Goal: Information Seeking & Learning: Learn about a topic

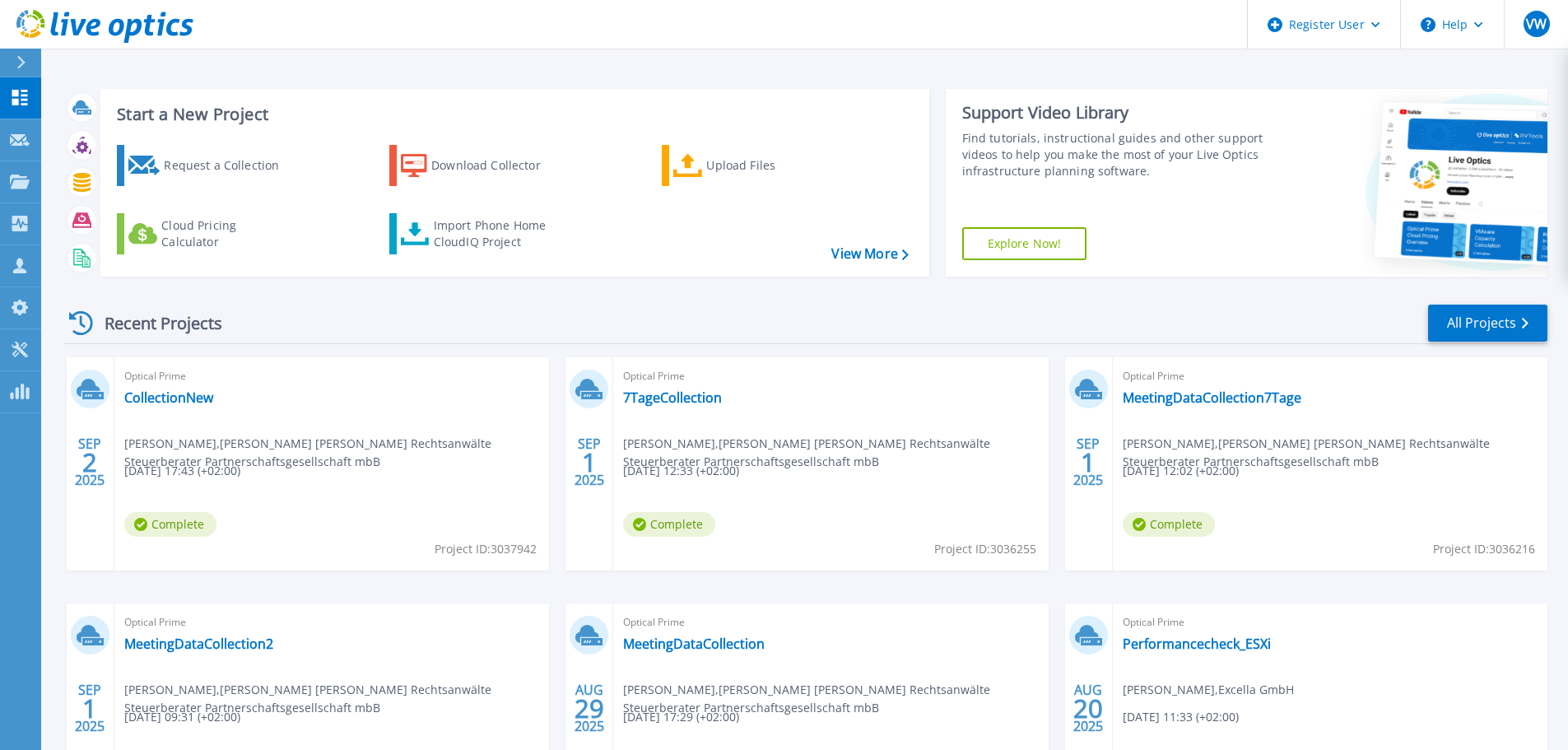
click at [18, 68] on icon at bounding box center [21, 62] width 9 height 13
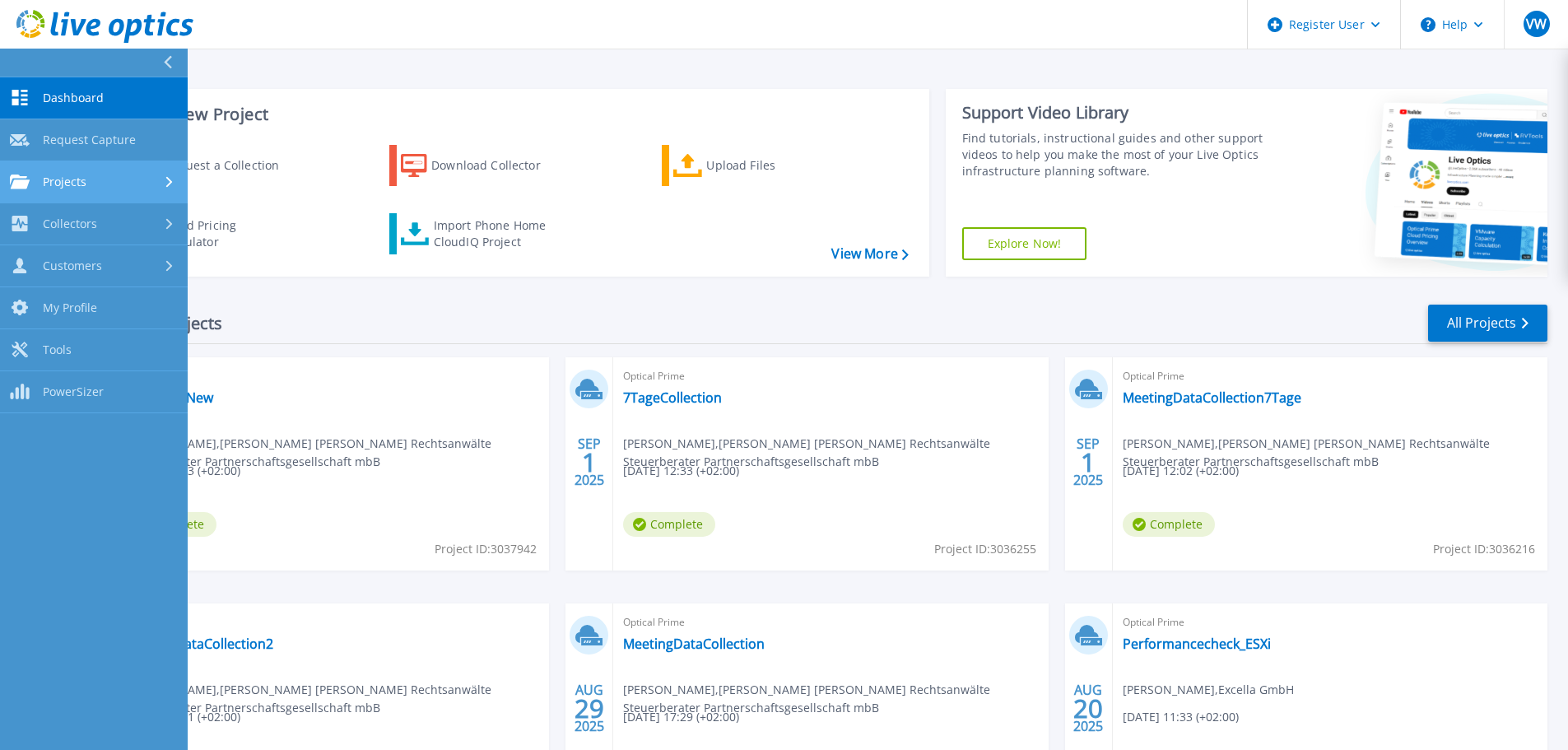
click at [78, 188] on span "Projects" at bounding box center [64, 182] width 43 height 15
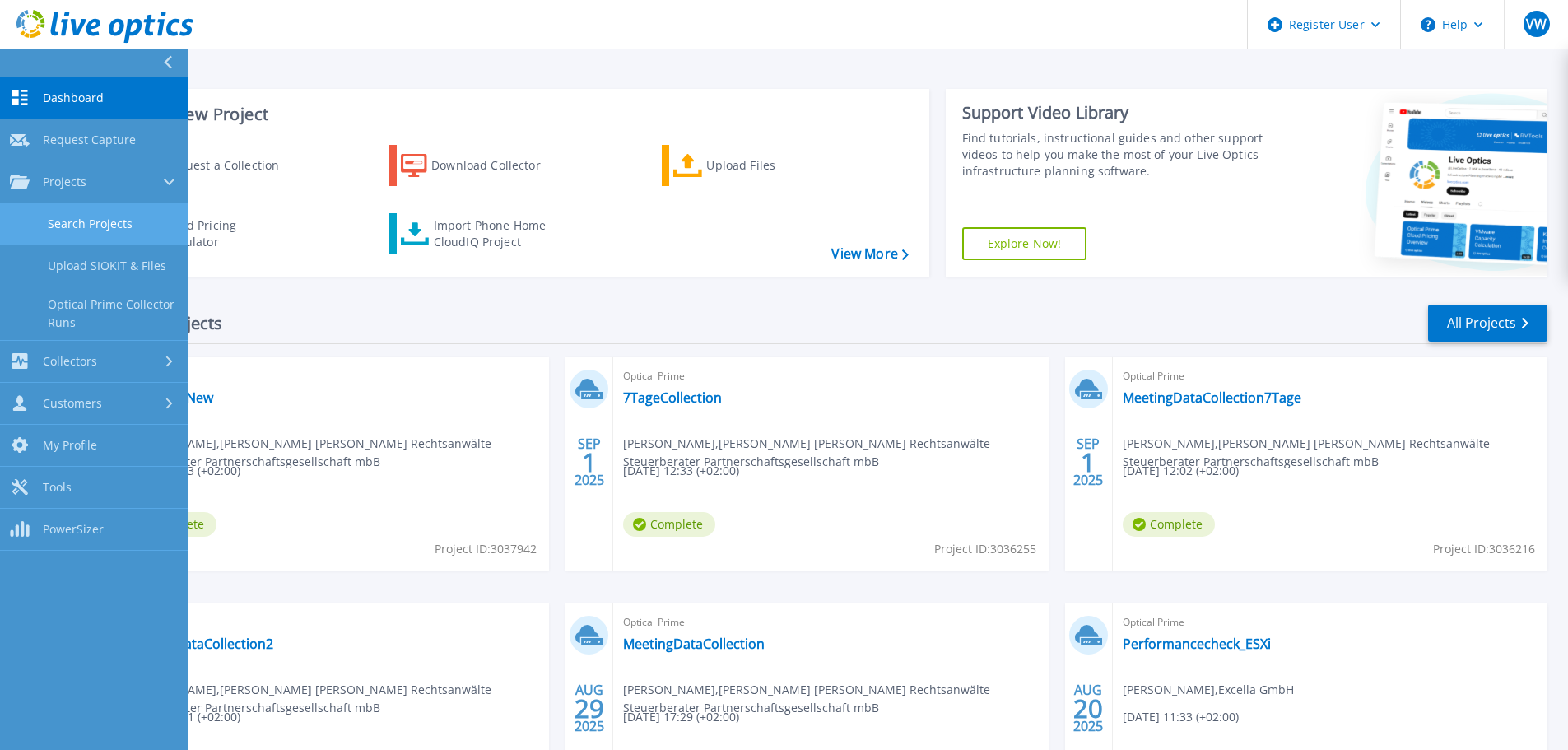
click at [87, 218] on link "Search Projects" at bounding box center [94, 224] width 188 height 42
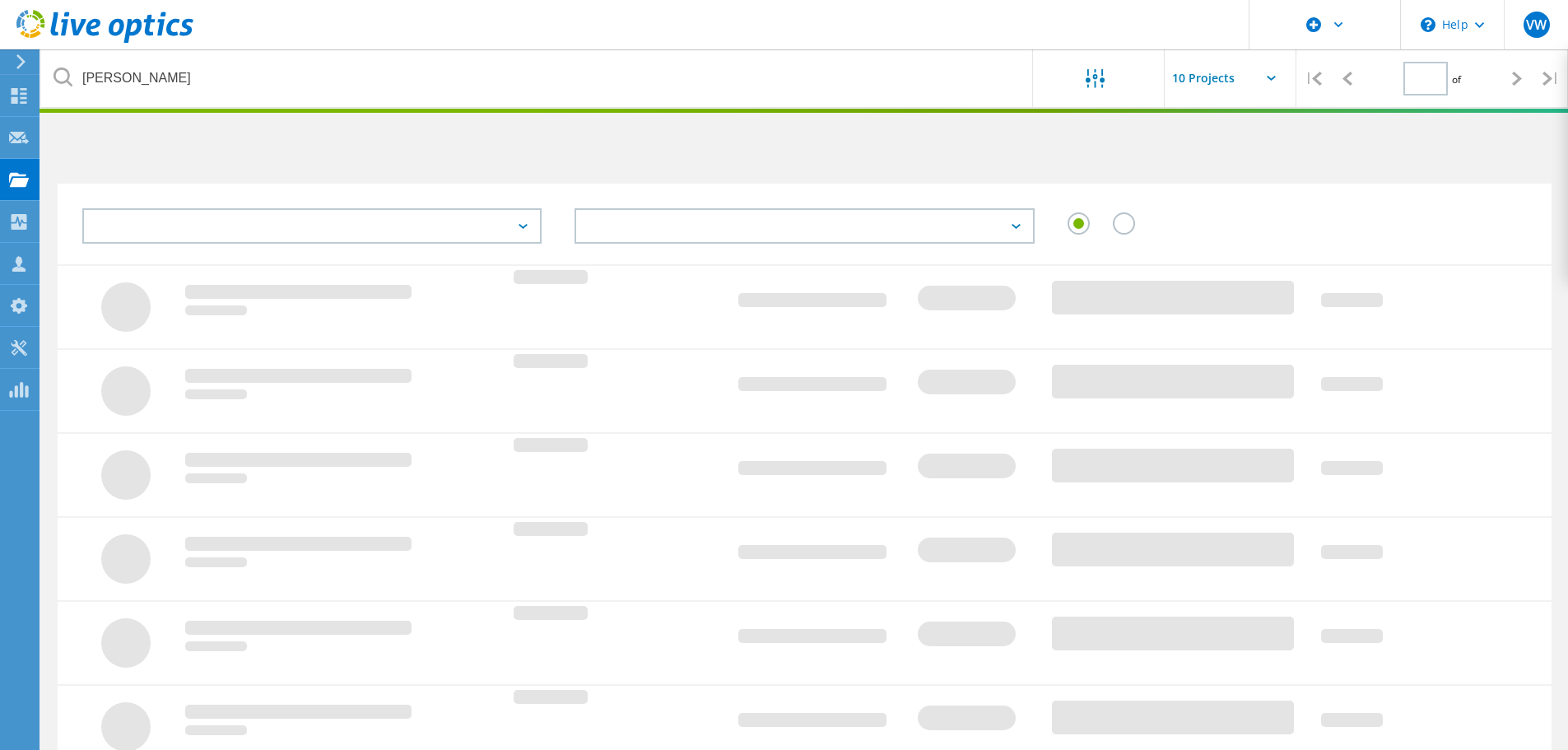
type input "1"
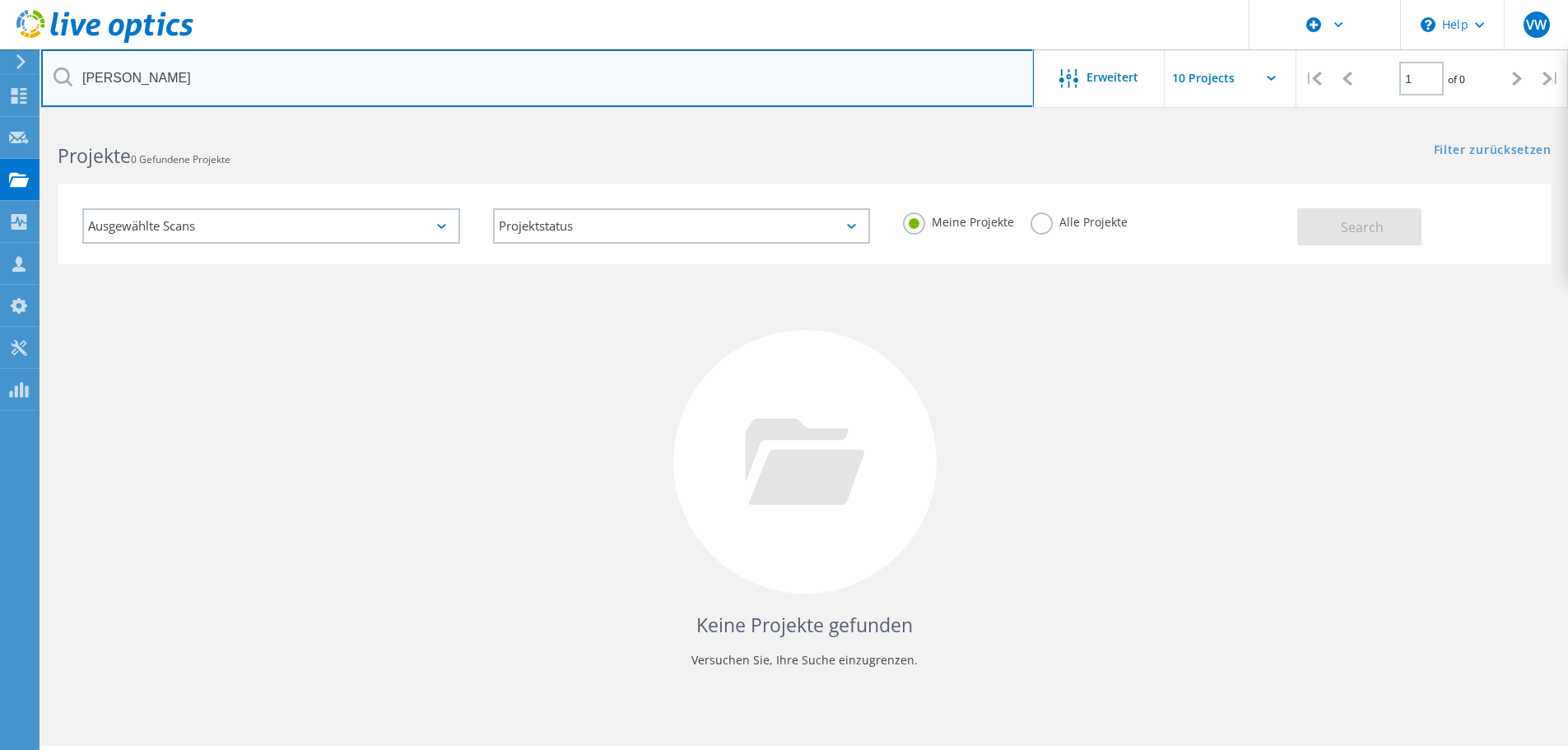
click at [109, 79] on input "[PERSON_NAME]" at bounding box center [538, 78] width 992 height 57
type input "[PERSON_NAME]"
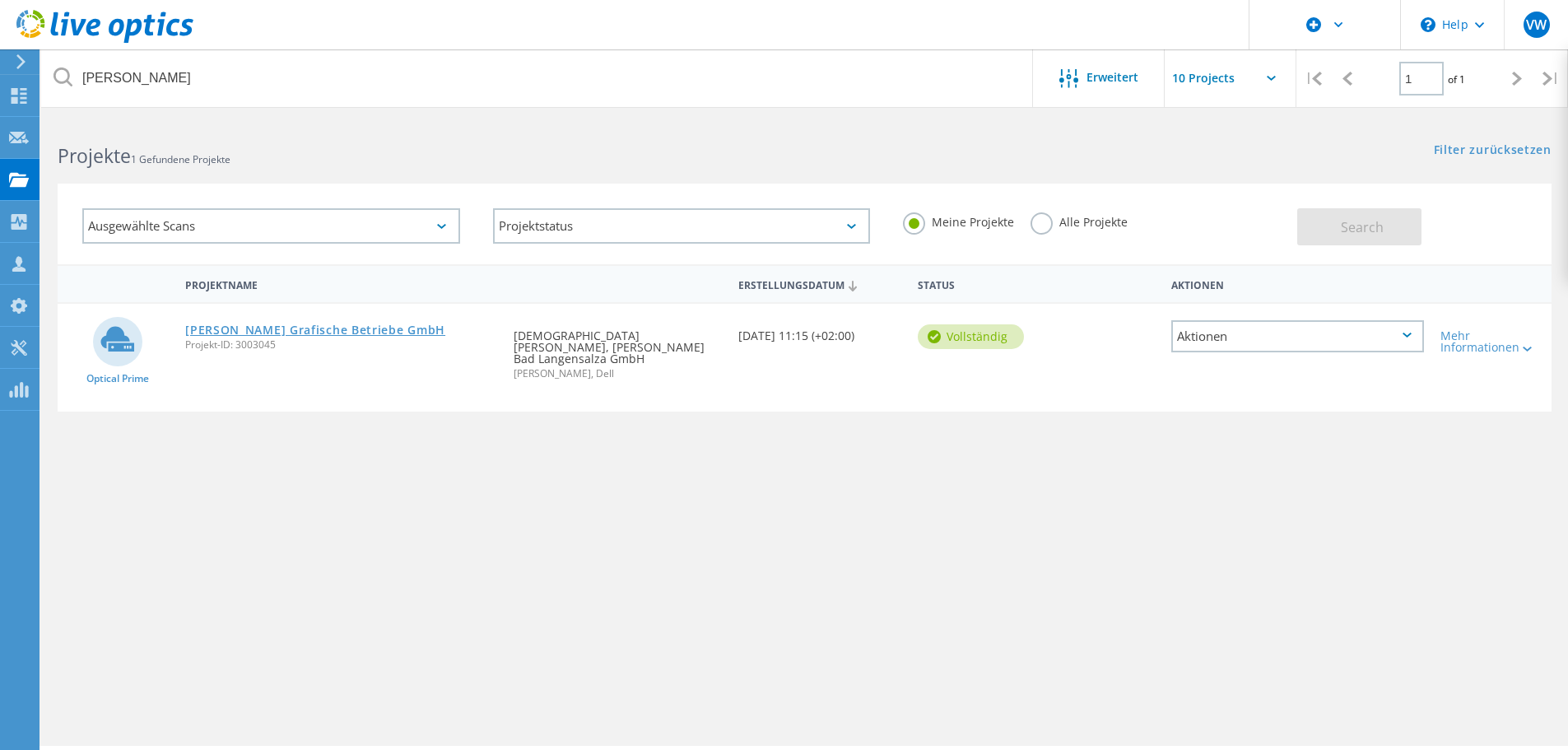
click at [282, 325] on link "[PERSON_NAME] Grafische Betriebe GmbH" at bounding box center [315, 330] width 260 height 11
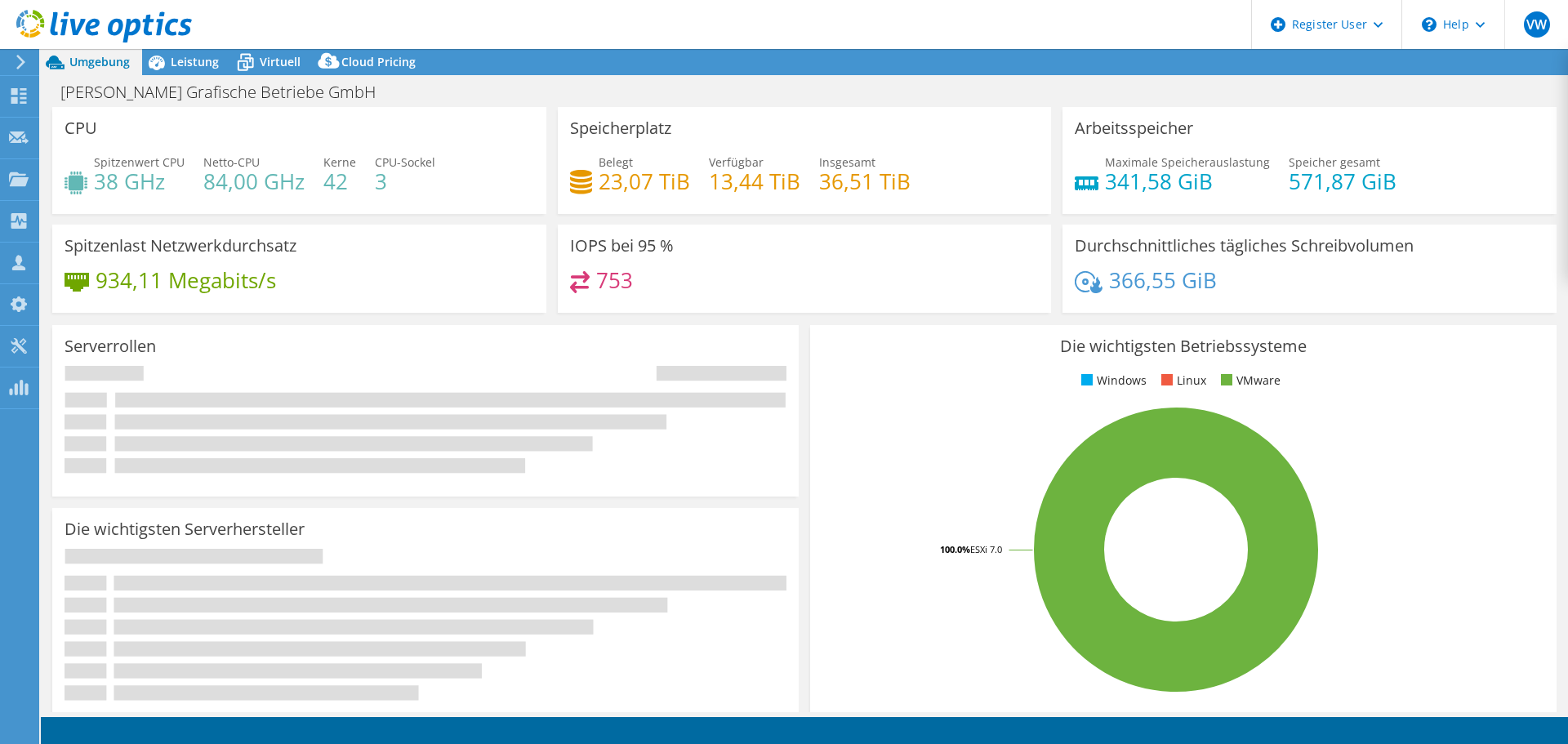
select select "USD"
select select "EUFrankfurt"
select select "EUR"
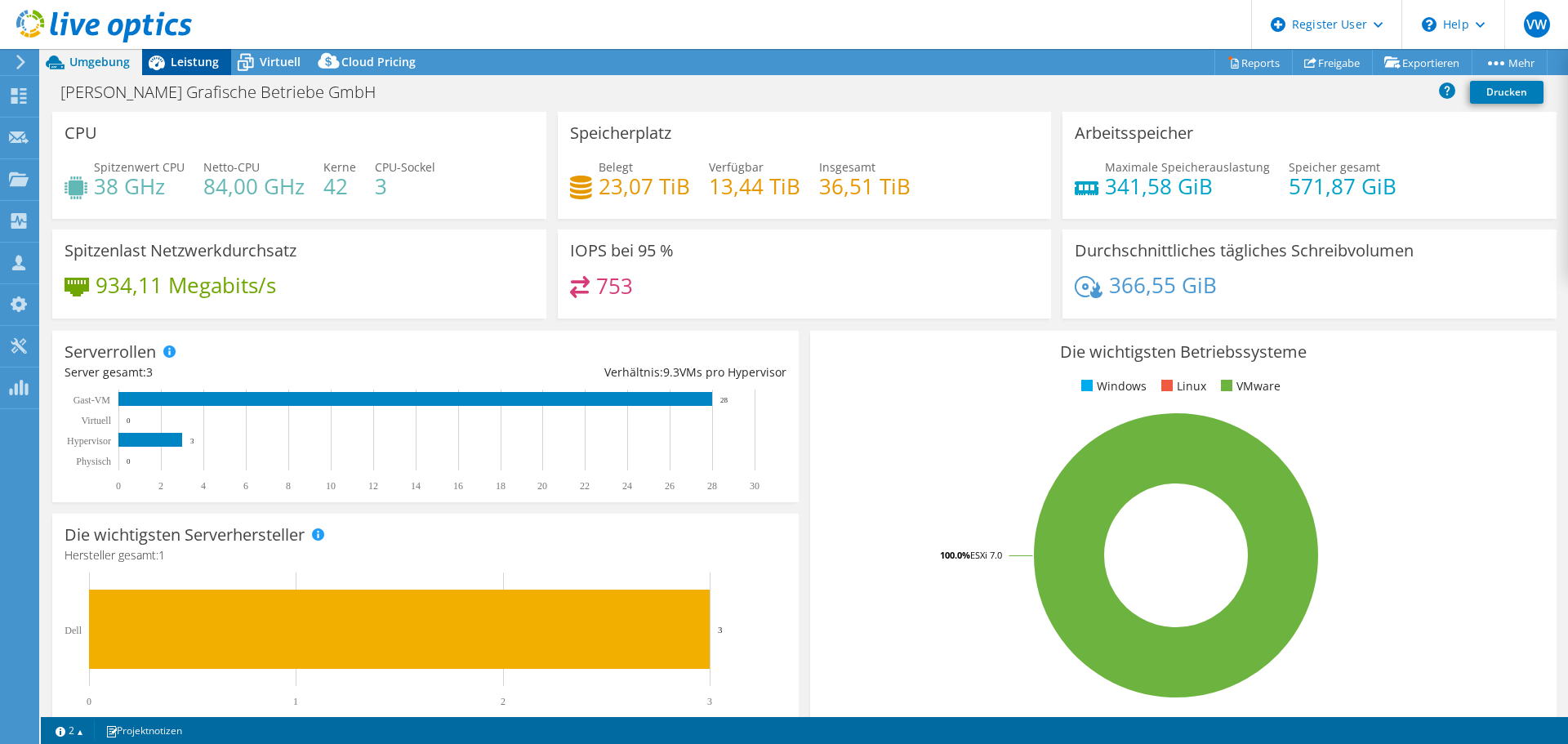
click at [193, 63] on span "Leistung" at bounding box center [194, 62] width 48 height 16
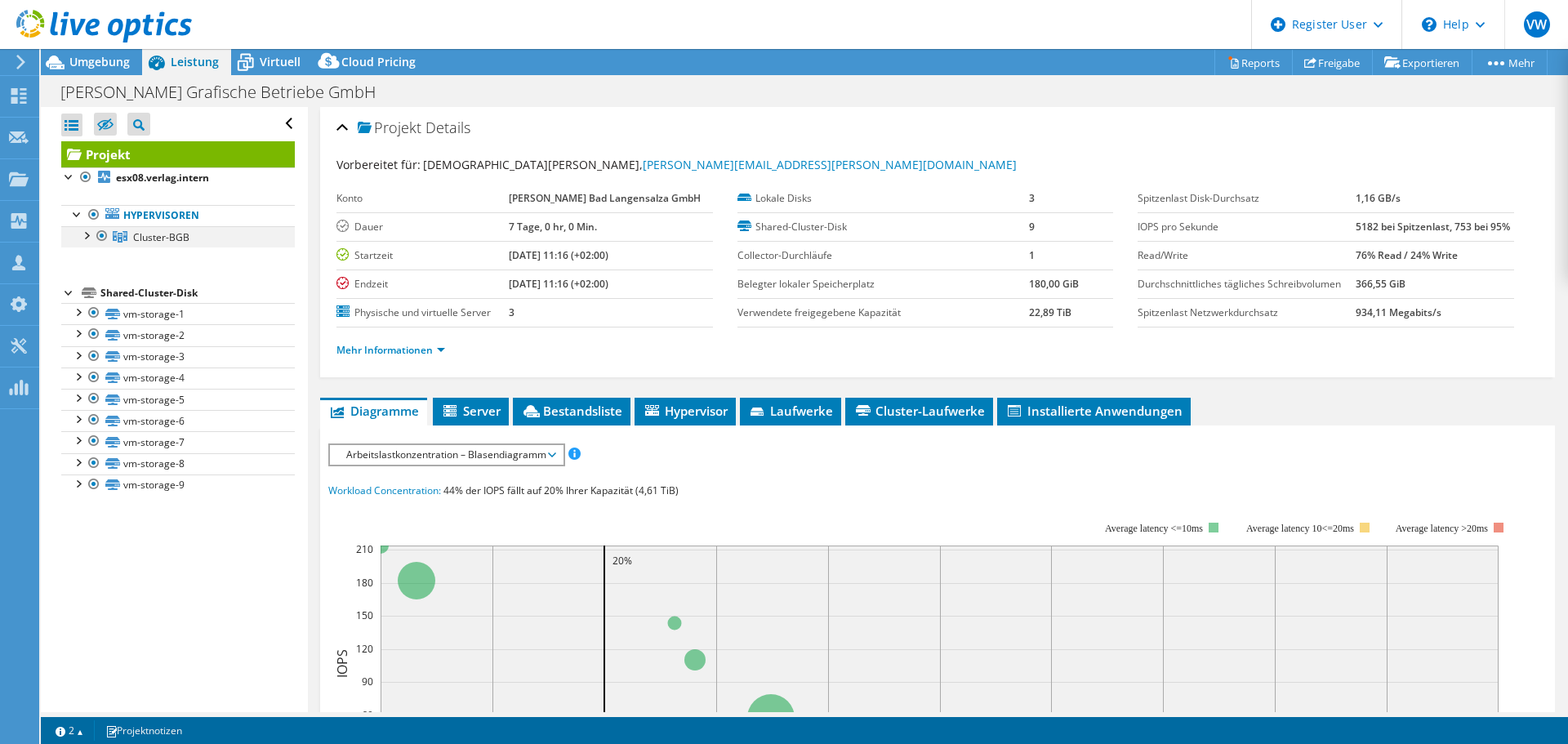
click at [90, 239] on div at bounding box center [86, 234] width 17 height 17
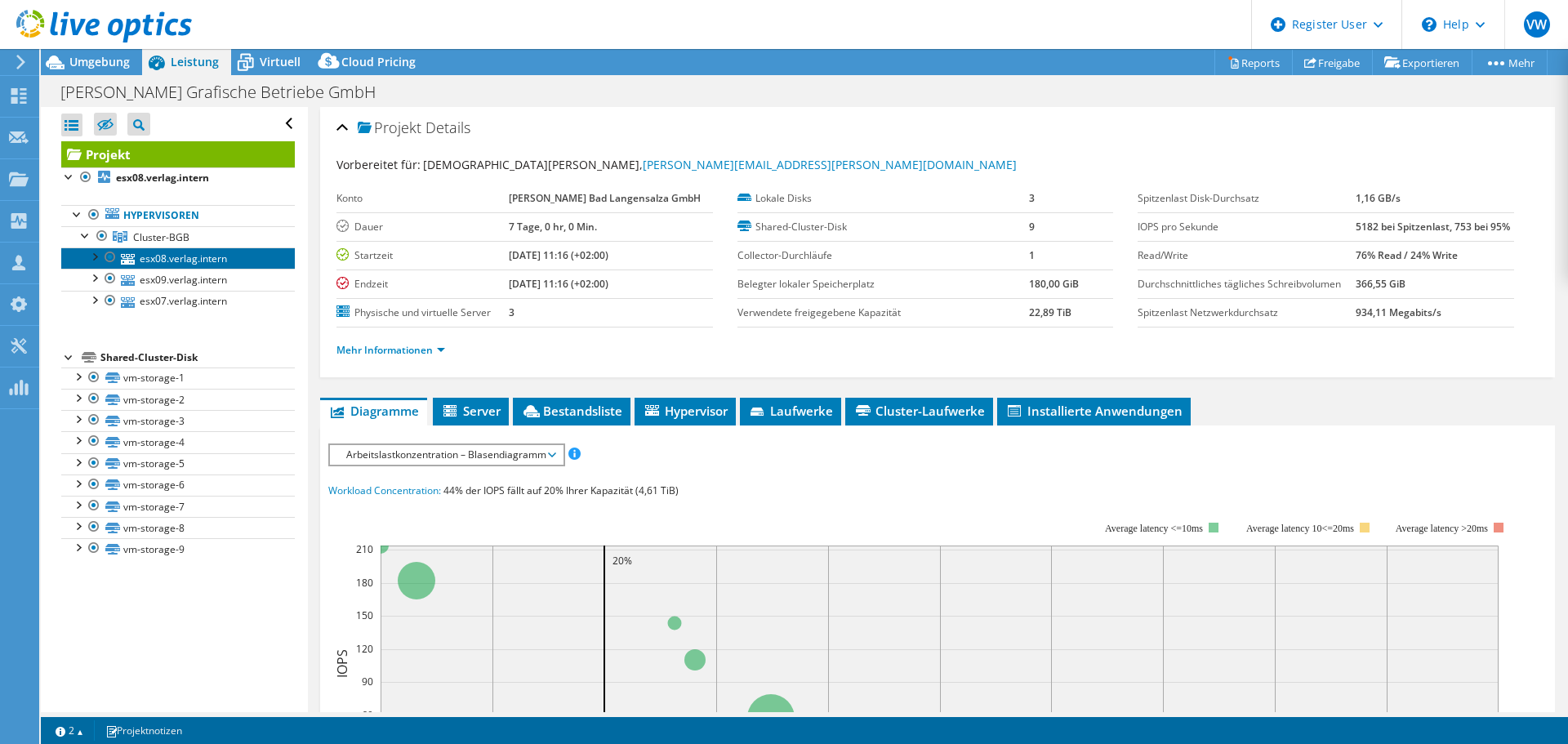
click at [149, 249] on link "esx08.verlag.intern" at bounding box center [178, 258] width 234 height 21
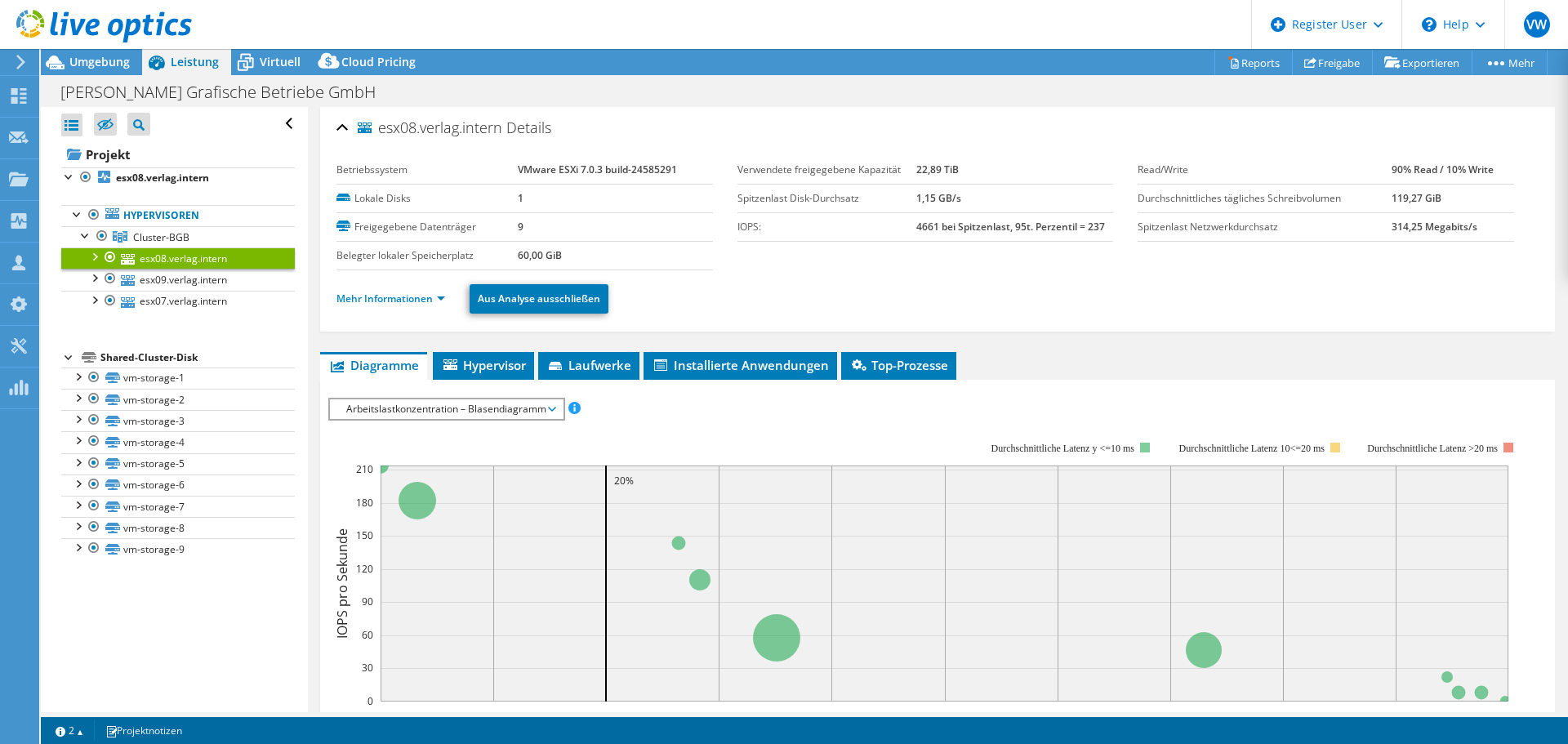
click at [401, 412] on span "Arbeitslastkonzentration – Blasendiagramm" at bounding box center [446, 409] width 216 height 19
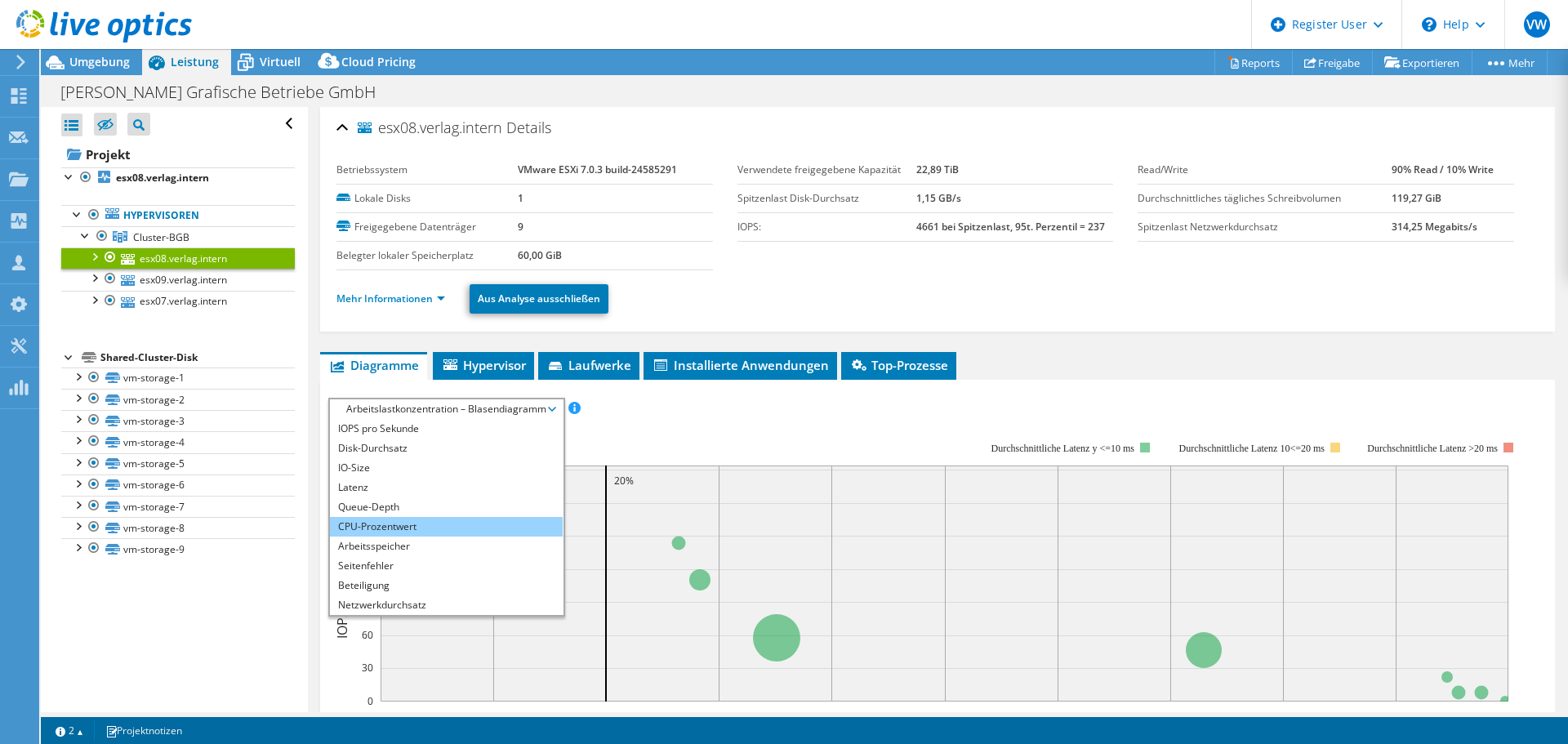
click at [376, 520] on li "CPU-Prozentwert" at bounding box center [447, 527] width 233 height 19
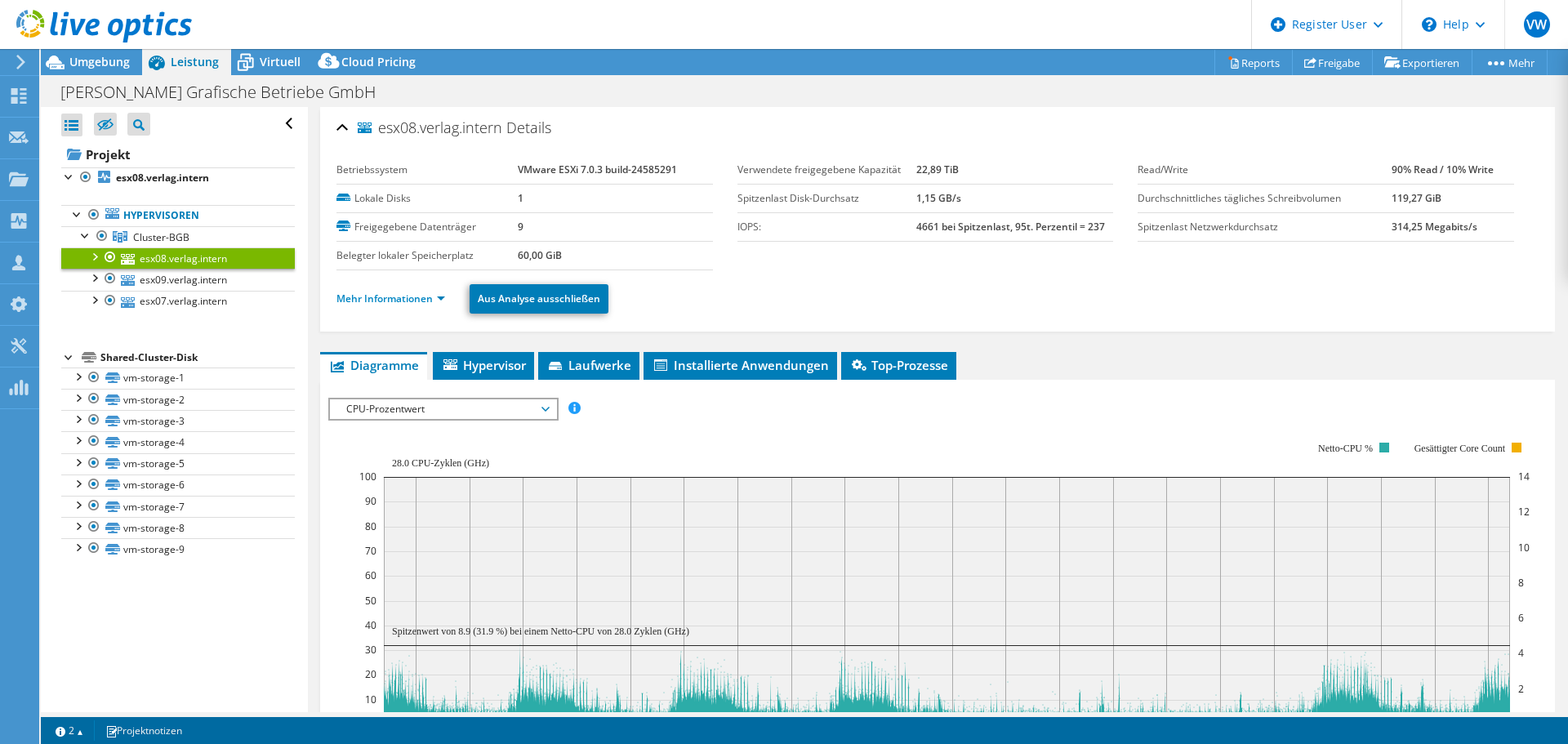
scroll to position [163, 0]
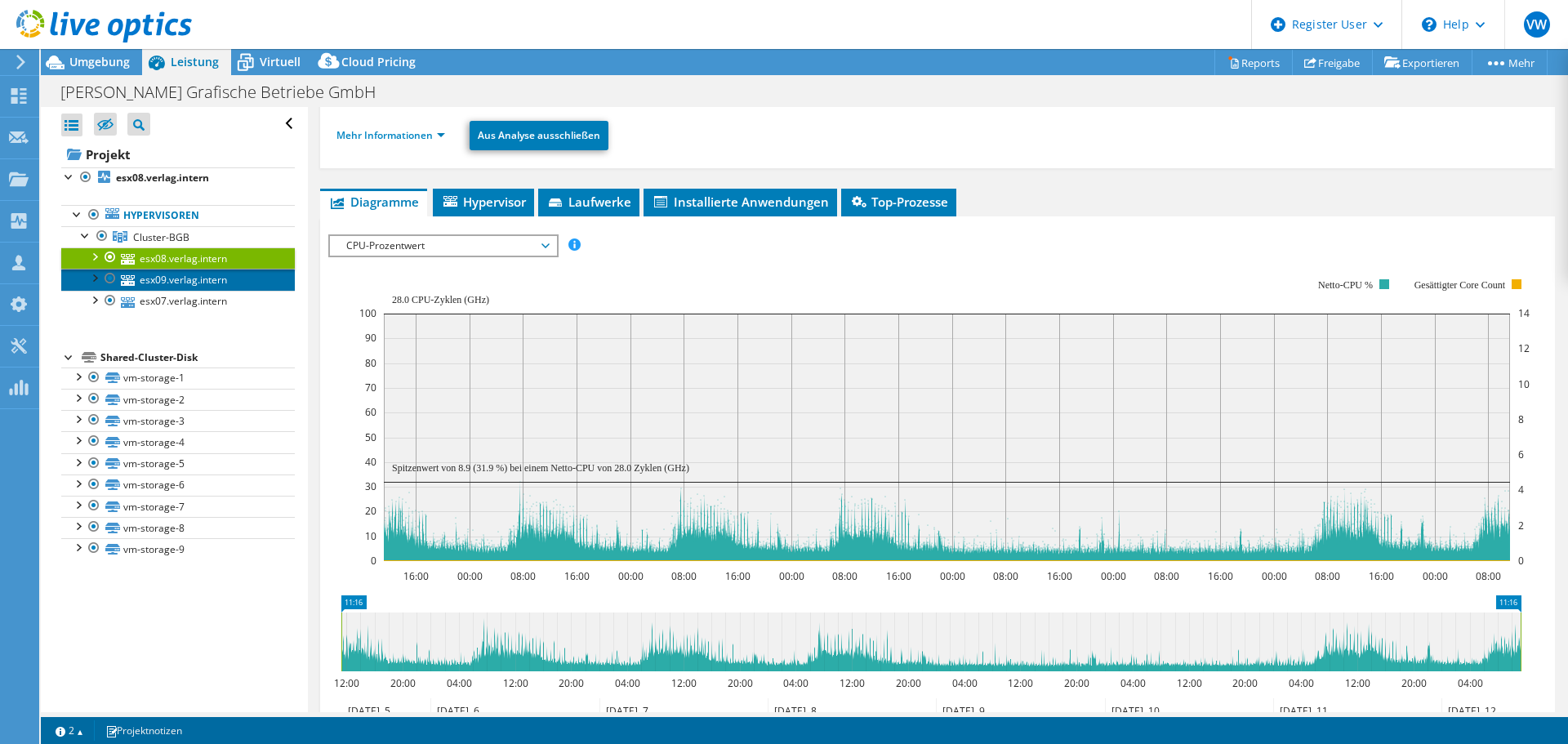
click at [225, 283] on link "esx09.verlag.intern" at bounding box center [178, 280] width 234 height 21
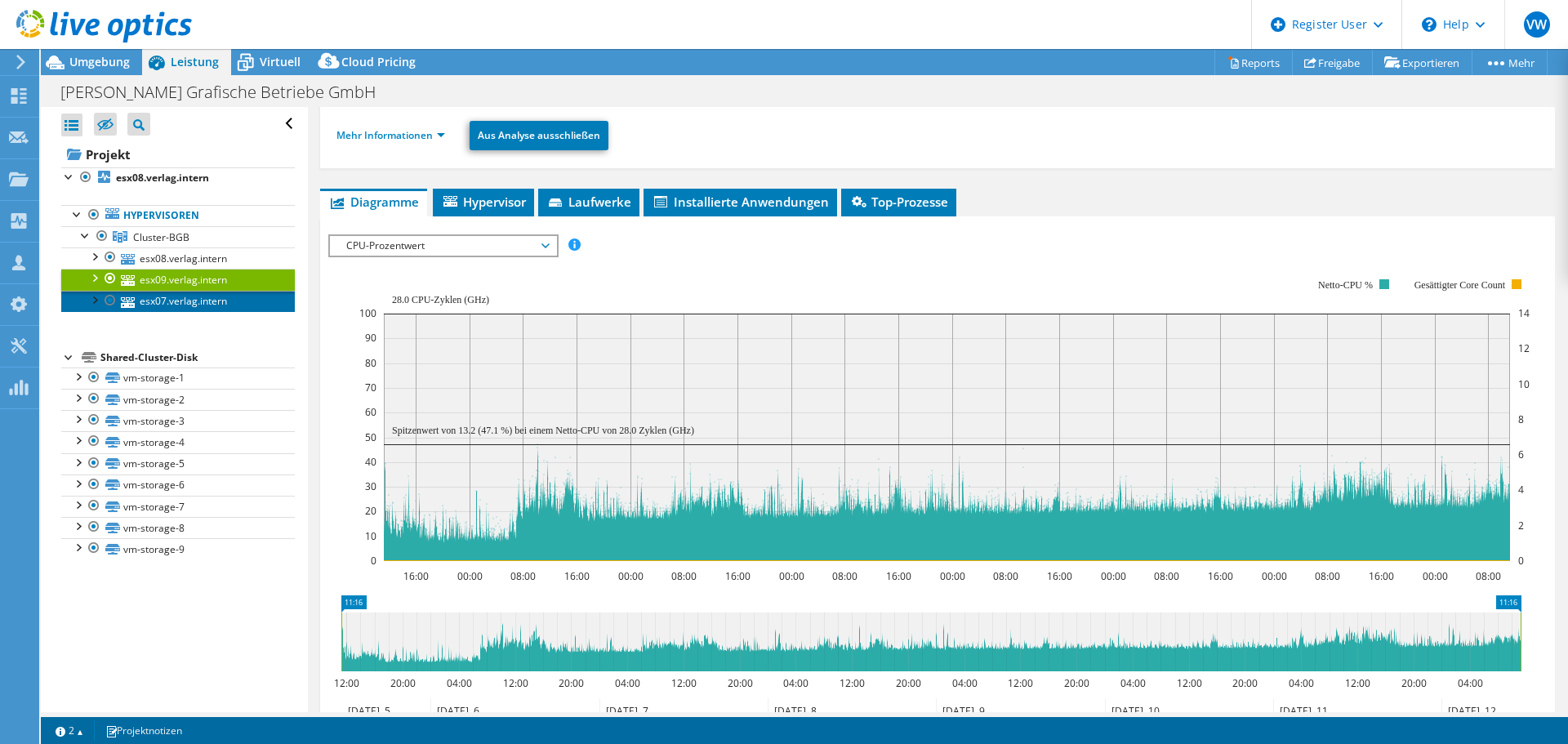
click at [221, 296] on link "esx07.verlag.intern" at bounding box center [178, 301] width 234 height 21
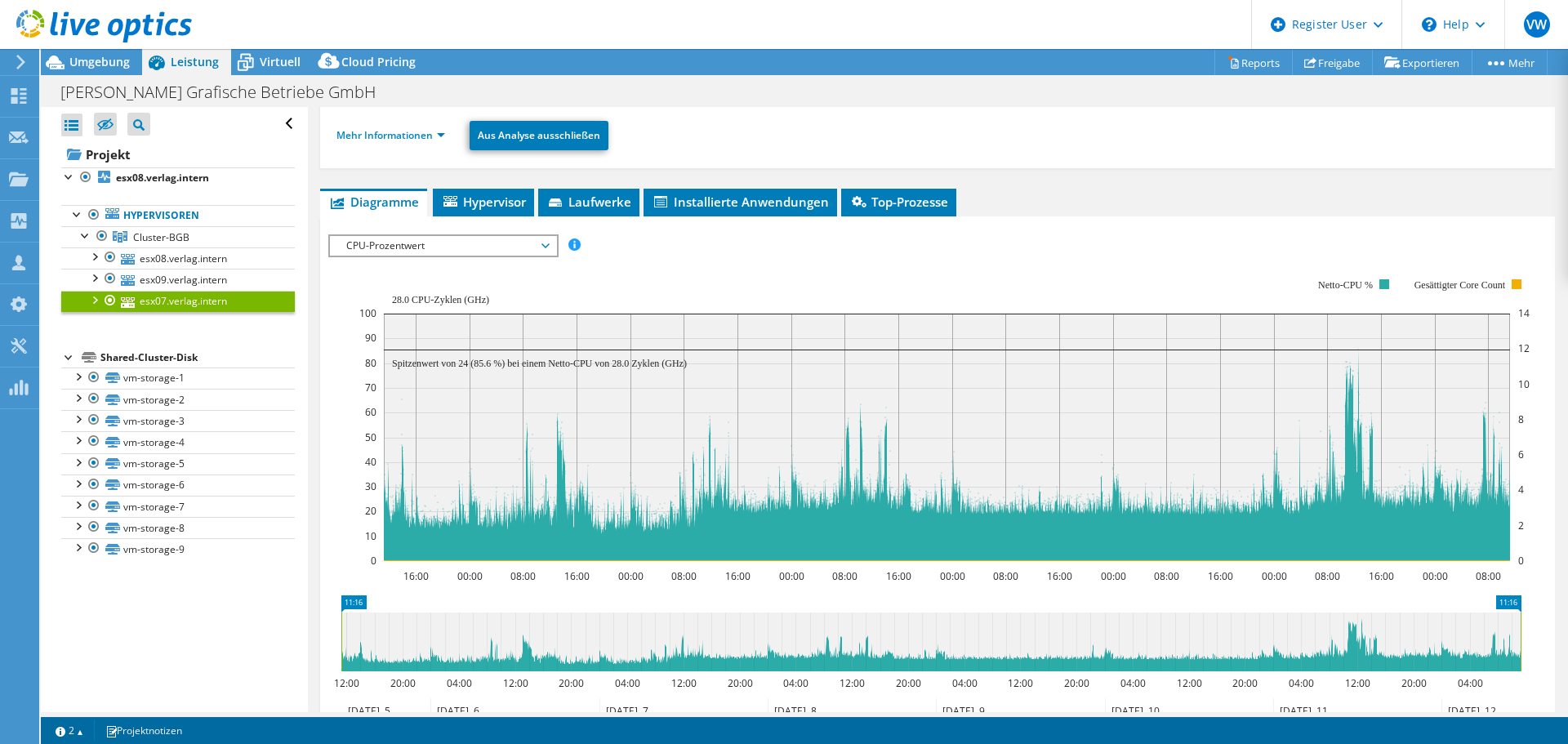
click at [414, 246] on span "CPU-Prozentwert" at bounding box center [443, 245] width 210 height 19
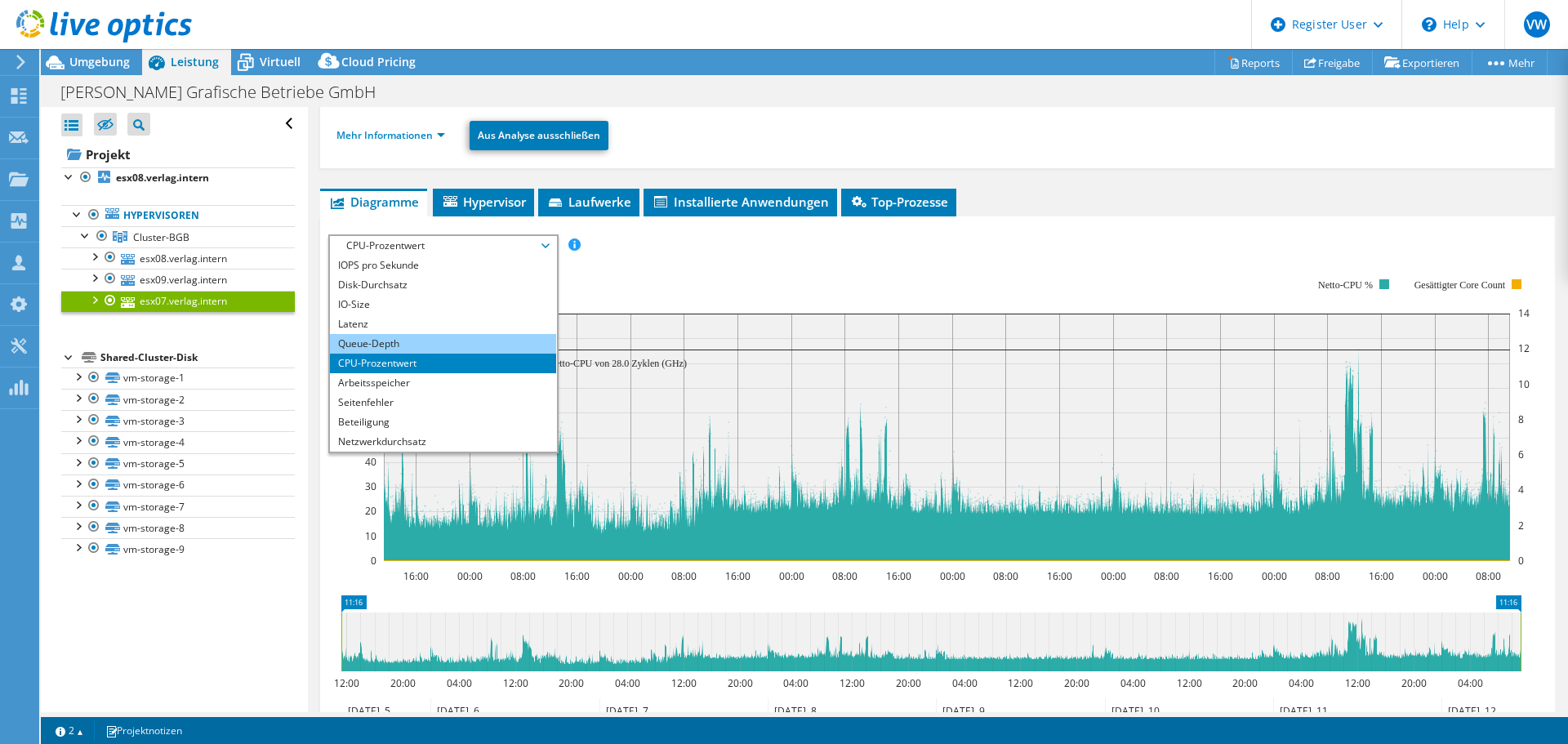
click at [379, 346] on li "Queue-Depth" at bounding box center [443, 344] width 226 height 19
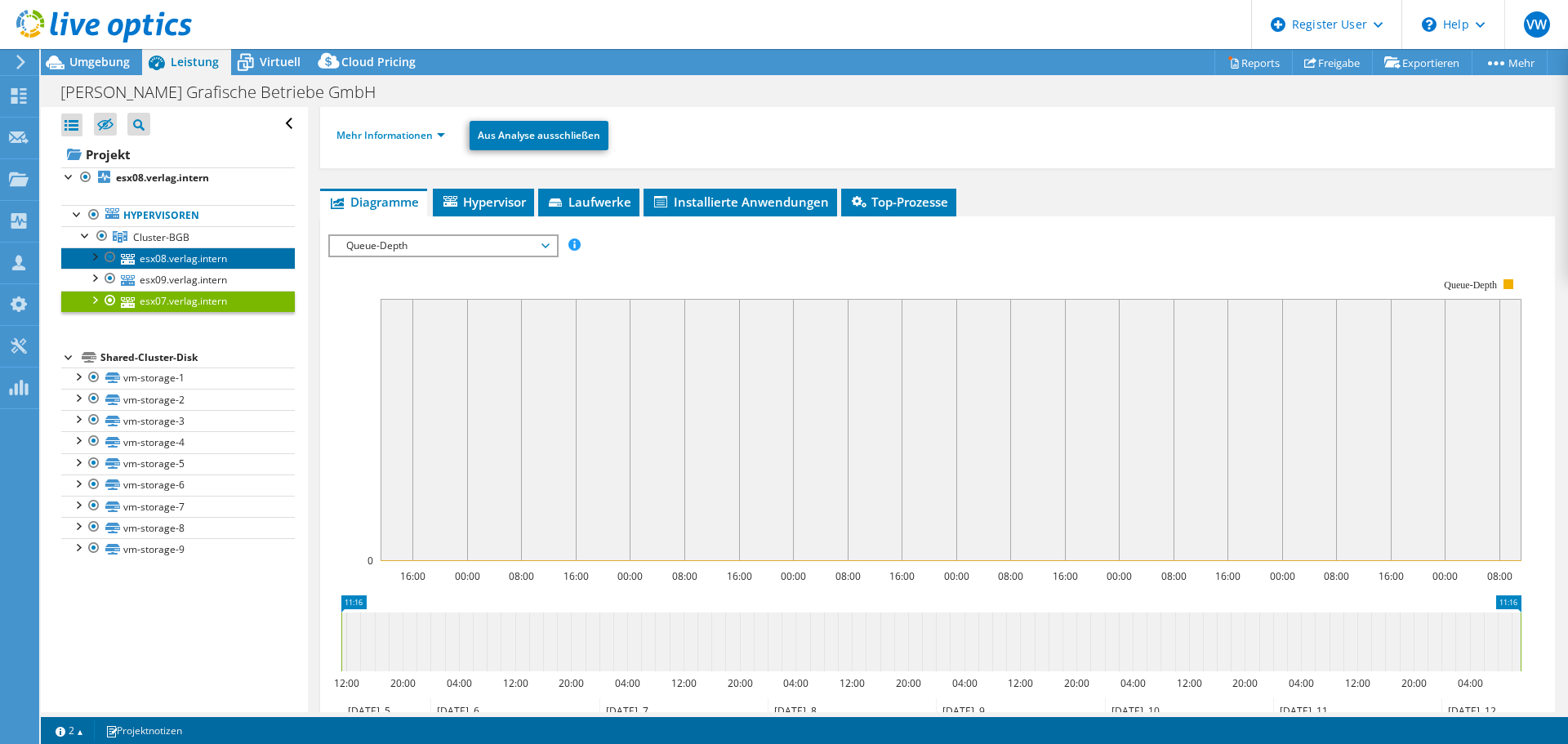
click at [224, 263] on link "esx08.verlag.intern" at bounding box center [178, 258] width 234 height 21
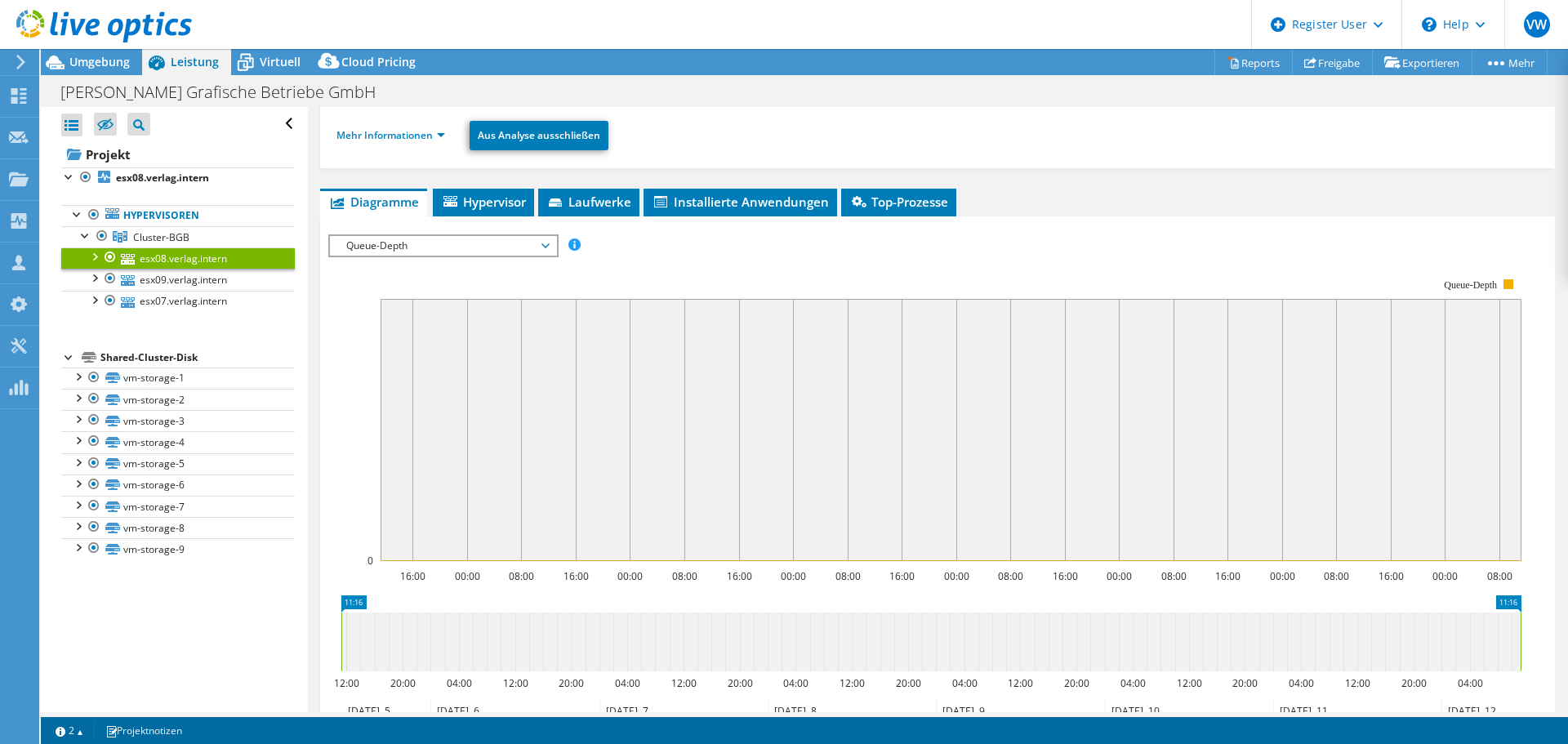
click at [431, 248] on span "Queue-Depth" at bounding box center [443, 245] width 210 height 19
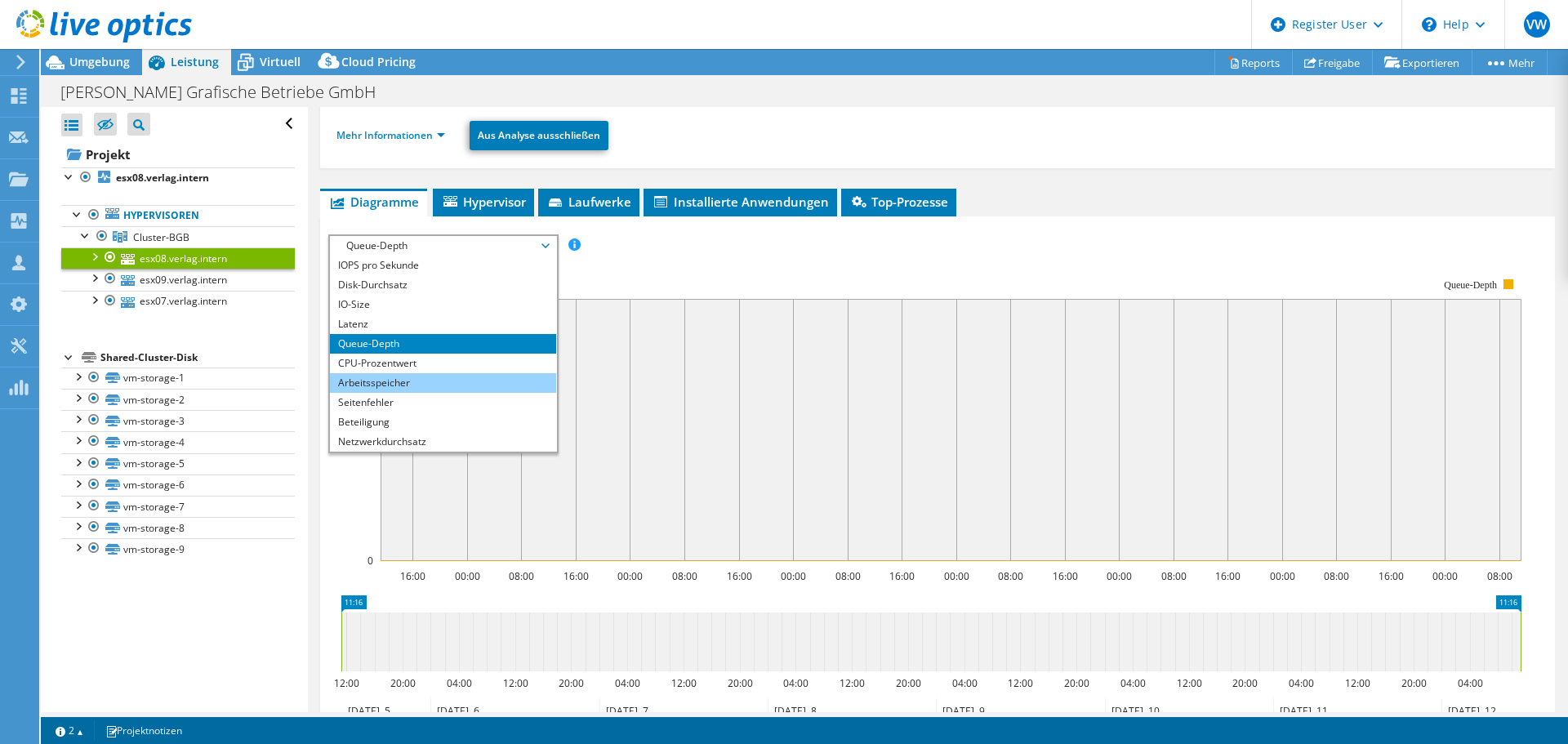
click at [398, 386] on li "Arbeitsspeicher" at bounding box center [443, 383] width 226 height 19
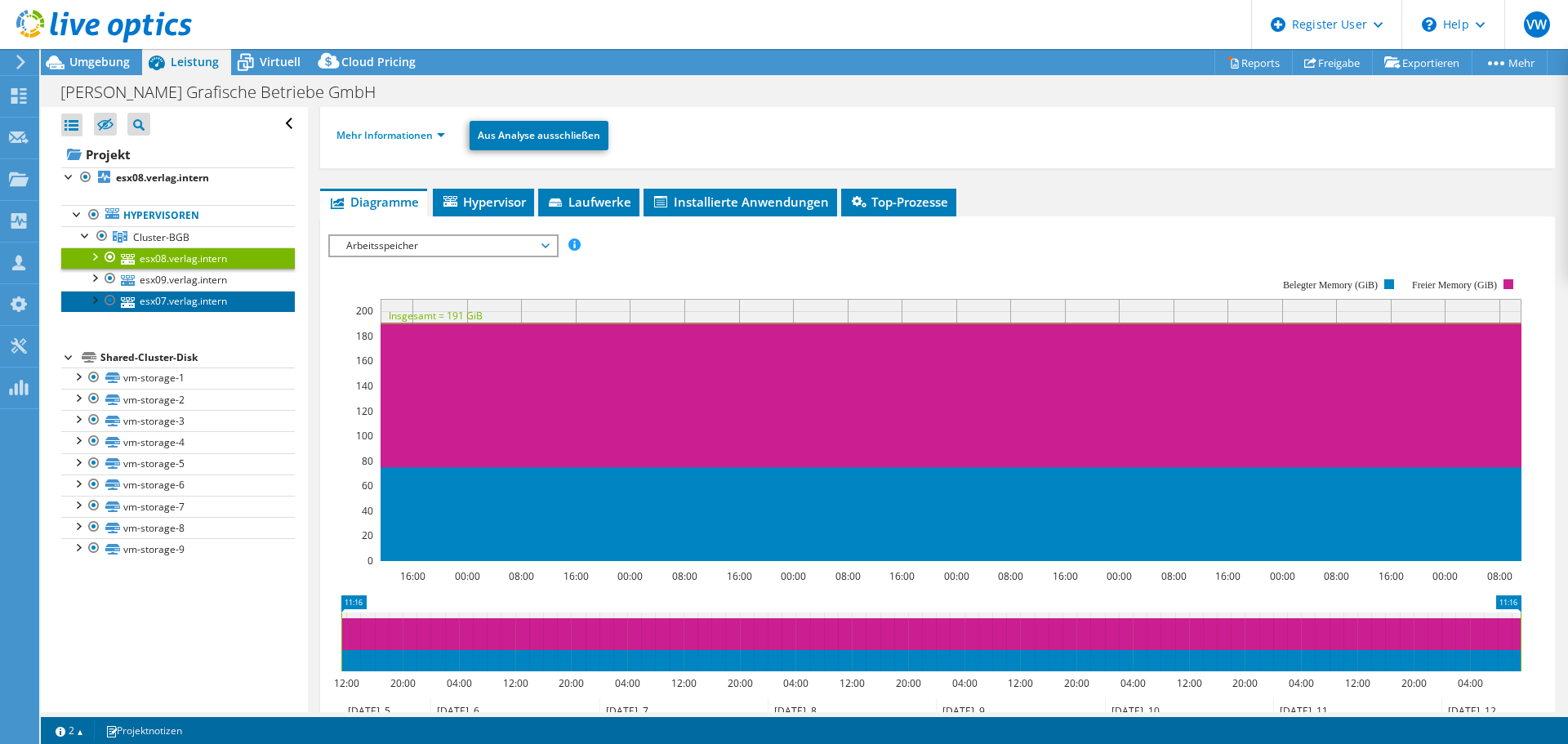
click at [203, 300] on link "esx07.verlag.intern" at bounding box center [178, 301] width 234 height 21
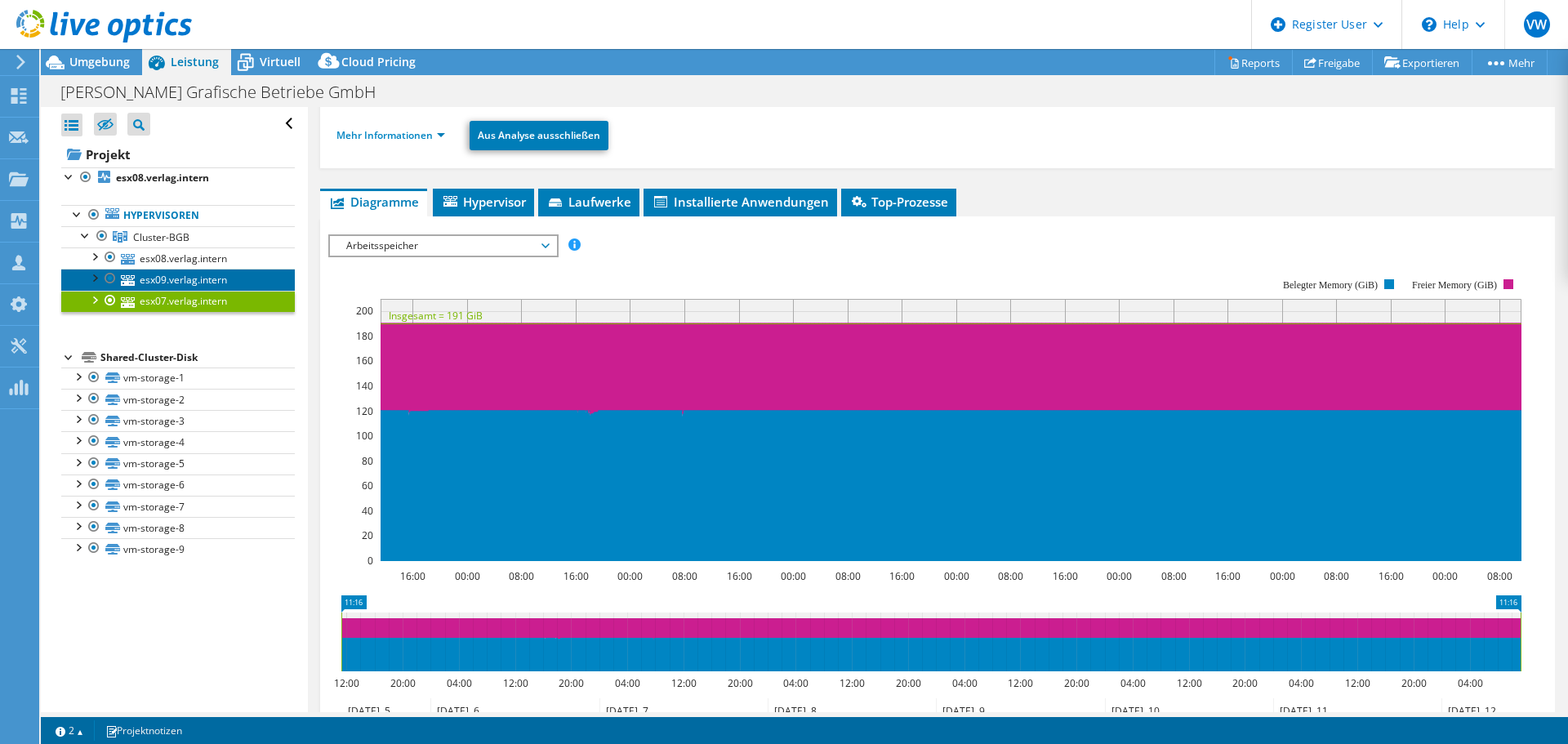
click at [203, 276] on link "esx09.verlag.intern" at bounding box center [178, 280] width 234 height 21
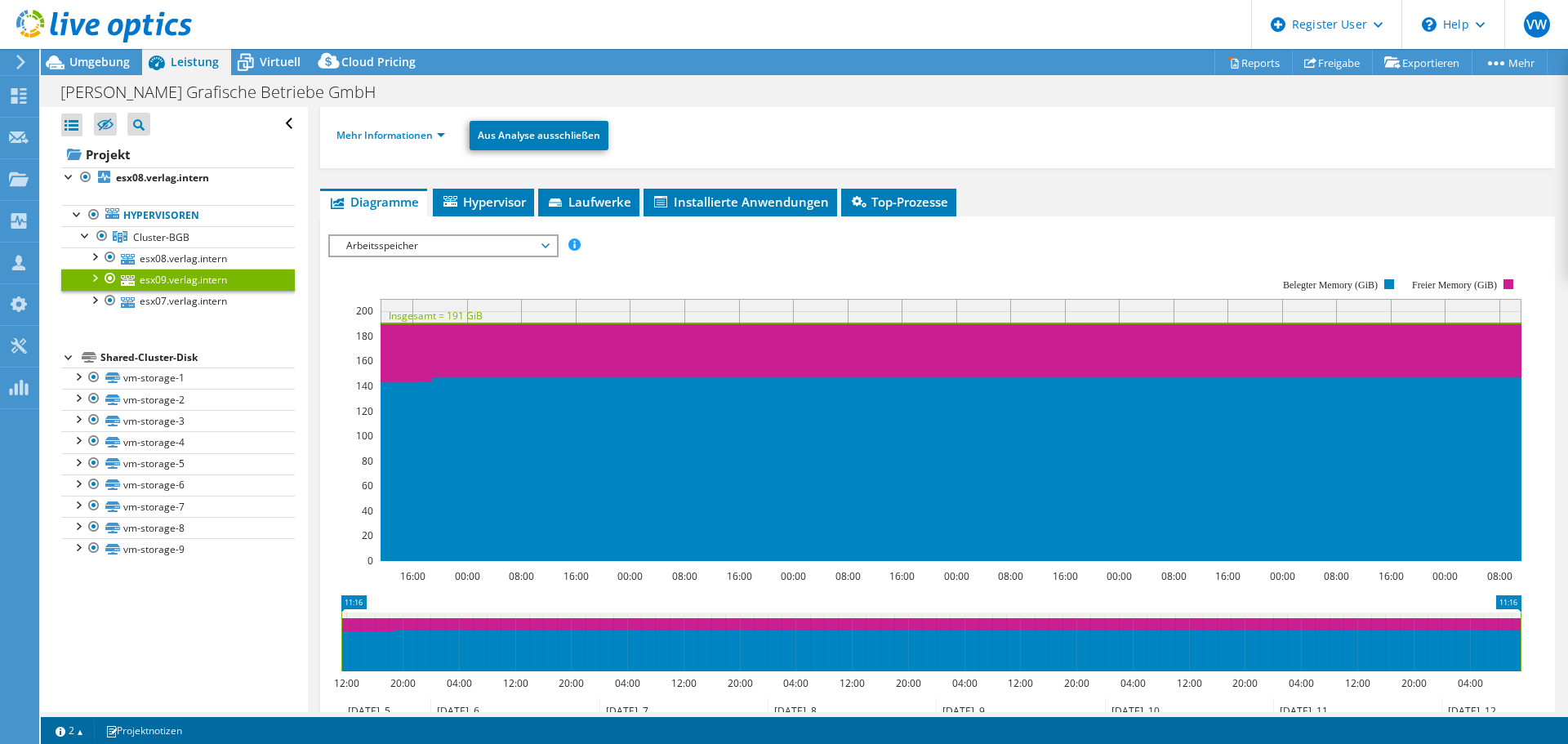
click at [412, 245] on span "Arbeitsspeicher" at bounding box center [443, 245] width 210 height 19
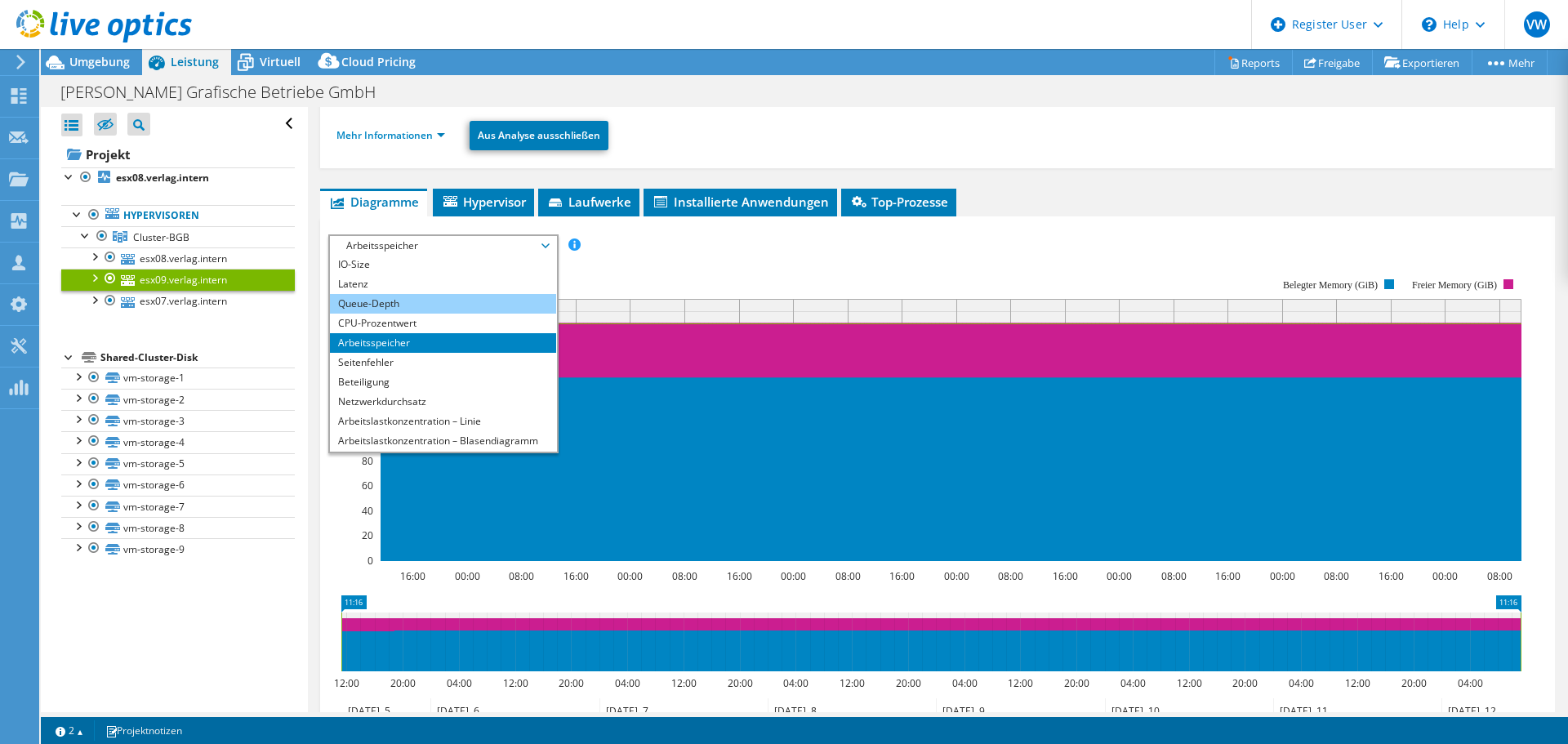
scroll to position [59, 0]
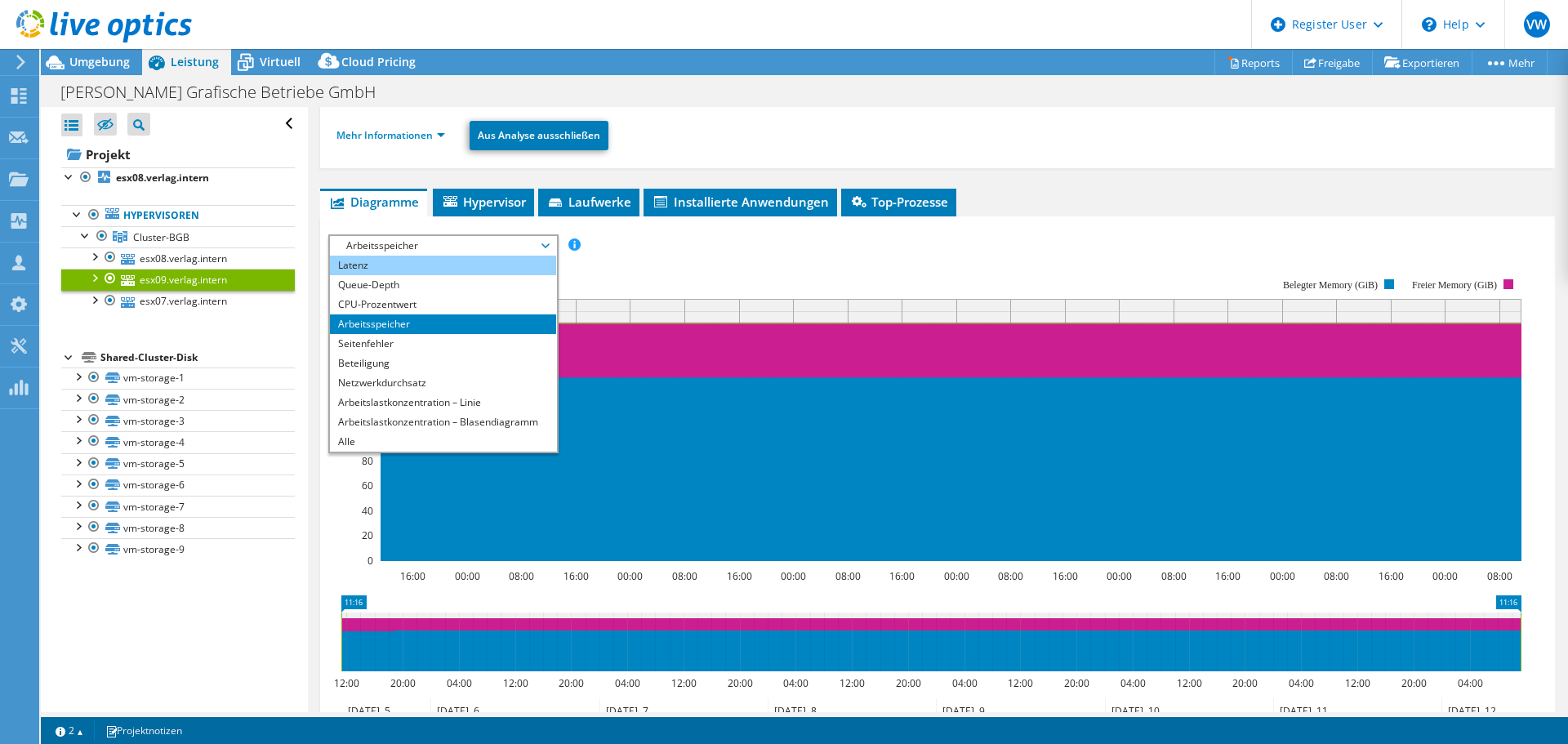
click at [449, 266] on li "Latenz" at bounding box center [443, 266] width 226 height 19
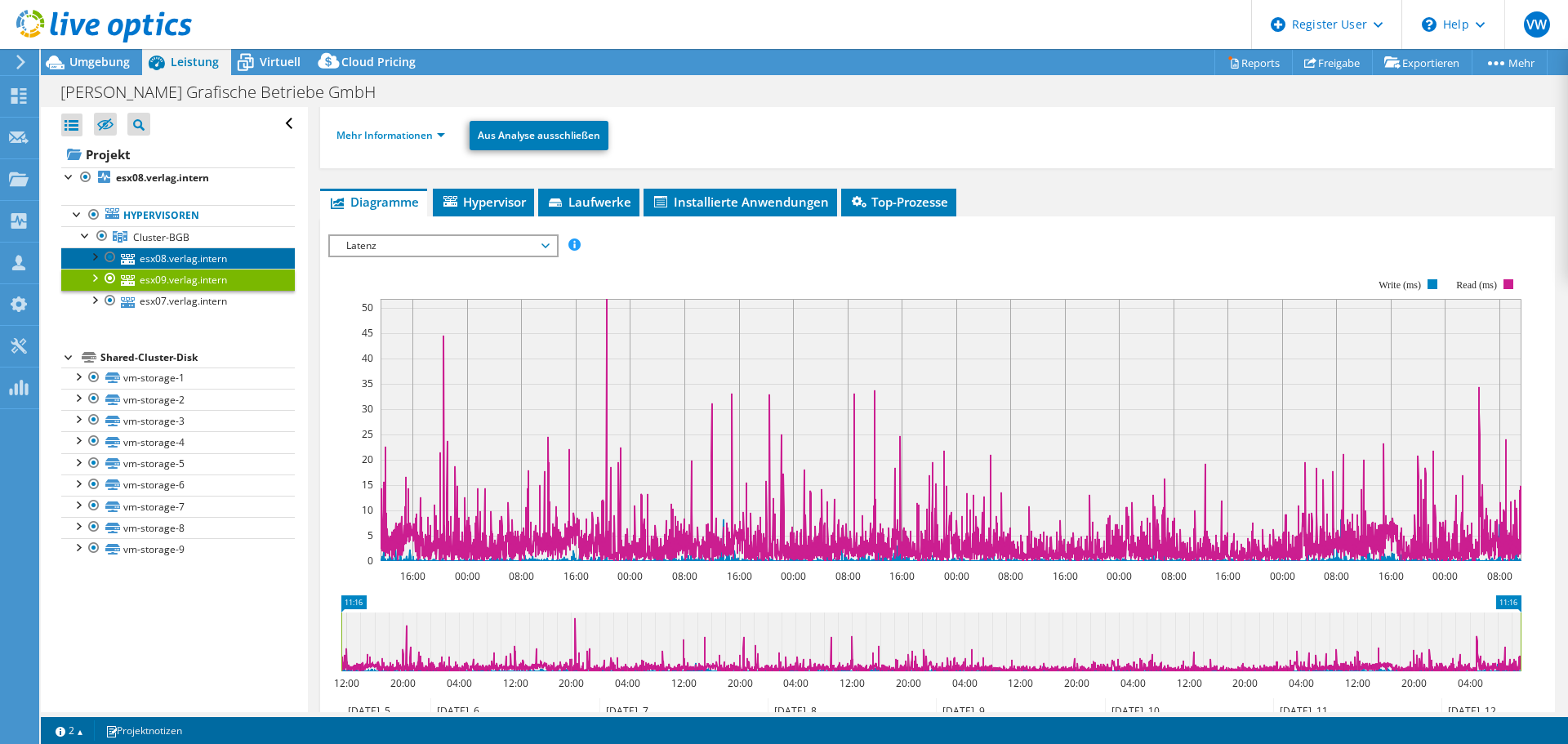
click at [213, 259] on link "esx08.verlag.intern" at bounding box center [178, 258] width 234 height 21
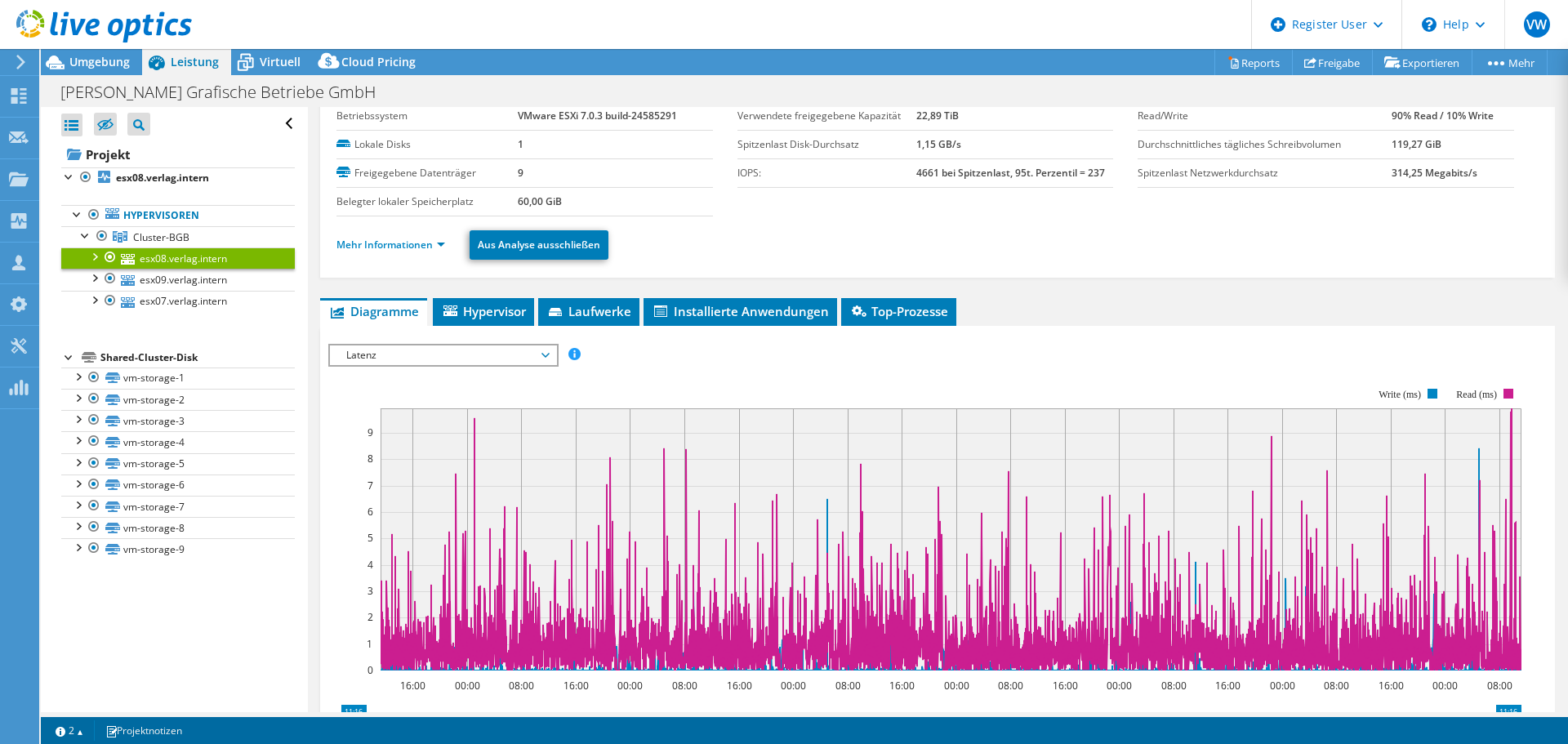
scroll to position [0, 0]
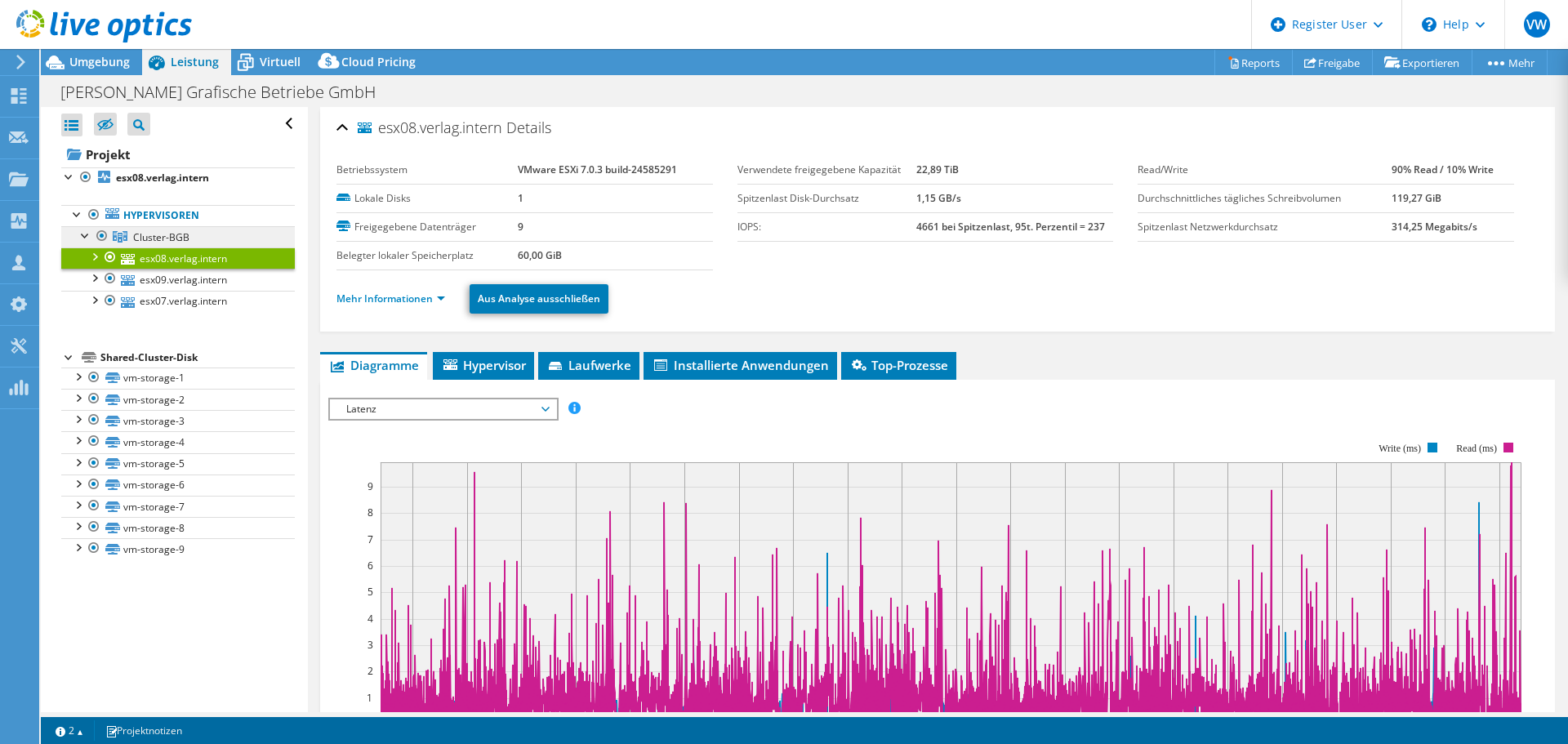
click at [212, 237] on link "Cluster-BGB" at bounding box center [178, 237] width 234 height 21
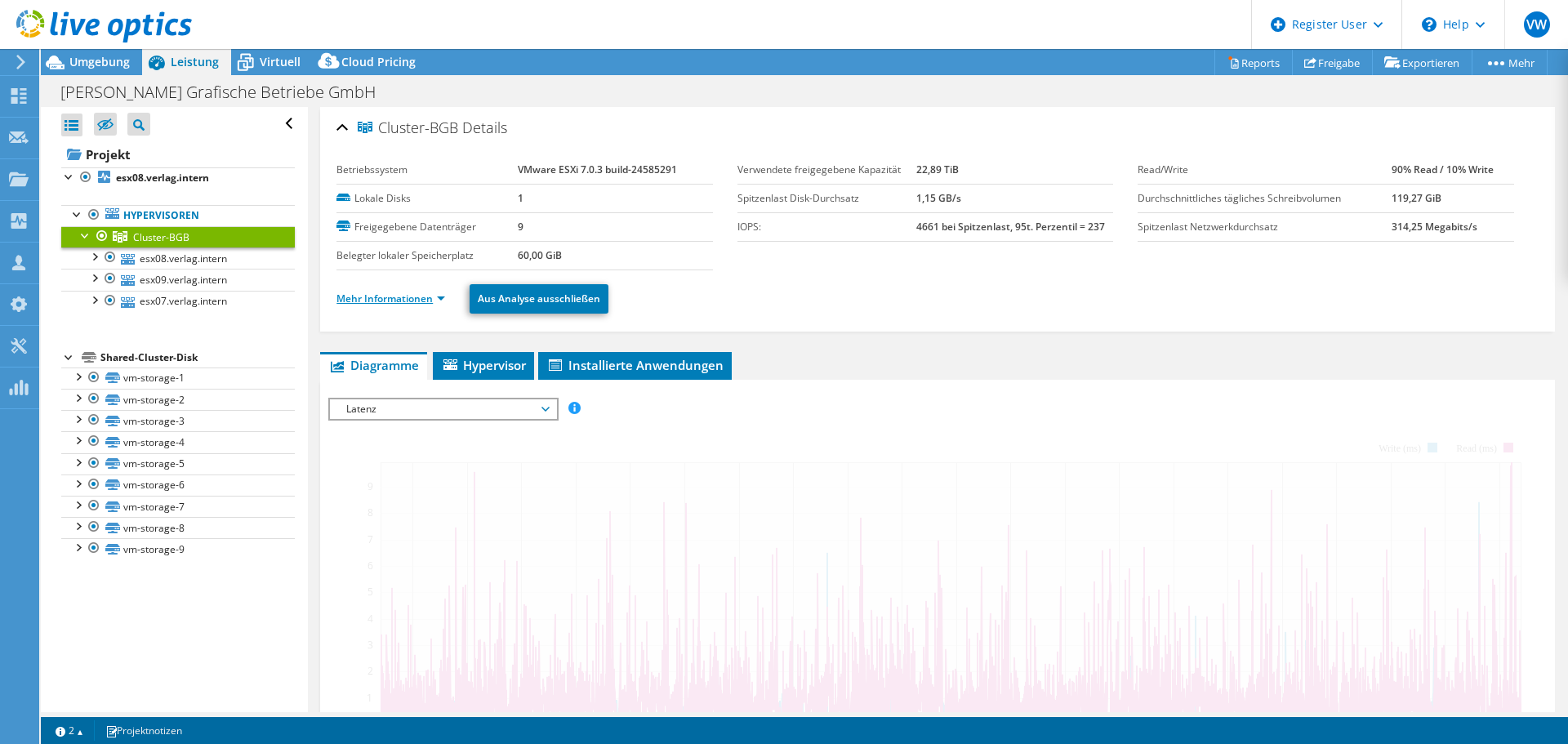
click at [408, 303] on link "Mehr Informationen" at bounding box center [391, 299] width 109 height 14
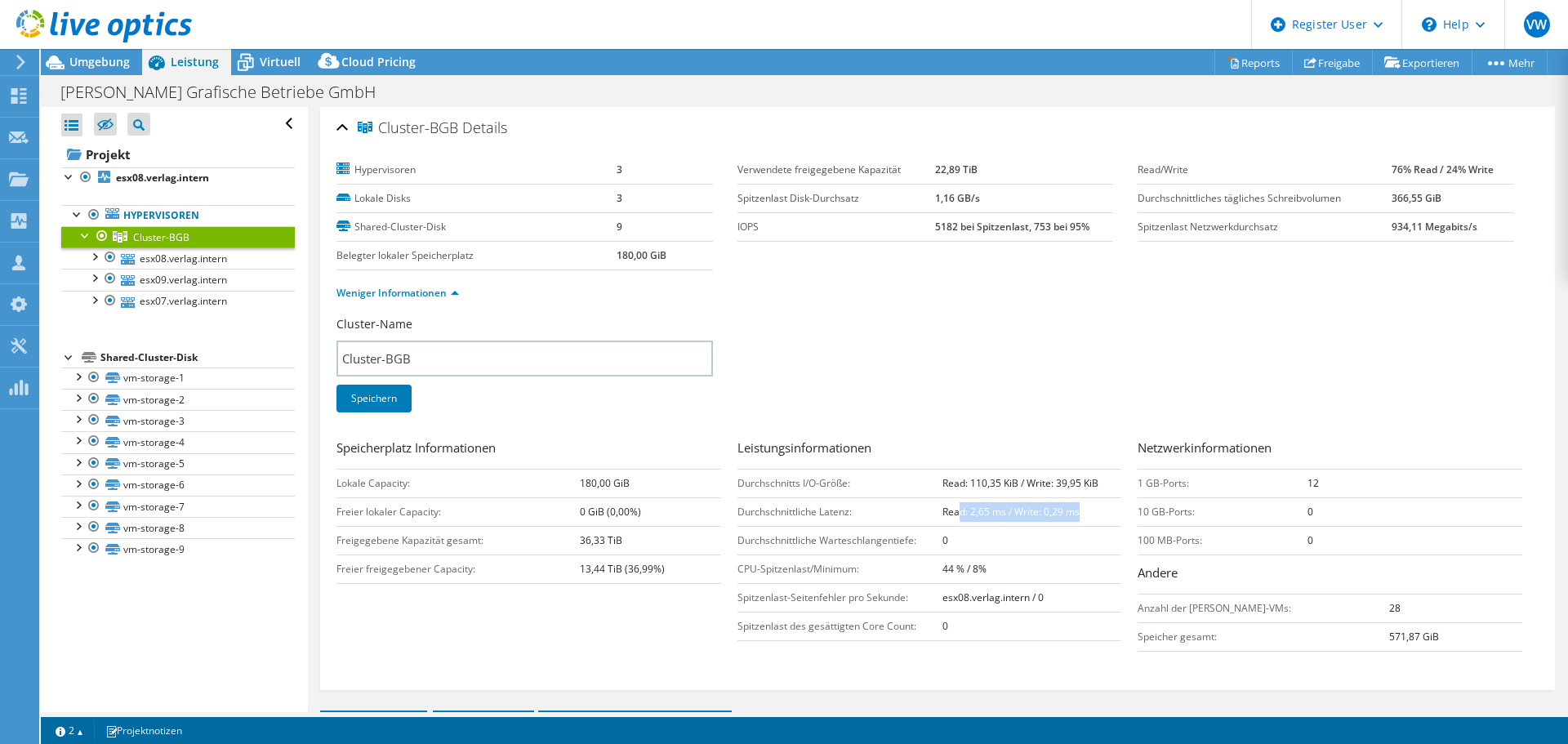
drag, startPoint x: 954, startPoint y: 514, endPoint x: 1090, endPoint y: 506, distance: 136.2
click at [1090, 506] on td "Read: 2,65 ms / Write: 0,29 ms" at bounding box center [1032, 512] width 179 height 29
click at [174, 300] on link "esx07.verlag.intern" at bounding box center [178, 301] width 234 height 21
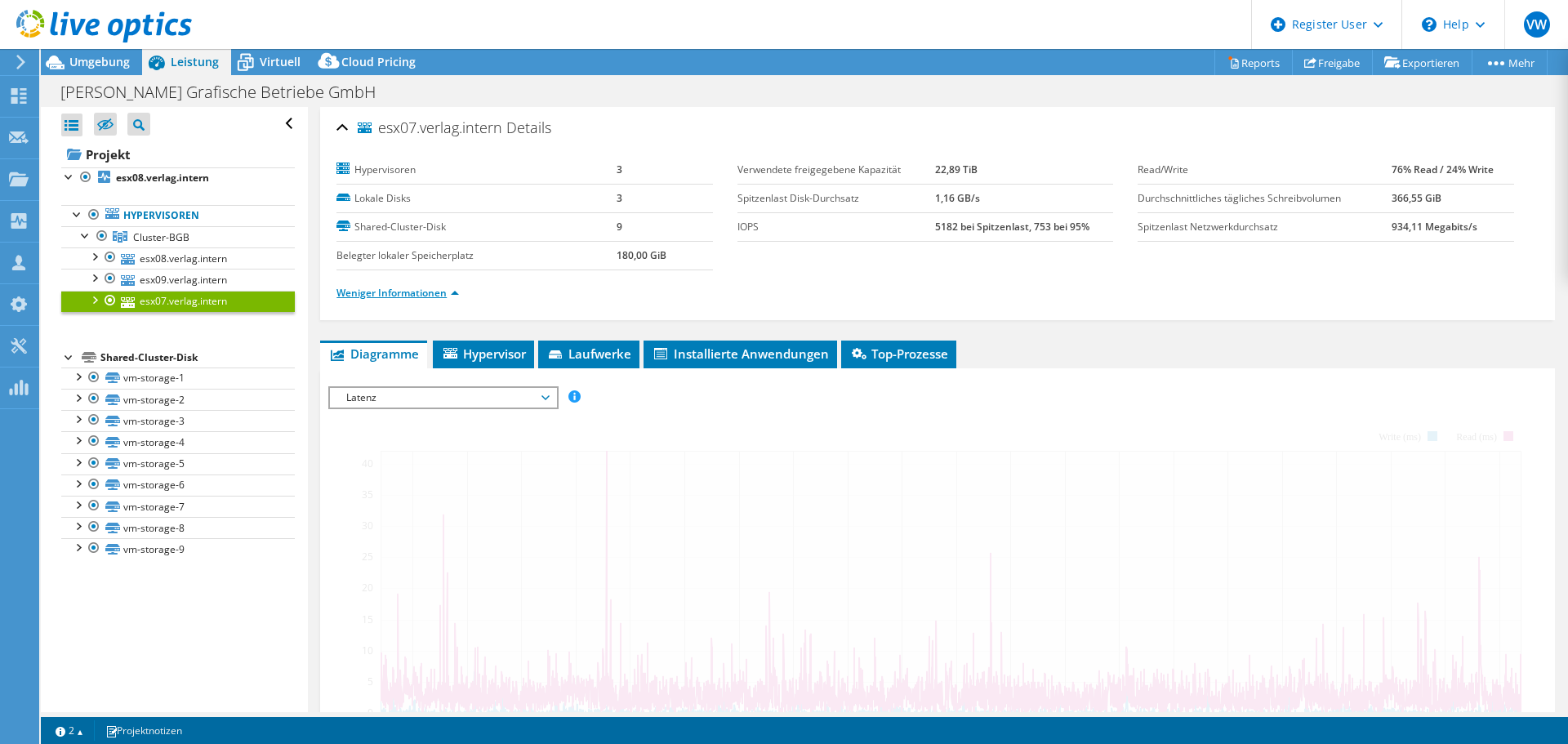
click at [419, 289] on link "Weniger Informationen" at bounding box center [398, 293] width 123 height 14
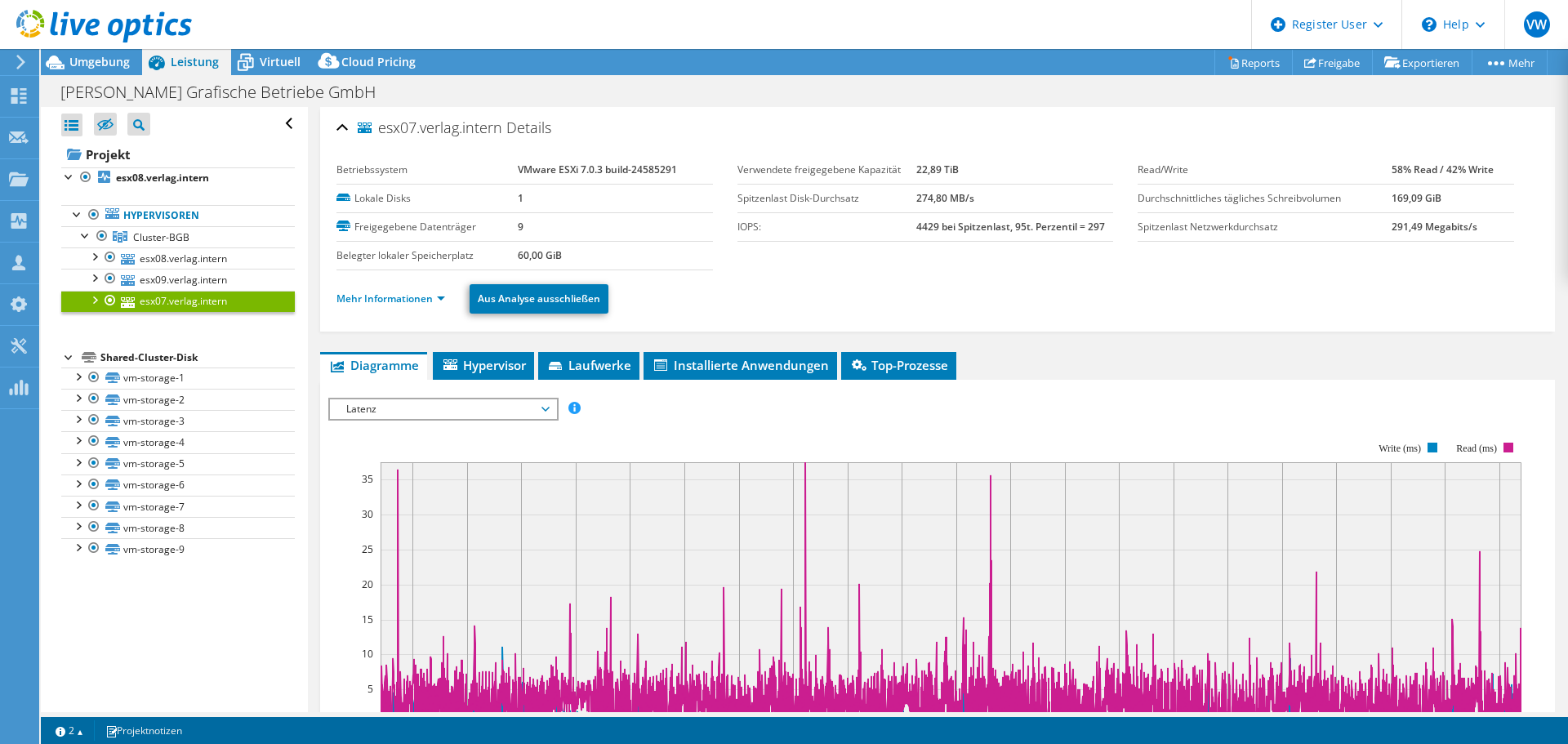
select select "EUFrankfurt"
select select "EUR"
click at [172, 186] on link "esx08.verlag.intern" at bounding box center [178, 178] width 234 height 21
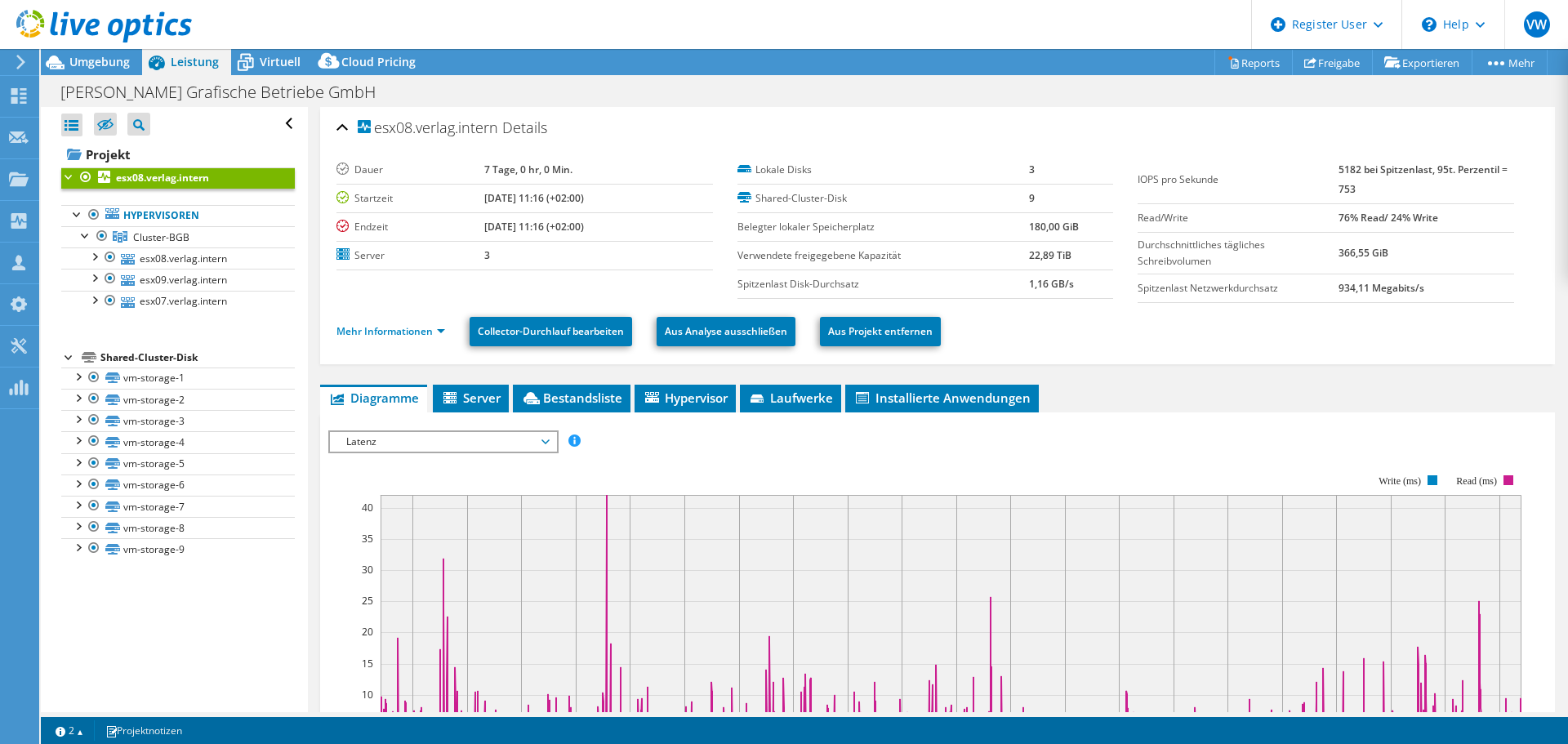
click at [1338, 167] on b "5182 bei Spitzenlast, 95t. Perzentil = 753" at bounding box center [1423, 180] width 169 height 33
click at [425, 328] on link "Mehr Informationen" at bounding box center [391, 331] width 109 height 14
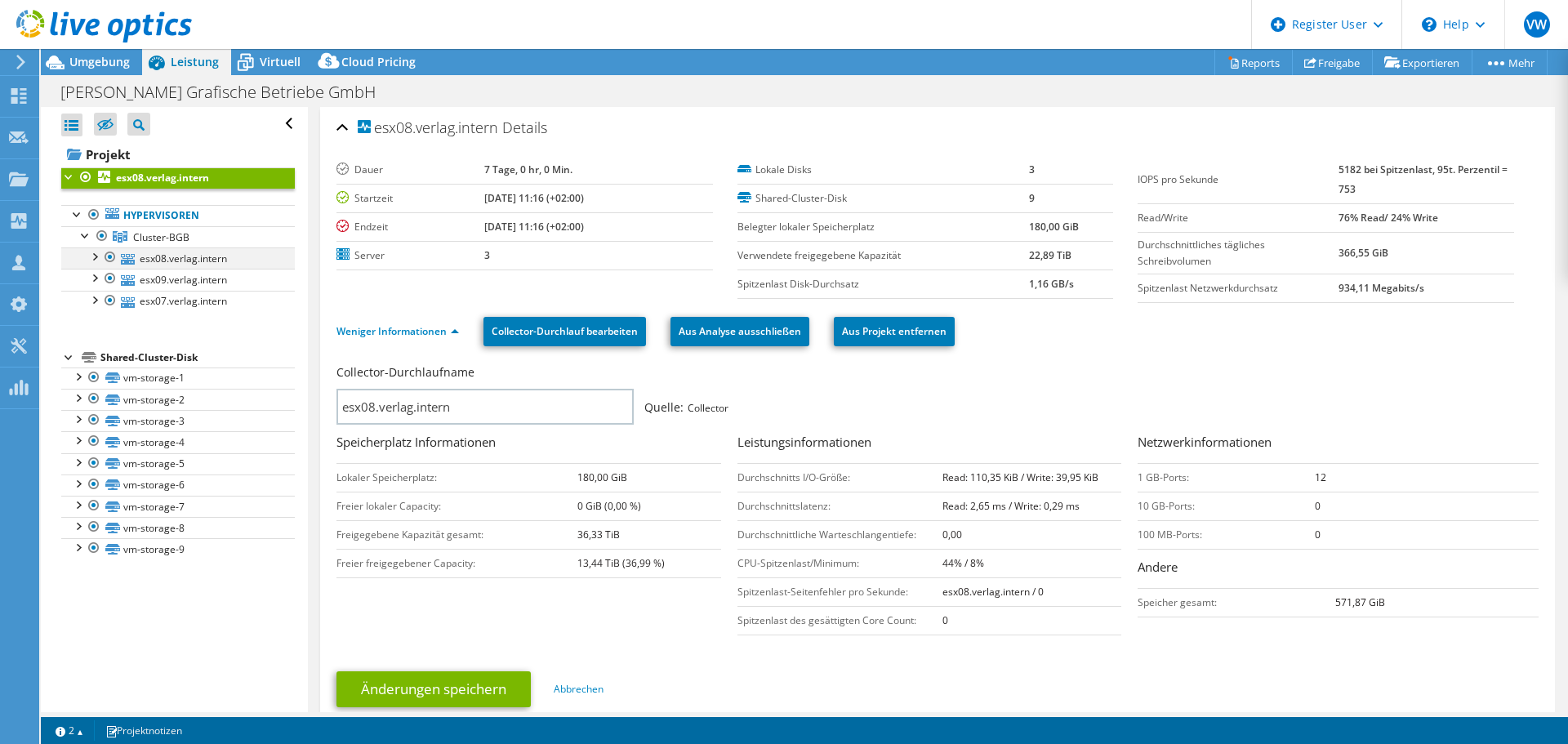
click at [95, 258] on div at bounding box center [94, 255] width 17 height 17
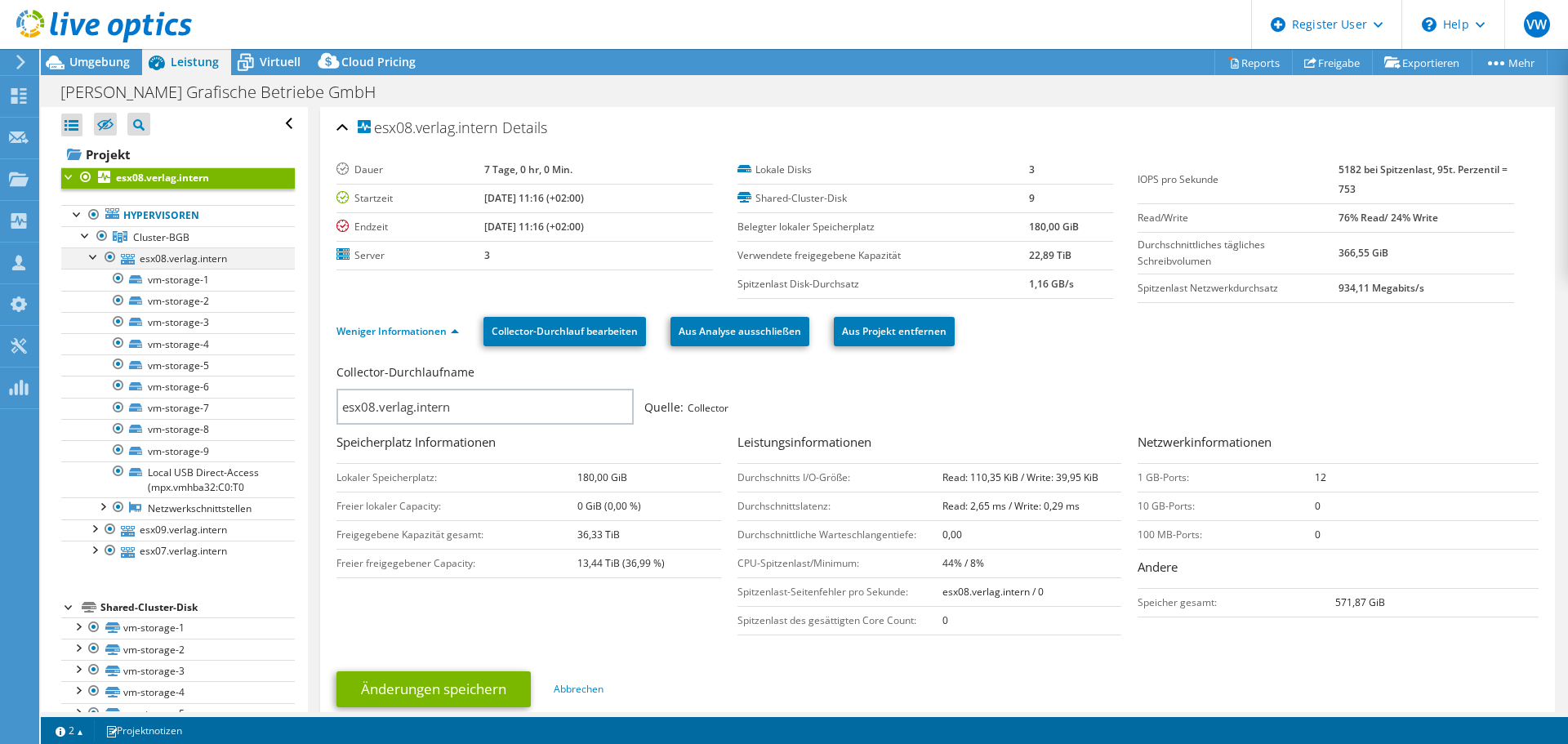
click at [95, 258] on div at bounding box center [94, 255] width 17 height 17
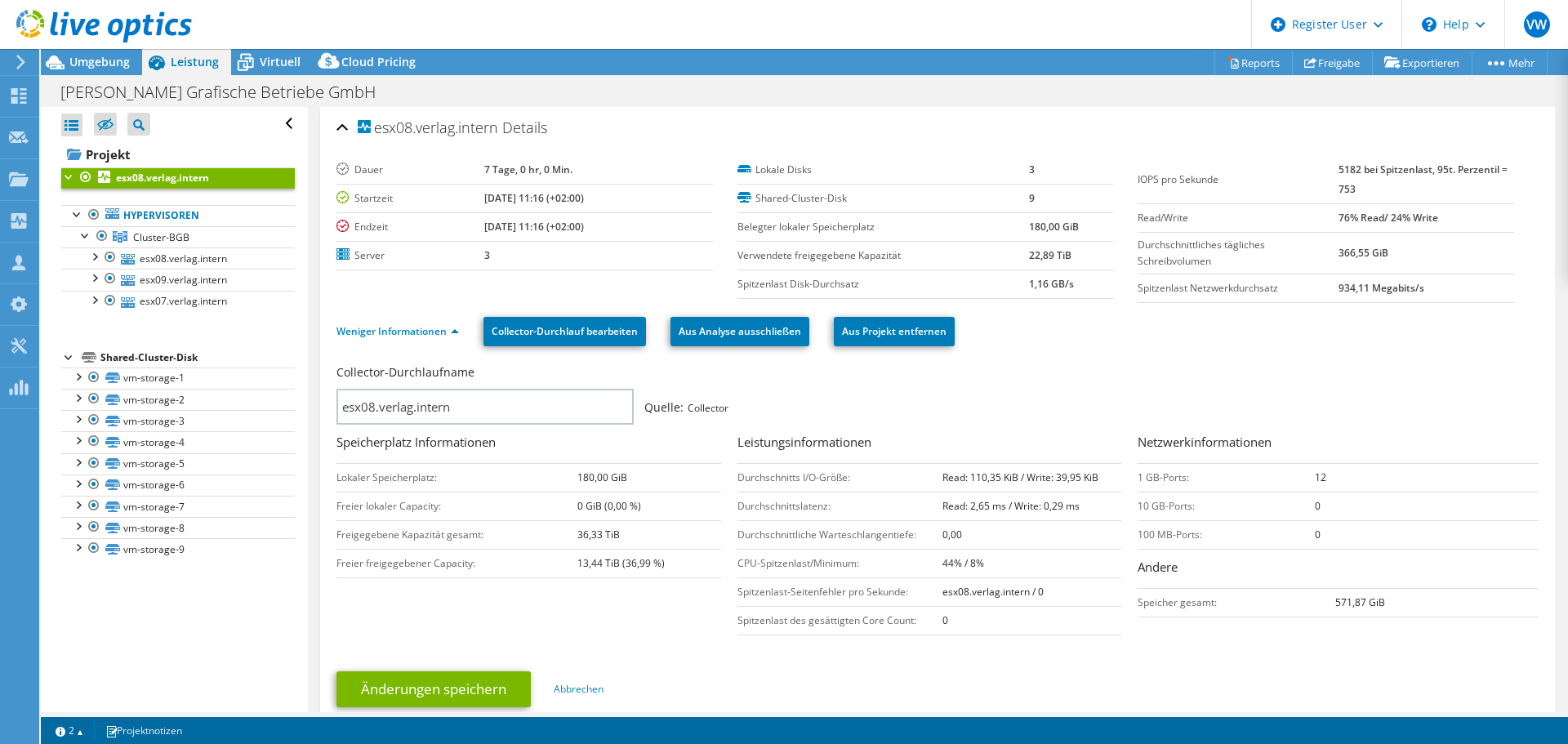
drag, startPoint x: 109, startPoint y: 55, endPoint x: 403, endPoint y: 205, distance: 330.1
click at [109, 55] on span "Umgebung" at bounding box center [99, 62] width 60 height 16
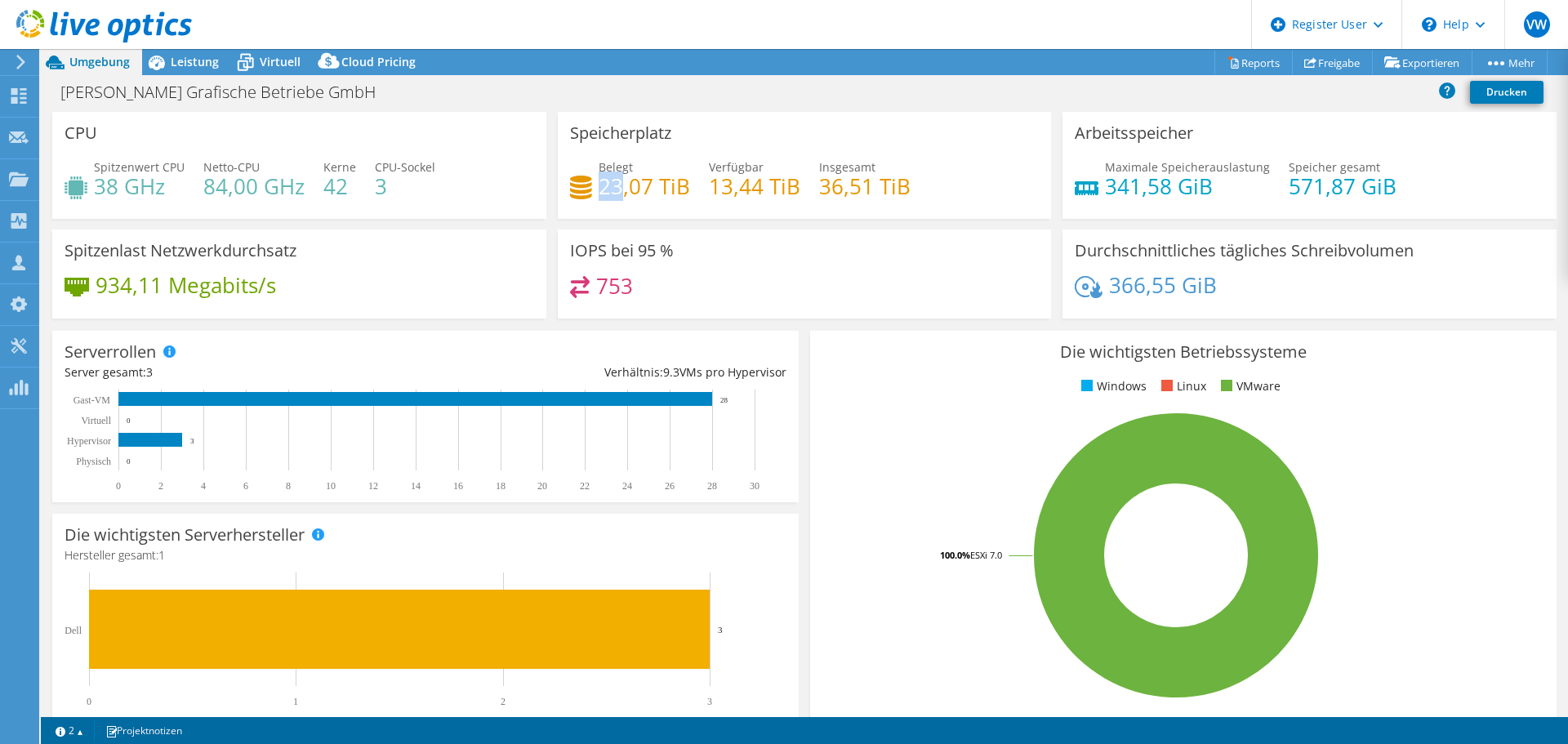
drag, startPoint x: 619, startPoint y: 194, endPoint x: 598, endPoint y: 189, distance: 21.6
click at [598, 189] on h4 "23,07 TiB" at bounding box center [644, 186] width 91 height 18
drag, startPoint x: 706, startPoint y: 188, endPoint x: 759, endPoint y: 187, distance: 53.0
click at [759, 187] on h4 "13,44 TiB" at bounding box center [754, 186] width 91 height 18
drag, startPoint x: 599, startPoint y: 189, endPoint x: 639, endPoint y: 193, distance: 40.2
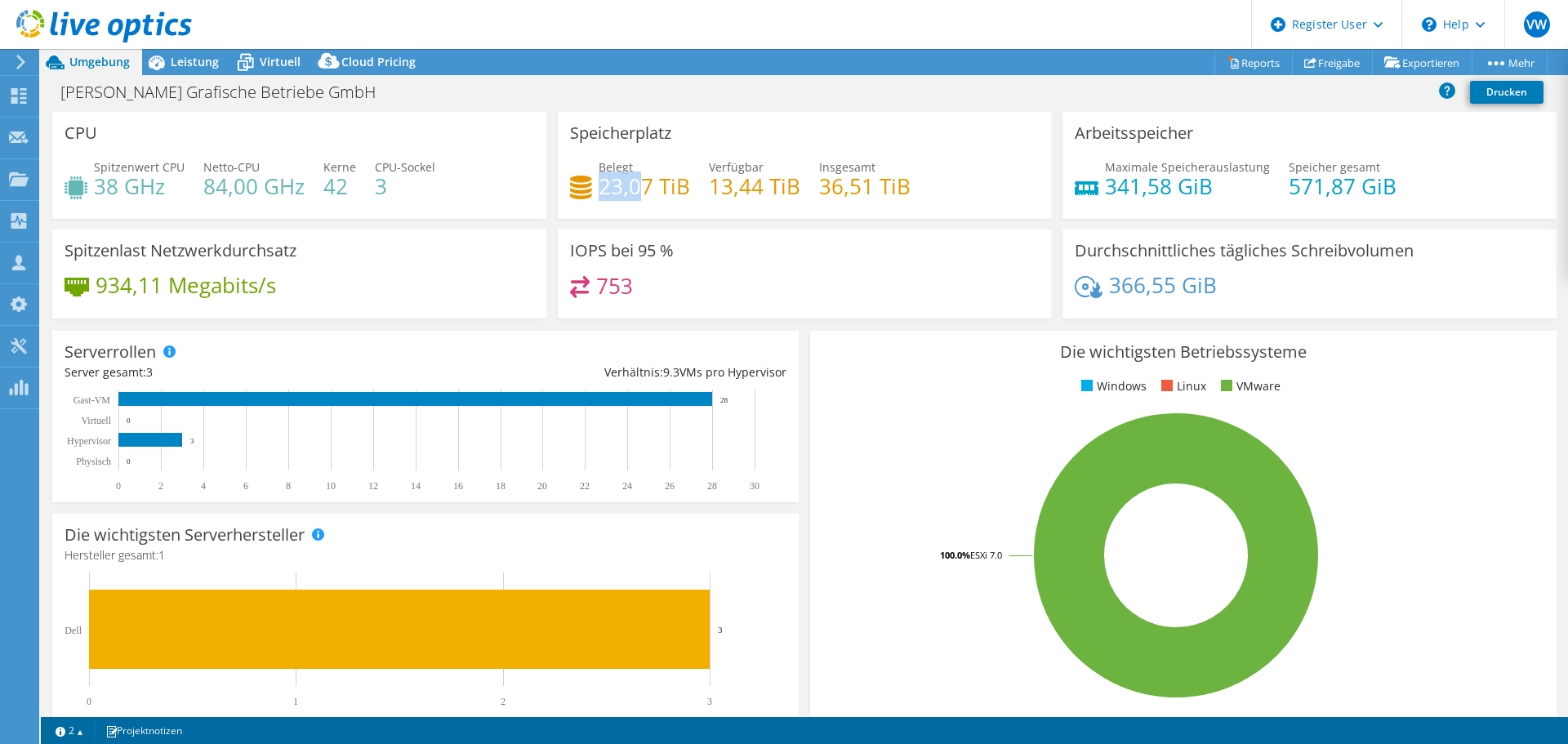
click at [639, 193] on h4 "23,07 TiB" at bounding box center [644, 186] width 91 height 18
drag, startPoint x: 636, startPoint y: 294, endPoint x: 600, endPoint y: 284, distance: 37.4
click at [600, 284] on div "753" at bounding box center [805, 294] width 470 height 35
drag, startPoint x: 597, startPoint y: 291, endPoint x: 626, endPoint y: 291, distance: 29.0
click at [626, 291] on h4 "753" at bounding box center [615, 286] width 37 height 18
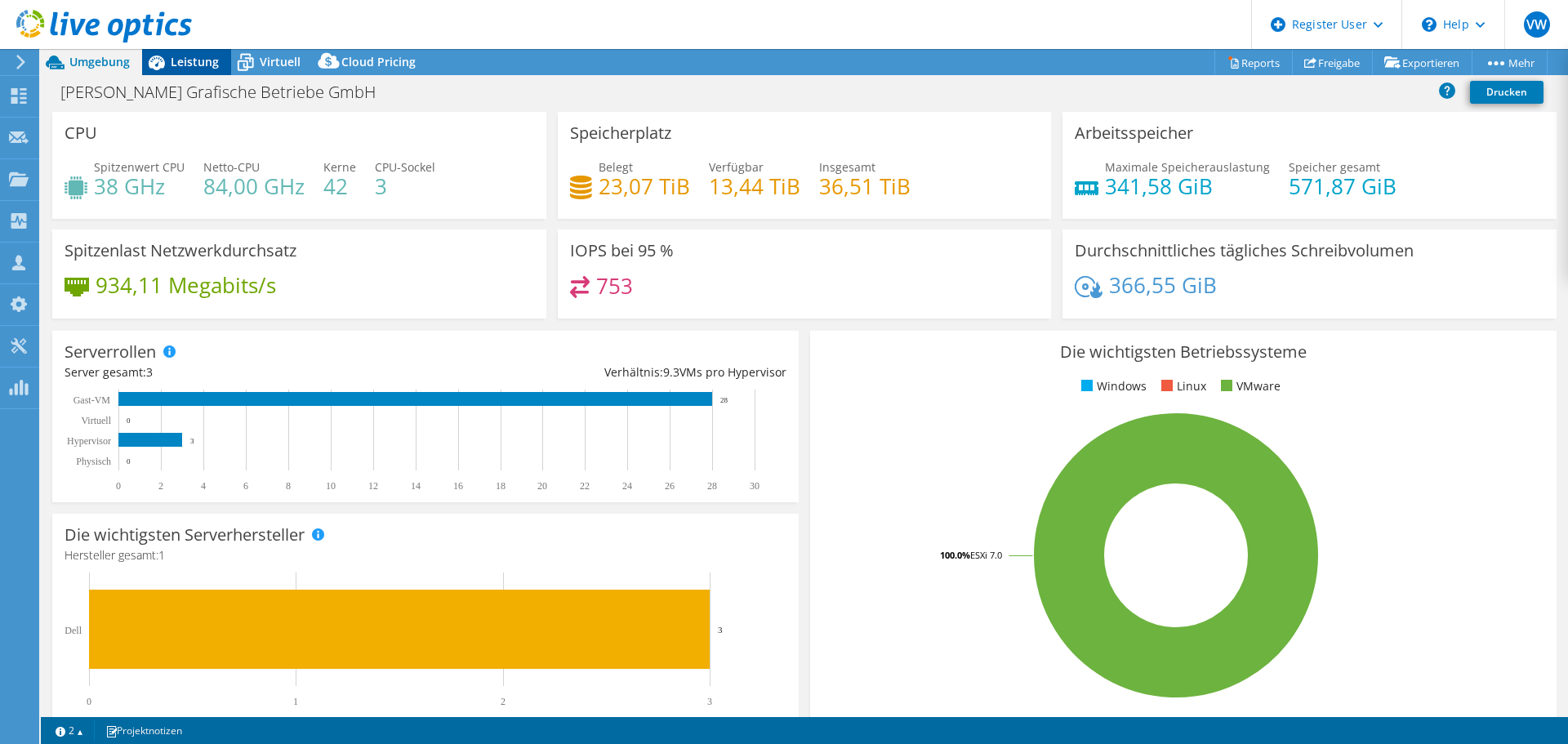
click at [200, 69] on div "Leistung" at bounding box center [187, 62] width 89 height 26
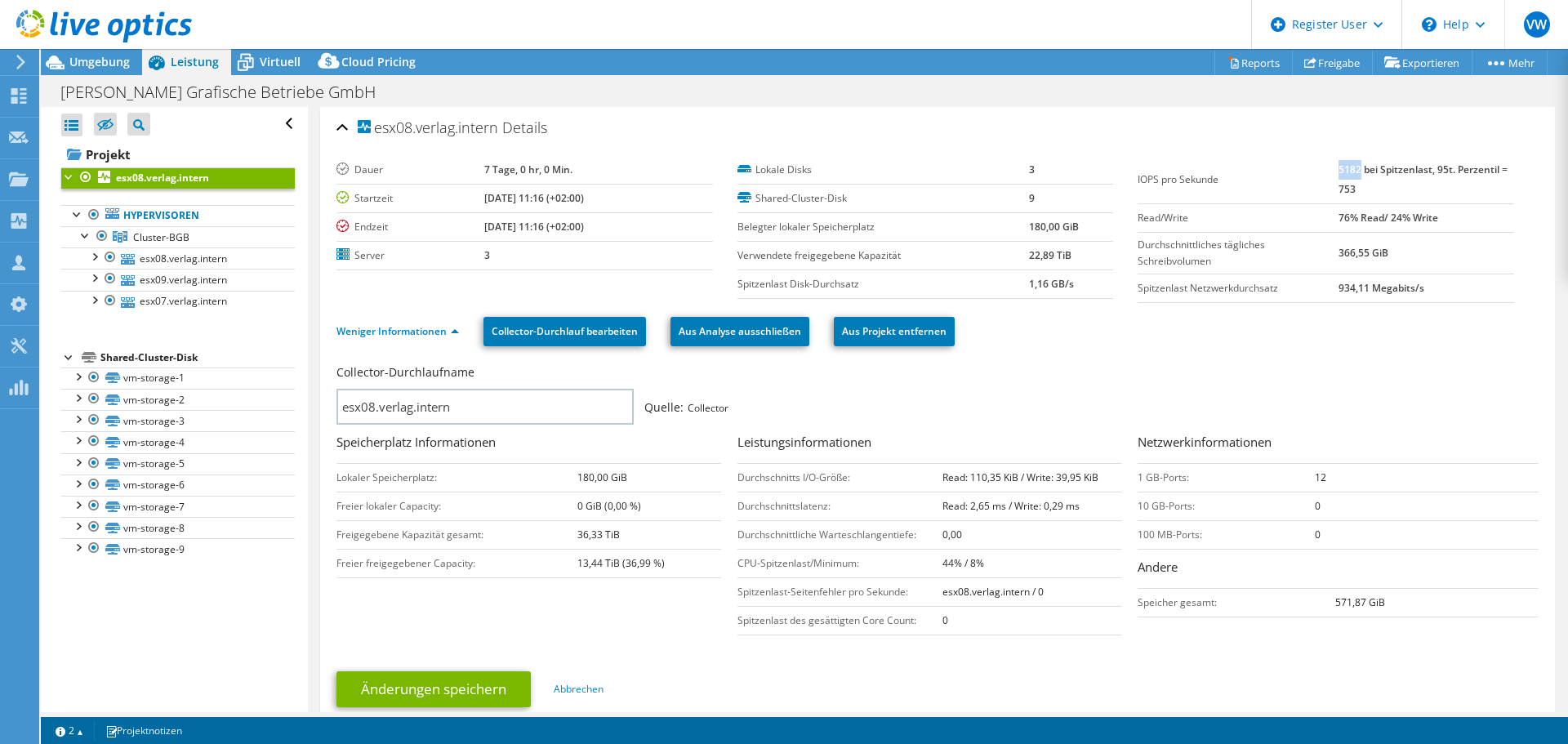
drag, startPoint x: 1329, startPoint y: 171, endPoint x: 1350, endPoint y: 170, distance: 21.0
click at [1350, 170] on b "5182 bei Spitzenlast, 95t. Perzentil = 753" at bounding box center [1423, 180] width 169 height 33
drag, startPoint x: 960, startPoint y: 475, endPoint x: 1013, endPoint y: 471, distance: 53.2
click at [1013, 471] on b "Read: 110,35 KiB / Write: 39,95 KiB" at bounding box center [1021, 478] width 156 height 14
drag, startPoint x: 1048, startPoint y: 472, endPoint x: 1091, endPoint y: 475, distance: 43.1
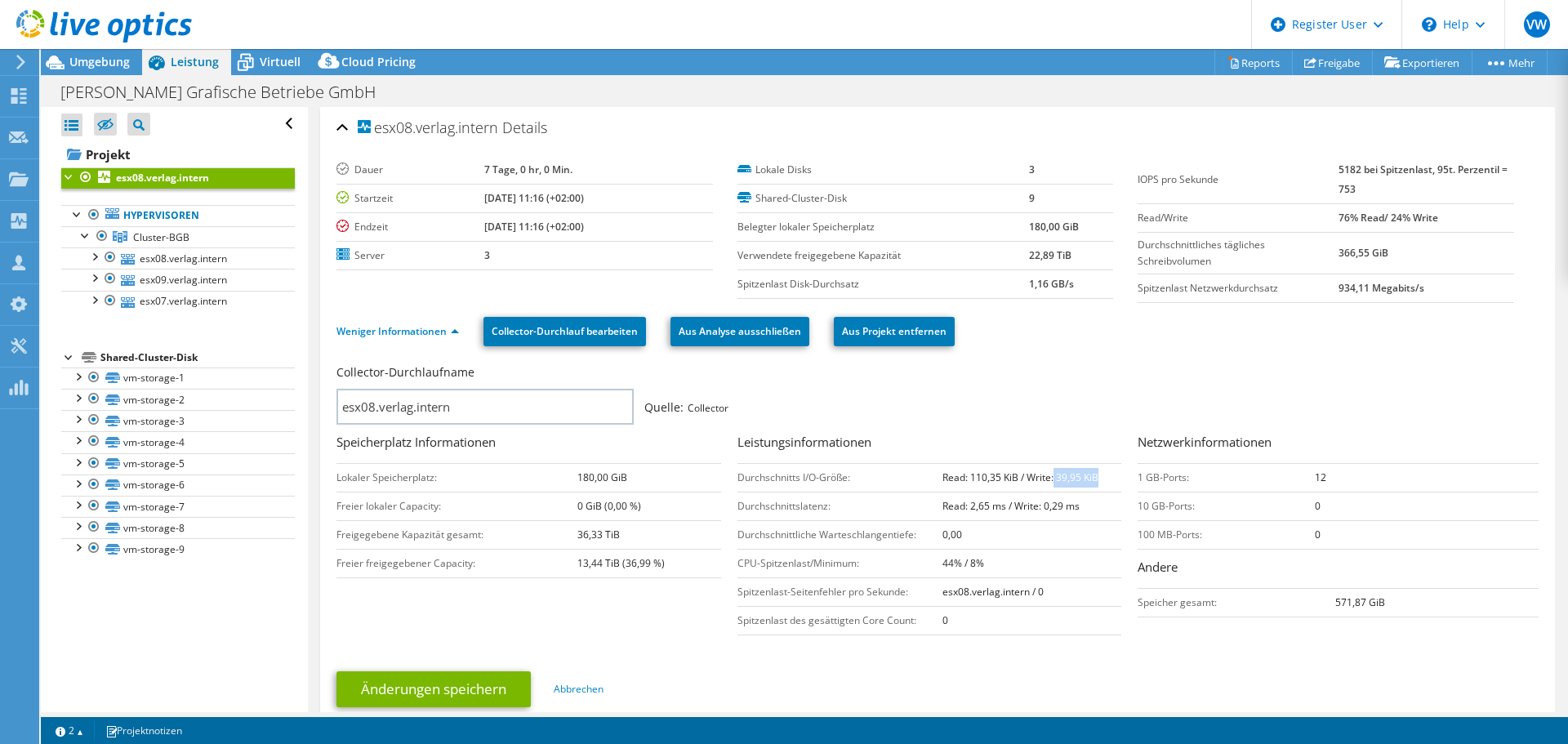
click at [1091, 475] on b "Read: 110,35 KiB / Write: 39,95 KiB" at bounding box center [1021, 478] width 156 height 14
click at [117, 67] on span "Umgebung" at bounding box center [99, 62] width 60 height 16
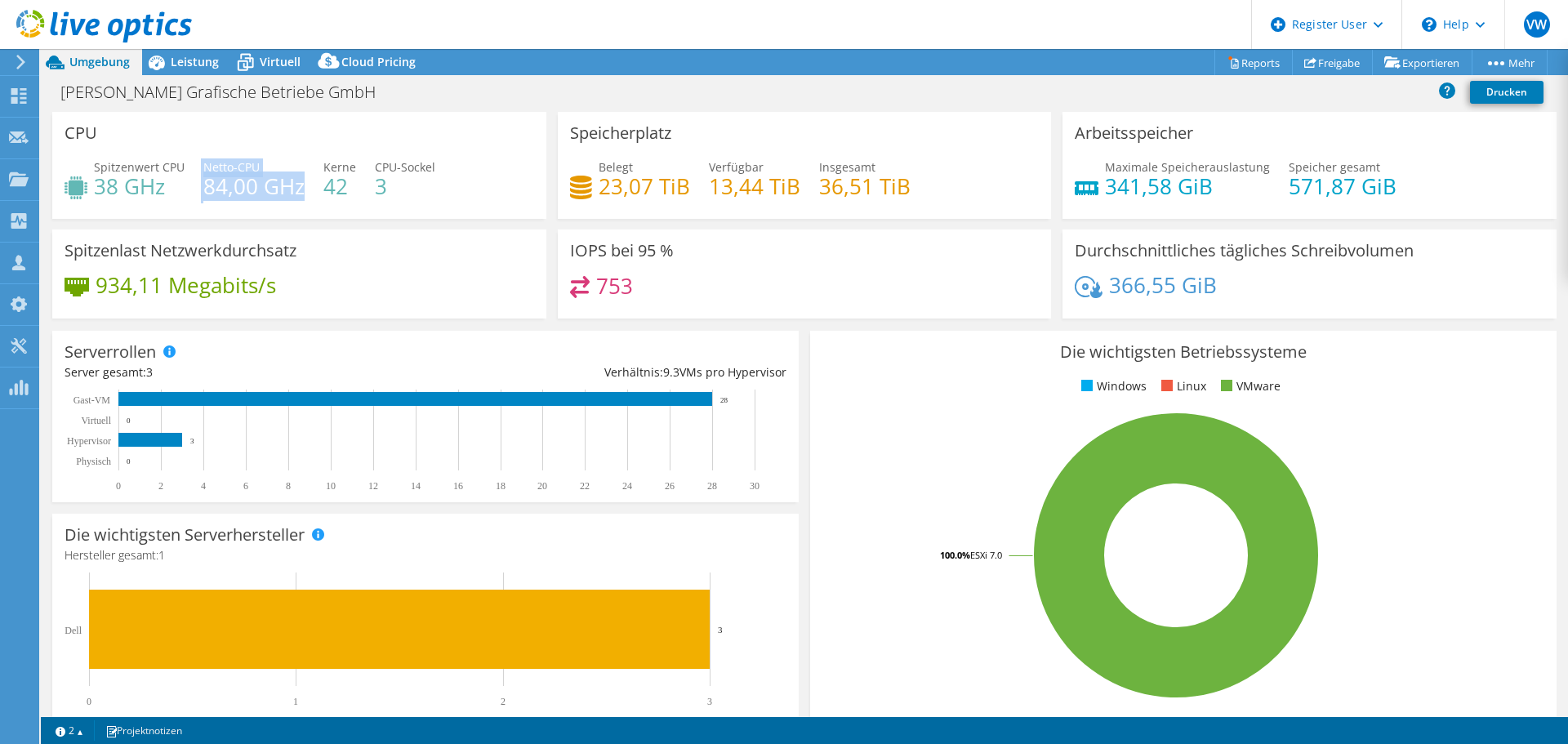
drag, startPoint x: 198, startPoint y: 186, endPoint x: 297, endPoint y: 182, distance: 99.1
click at [297, 182] on div "Spitzenwert CPU 38 GHz Netto-CPU 84,00 GHz Kerne 42 CPU-Sockel 3" at bounding box center [300, 185] width 470 height 53
drag, startPoint x: 328, startPoint y: 187, endPoint x: 348, endPoint y: 183, distance: 20.4
click at [348, 183] on h4 "42" at bounding box center [339, 186] width 32 height 18
drag, startPoint x: 199, startPoint y: 191, endPoint x: 297, endPoint y: 184, distance: 98.2
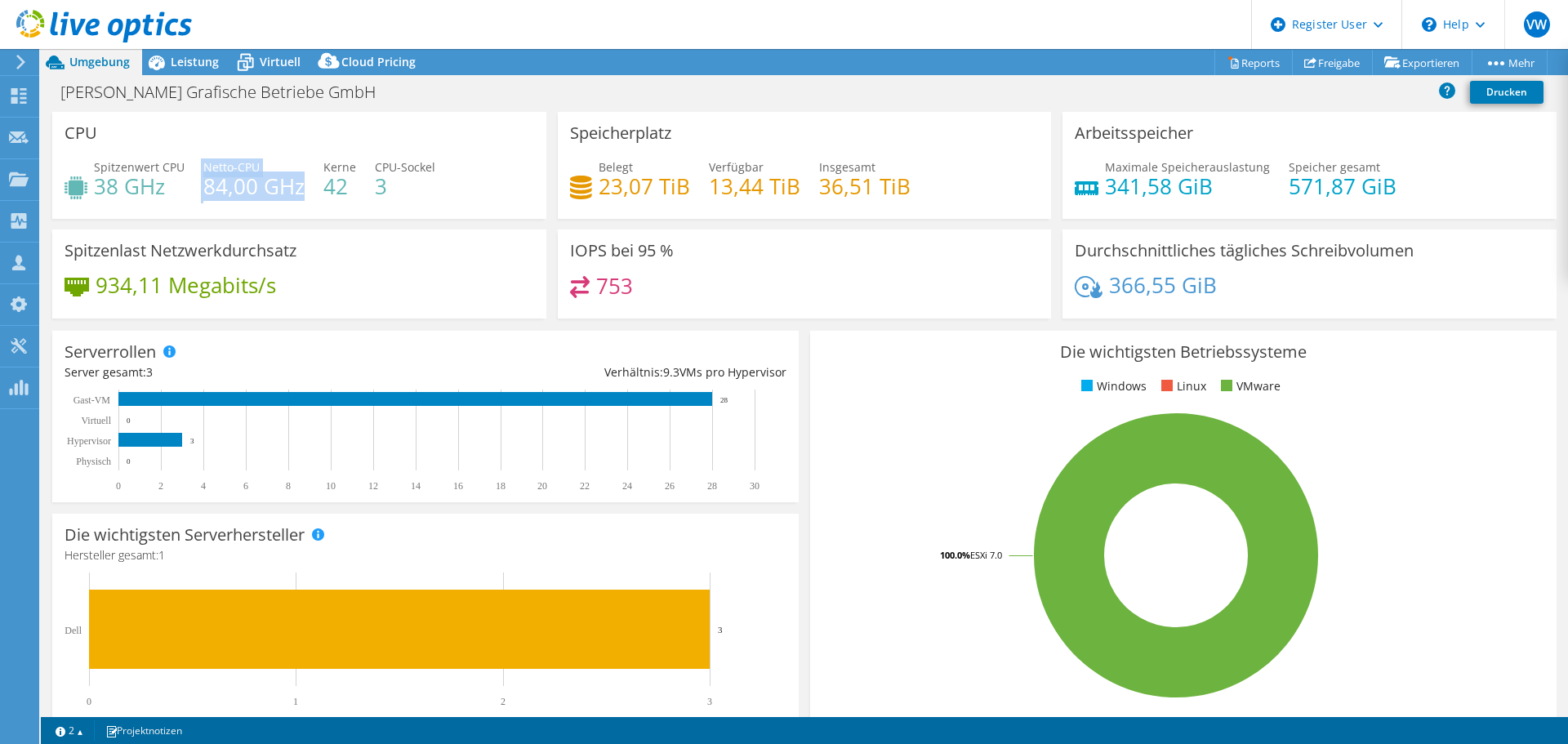
click at [297, 184] on div "Spitzenwert CPU 38 GHz Netto-CPU 84,00 GHz Kerne 42 CPU-Sockel 3" at bounding box center [300, 185] width 470 height 53
drag, startPoint x: 94, startPoint y: 186, endPoint x: 142, endPoint y: 188, distance: 48.0
click at [142, 188] on h4 "38 GHz" at bounding box center [138, 186] width 90 height 18
drag, startPoint x: 1276, startPoint y: 187, endPoint x: 1392, endPoint y: 182, distance: 116.1
click at [1392, 182] on div "Maximale Speicherauslastung 341,58 GiB Speicher gesamt 571,87 GiB" at bounding box center [1310, 185] width 470 height 53
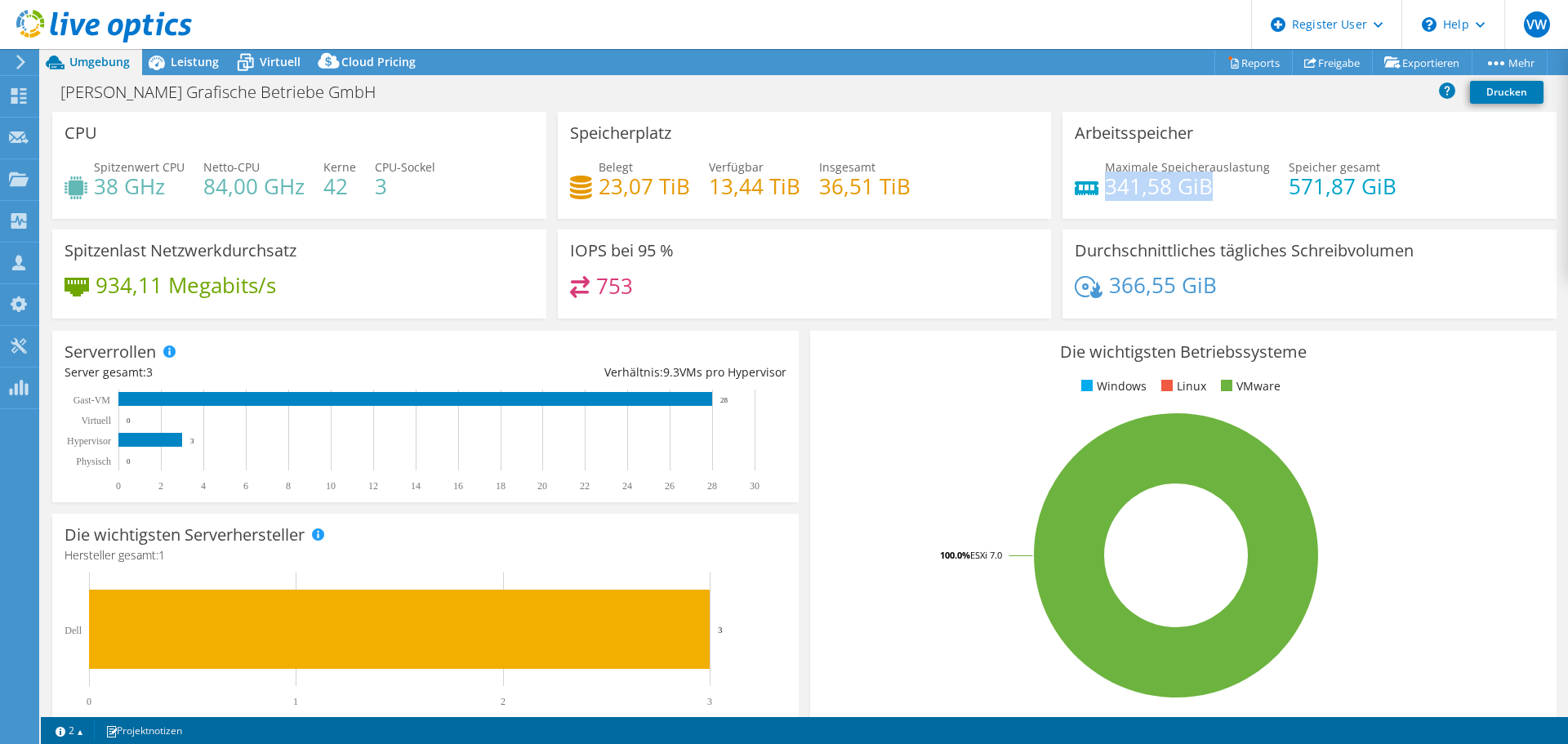
drag, startPoint x: 1101, startPoint y: 185, endPoint x: 1198, endPoint y: 186, distance: 97.0
click at [1198, 186] on h4 "341,58 GiB" at bounding box center [1187, 186] width 165 height 18
drag, startPoint x: 812, startPoint y: 190, endPoint x: 891, endPoint y: 183, distance: 79.3
click at [891, 183] on div "Belegt 23,07 TiB Verfügbar 13,44 TiB Insgesamt 36,51 TiB" at bounding box center [805, 185] width 470 height 53
drag, startPoint x: 594, startPoint y: 191, endPoint x: 674, endPoint y: 176, distance: 81.4
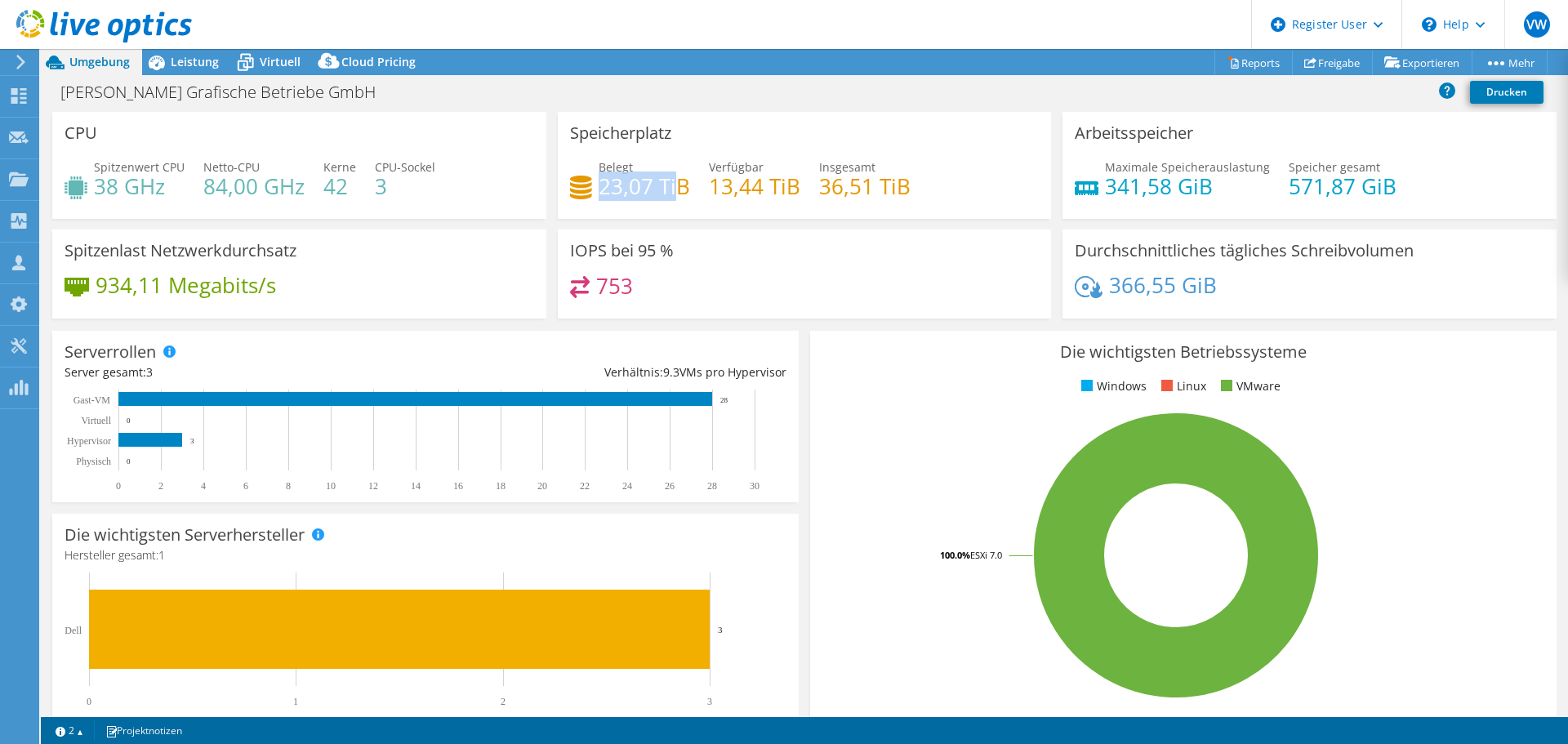
click at [674, 177] on h4 "23,07 TiB" at bounding box center [644, 186] width 91 height 18
drag, startPoint x: 172, startPoint y: 284, endPoint x: 266, endPoint y: 283, distance: 94.0
click at [266, 283] on h4 "934,11 Megabits/s" at bounding box center [186, 285] width 180 height 18
drag, startPoint x: 1098, startPoint y: 293, endPoint x: 1209, endPoint y: 298, distance: 111.1
click at [1214, 298] on div "366,55 GiB" at bounding box center [1310, 293] width 470 height 34
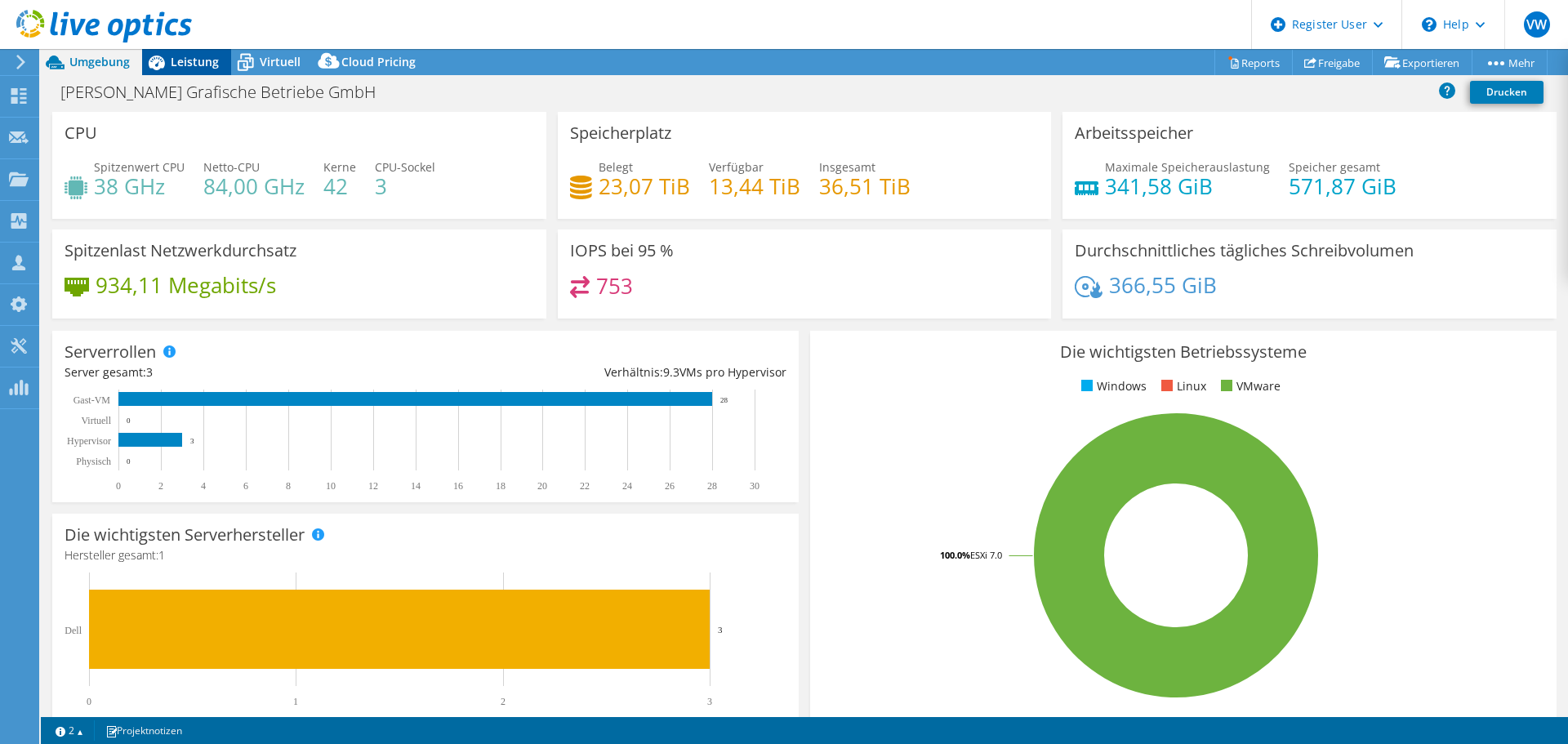
click at [201, 61] on span "Leistung" at bounding box center [194, 62] width 48 height 16
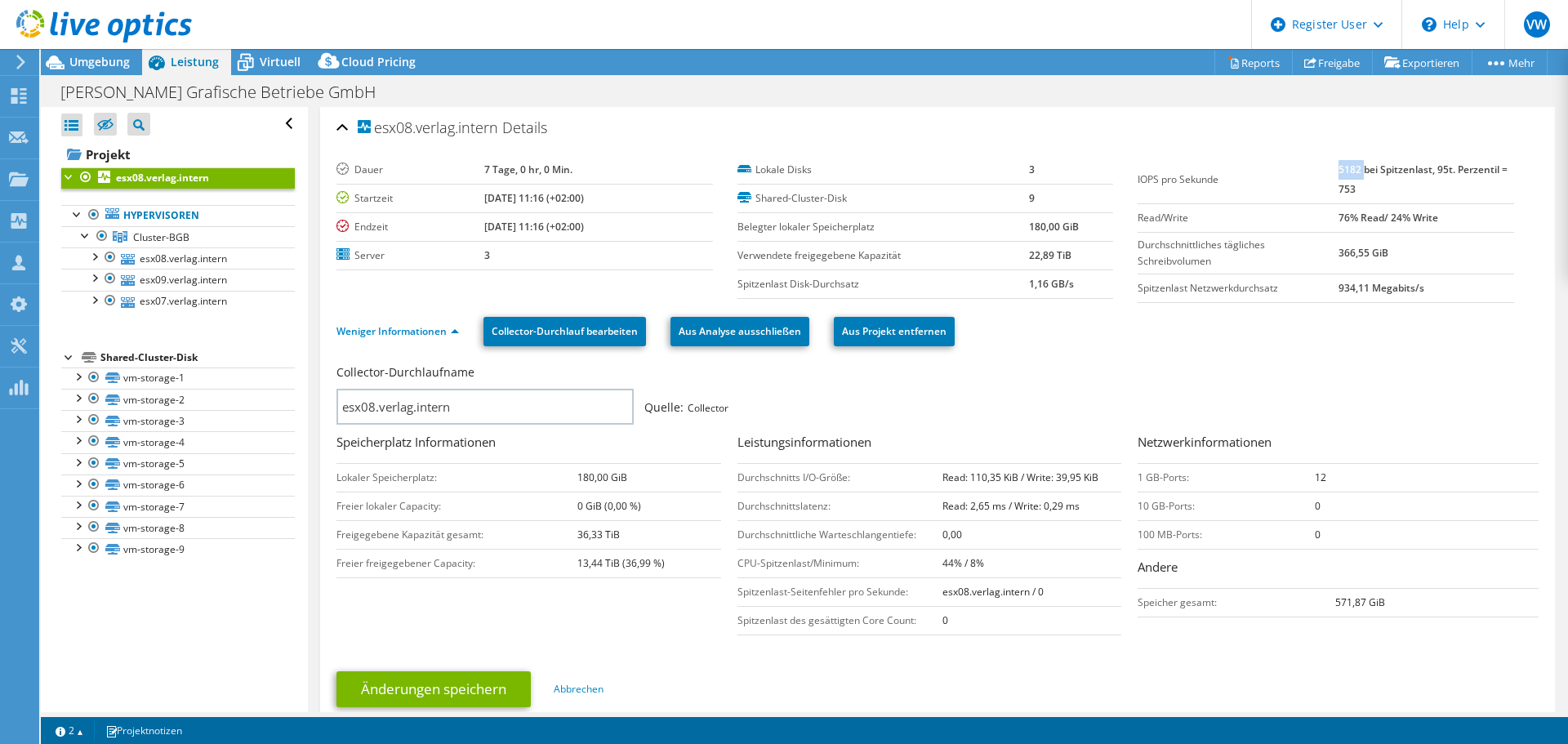
drag, startPoint x: 1330, startPoint y: 168, endPoint x: 1353, endPoint y: 168, distance: 23.0
click at [1353, 168] on b "5182 bei Spitzenlast, 95t. Perzentil = 753" at bounding box center [1423, 180] width 169 height 33
drag, startPoint x: 829, startPoint y: 505, endPoint x: 965, endPoint y: 505, distance: 136.0
click at [965, 505] on tr "Durchschnittslatenz: Read: 2,65 ms / Write: 0,29 ms" at bounding box center [929, 506] width 385 height 29
click at [975, 508] on b "Read: 2,65 ms / Write: 0,29 ms" at bounding box center [1011, 507] width 138 height 14
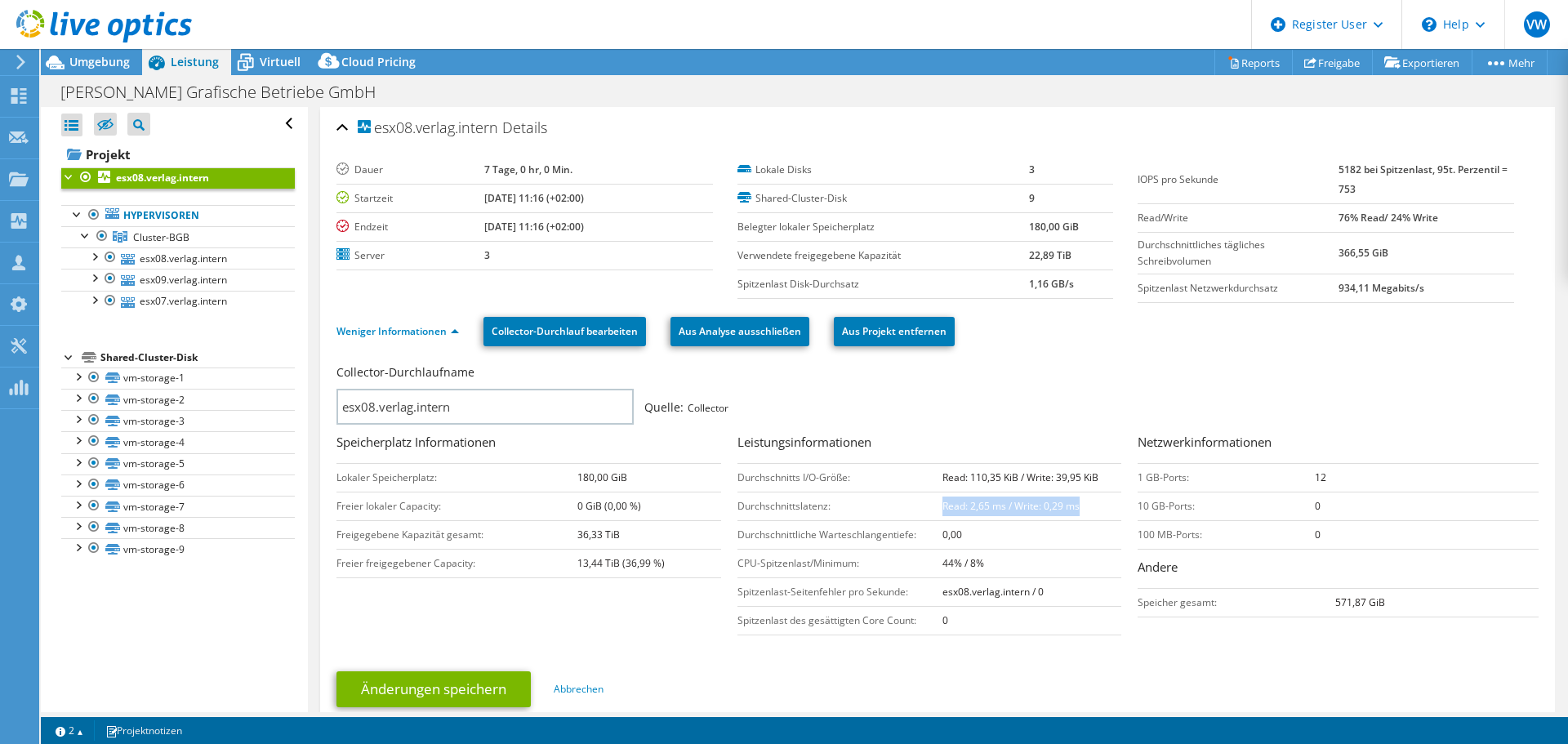
drag, startPoint x: 936, startPoint y: 508, endPoint x: 1084, endPoint y: 503, distance: 148.1
click at [1084, 503] on td "Read: 2,65 ms / Write: 0,29 ms" at bounding box center [1032, 506] width 179 height 29
drag, startPoint x: 953, startPoint y: 563, endPoint x: 933, endPoint y: 561, distance: 20.1
click at [933, 561] on tr "CPU-Spitzenlast/Minimum: 44% / 8%" at bounding box center [929, 563] width 385 height 29
click at [956, 561] on b "44% / 8%" at bounding box center [964, 563] width 42 height 14
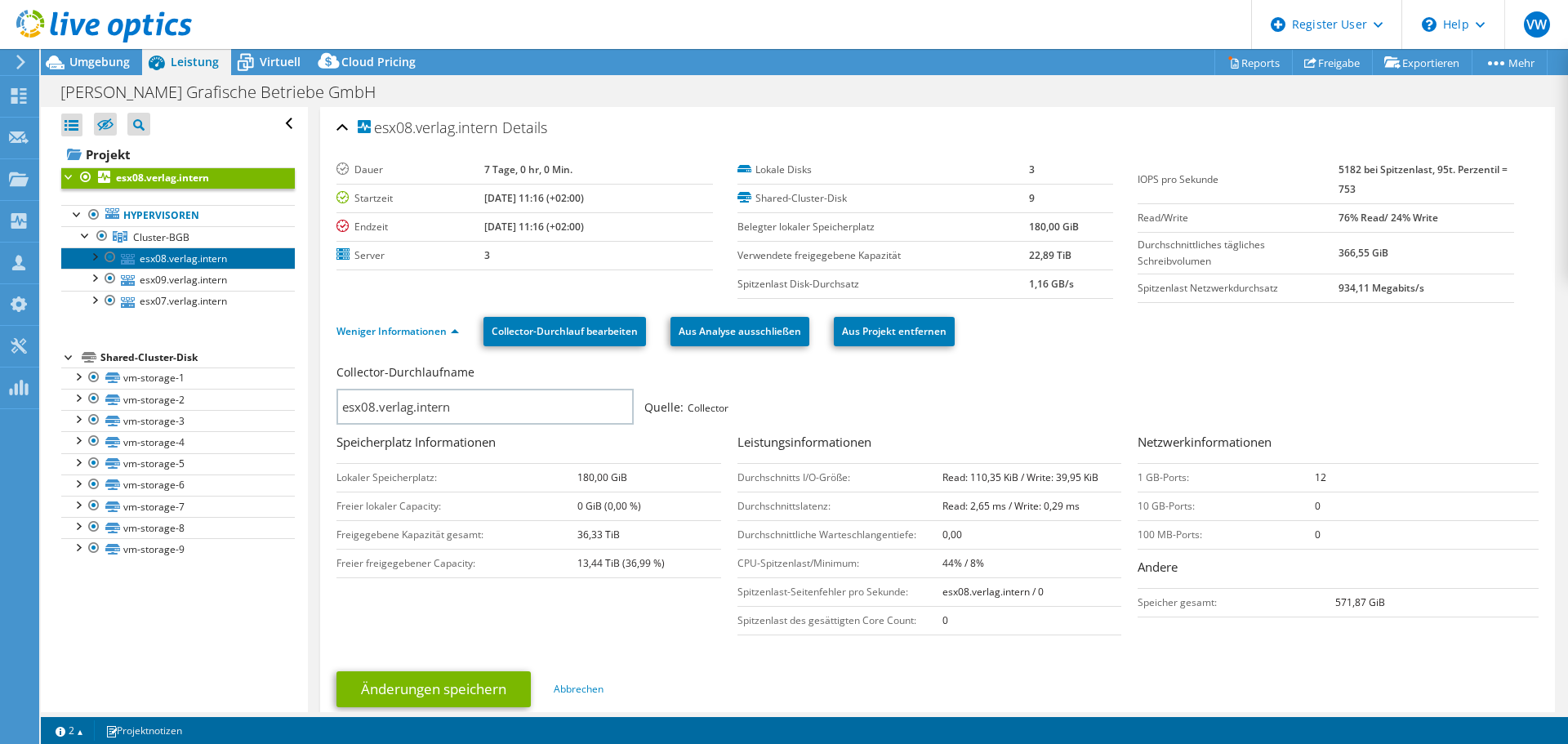
drag, startPoint x: 168, startPoint y: 259, endPoint x: 180, endPoint y: 260, distance: 12.0
click at [168, 259] on link "esx08.verlag.intern" at bounding box center [178, 258] width 234 height 21
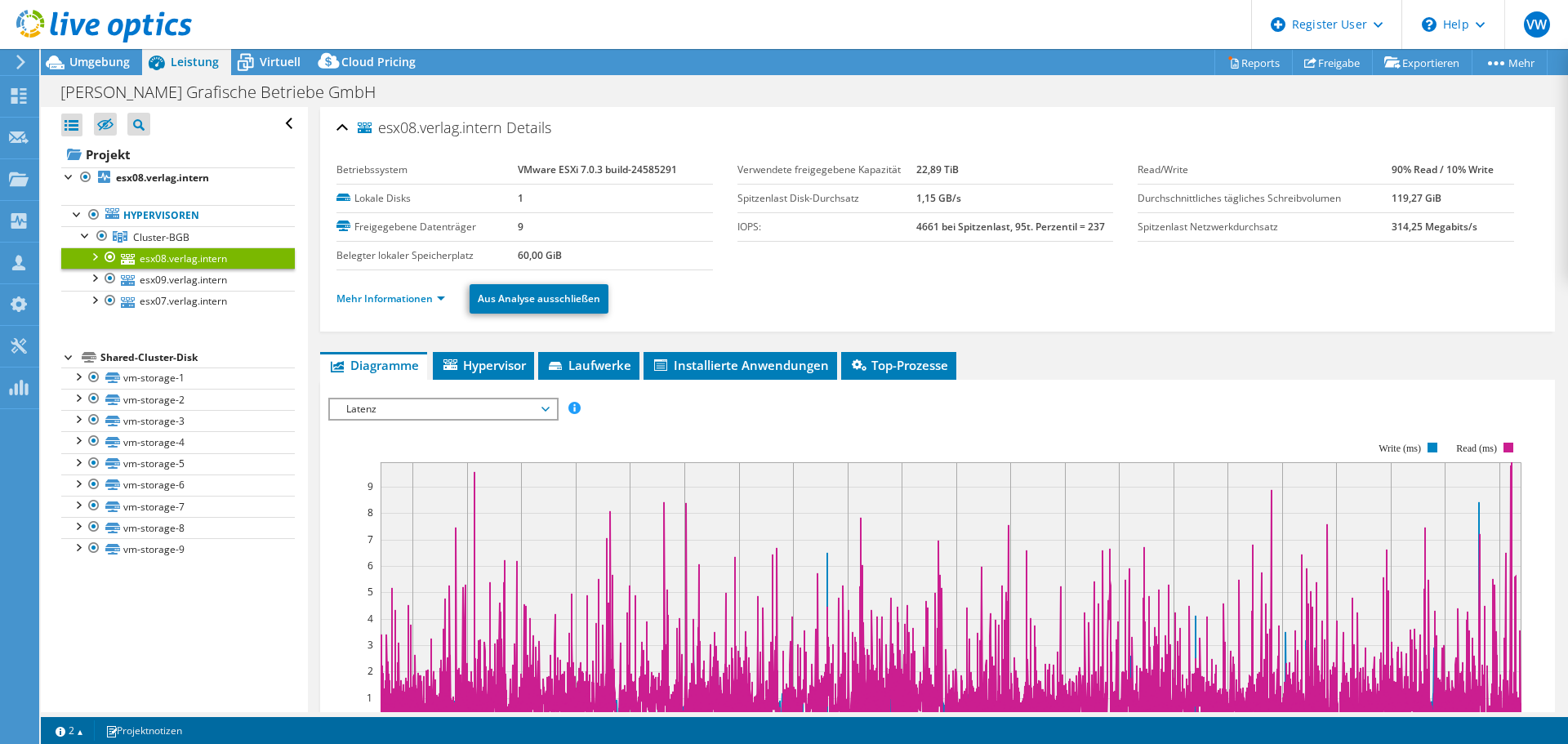
scroll to position [81, 0]
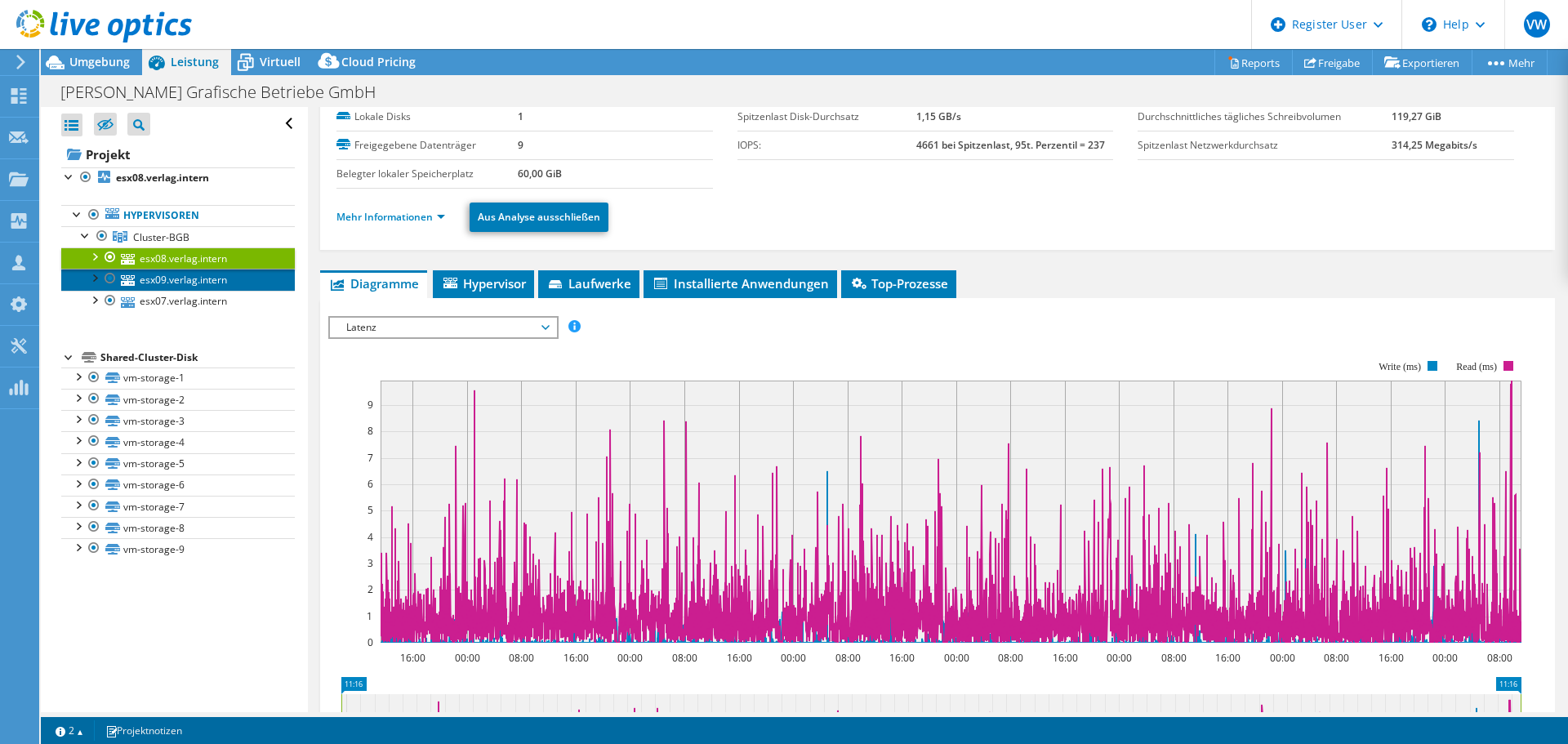
click at [163, 284] on link "esx09.verlag.intern" at bounding box center [178, 280] width 234 height 21
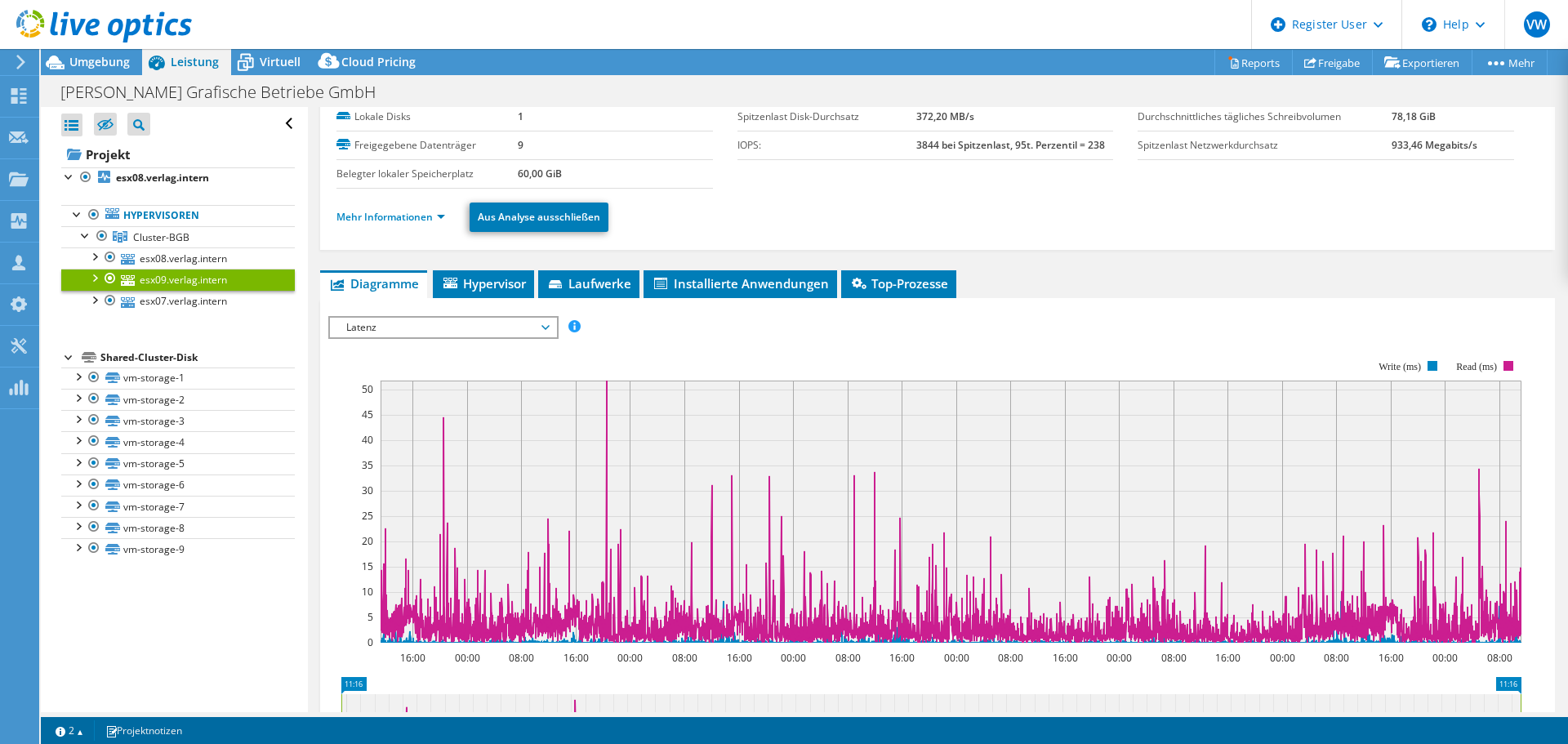
scroll to position [163, 0]
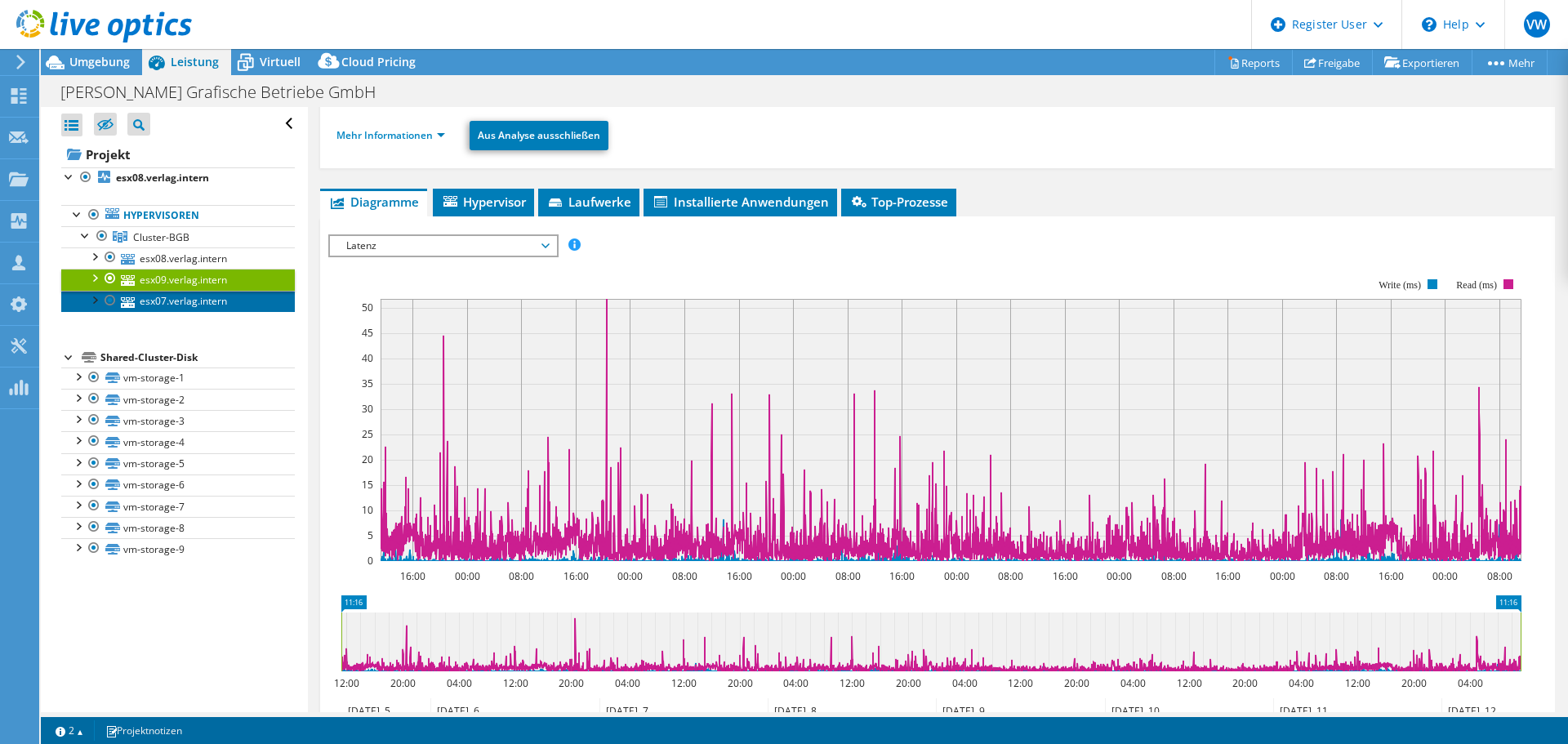
click at [216, 306] on link "esx07.verlag.intern" at bounding box center [178, 301] width 234 height 21
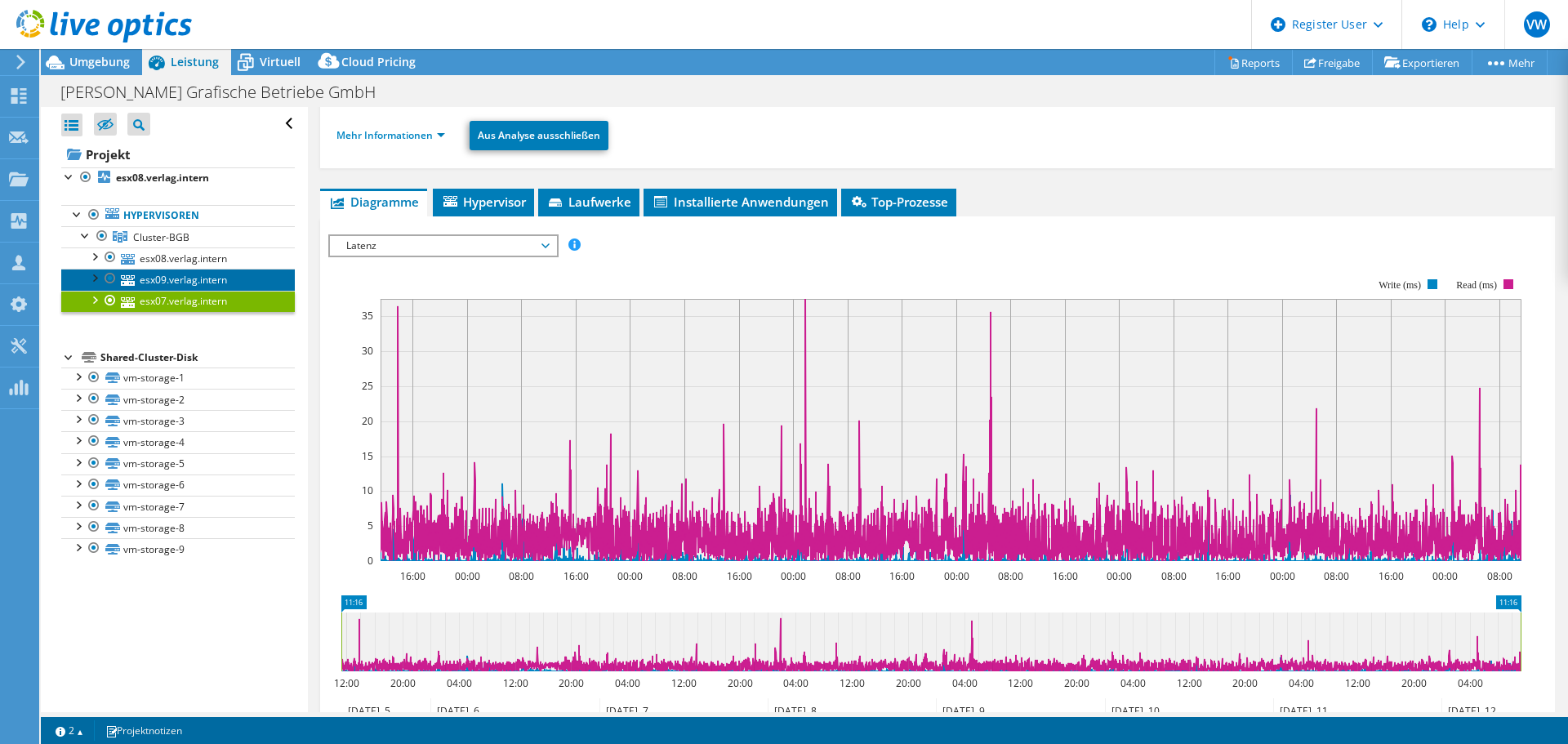
click at [235, 289] on link "esx09.verlag.intern" at bounding box center [178, 280] width 234 height 21
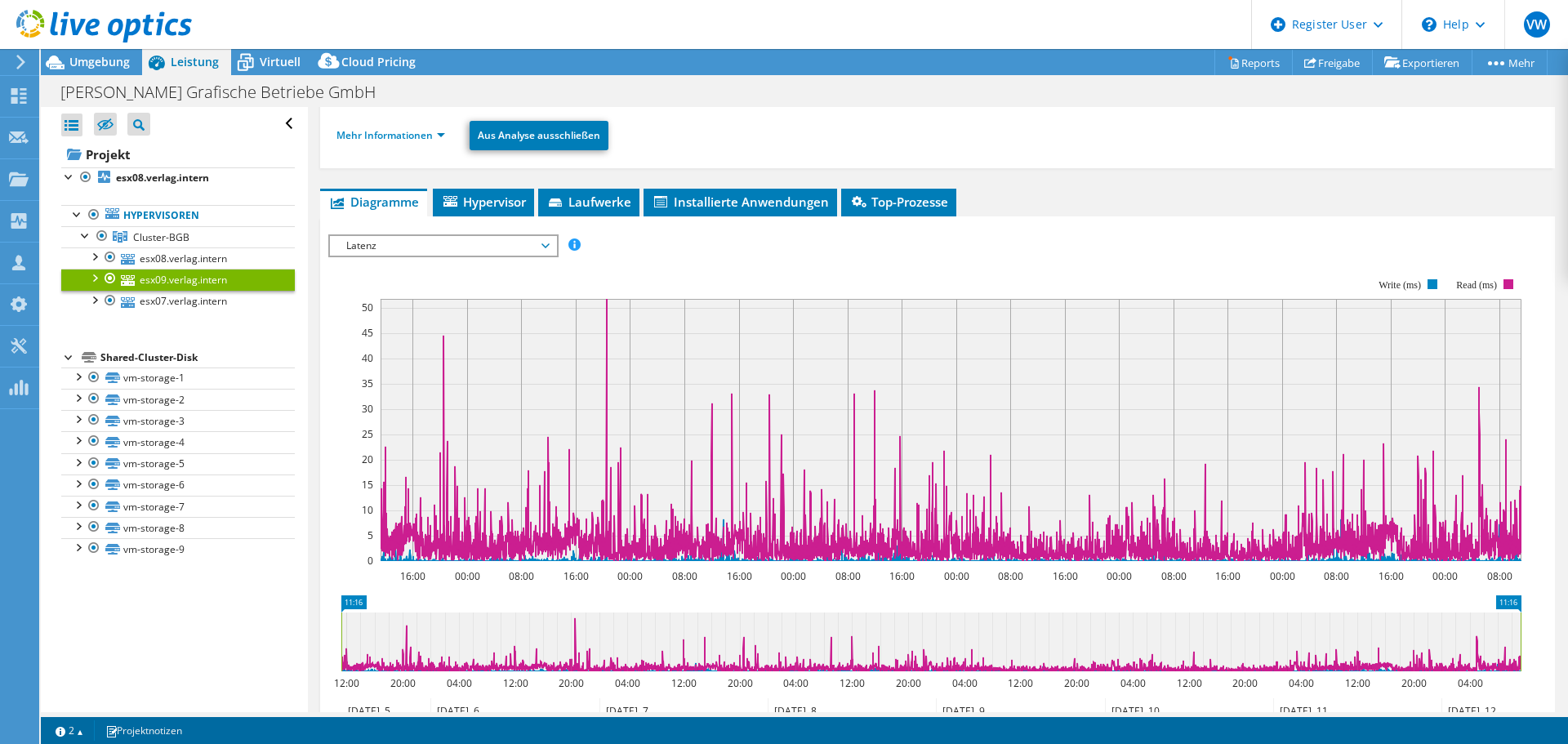
click at [376, 252] on span "Latenz" at bounding box center [443, 245] width 210 height 19
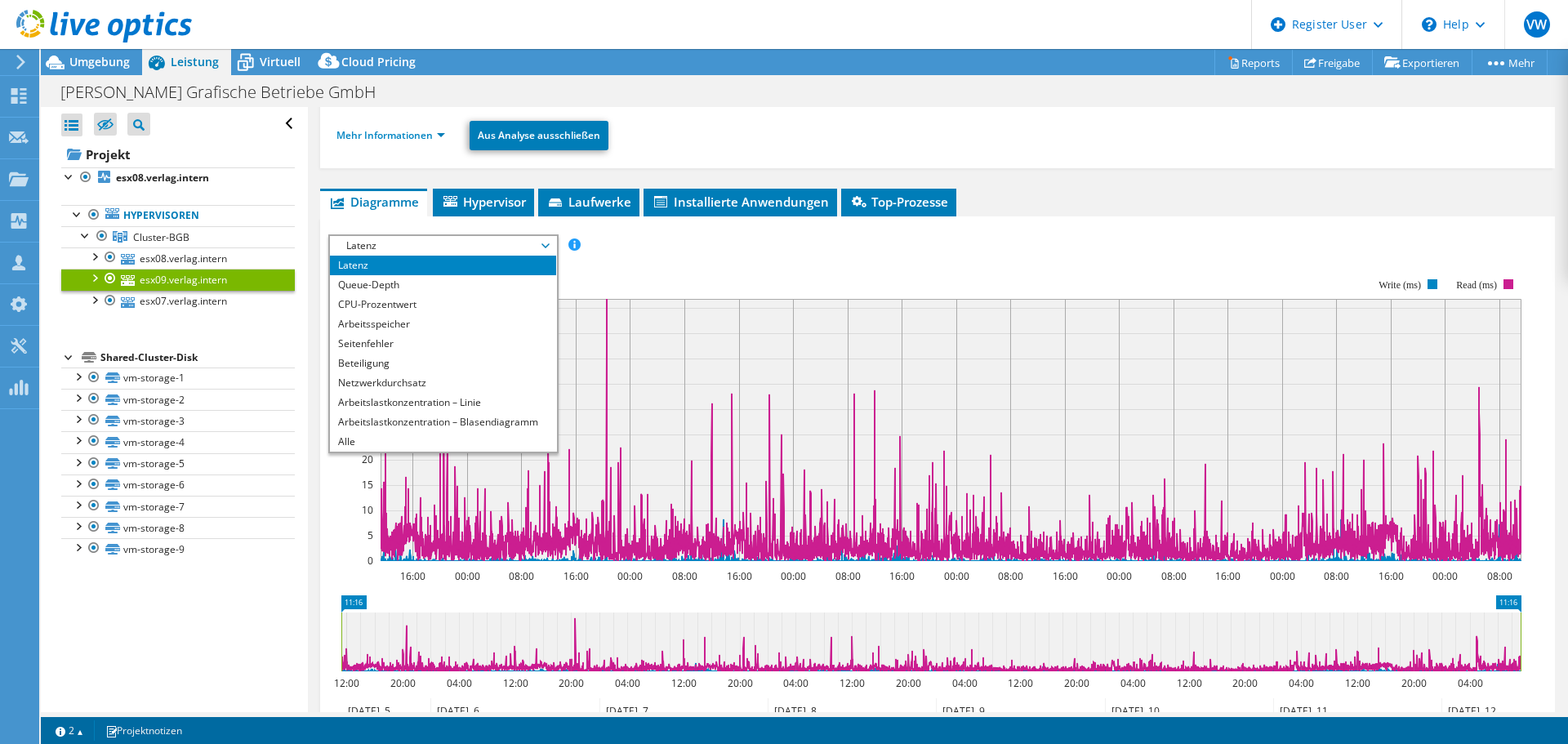
click at [374, 251] on span "Latenz" at bounding box center [443, 245] width 210 height 19
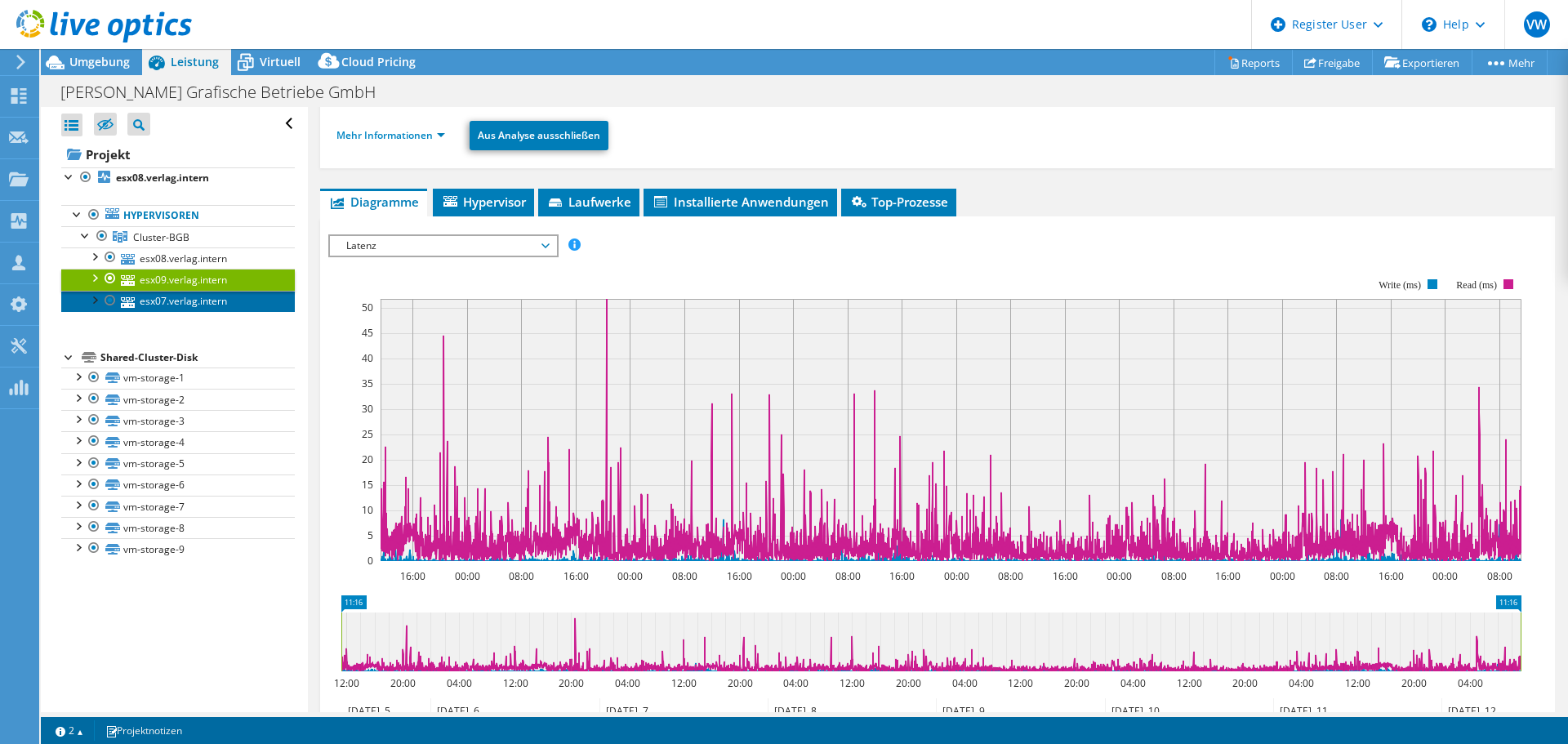
click at [178, 303] on link "esx07.verlag.intern" at bounding box center [178, 301] width 234 height 21
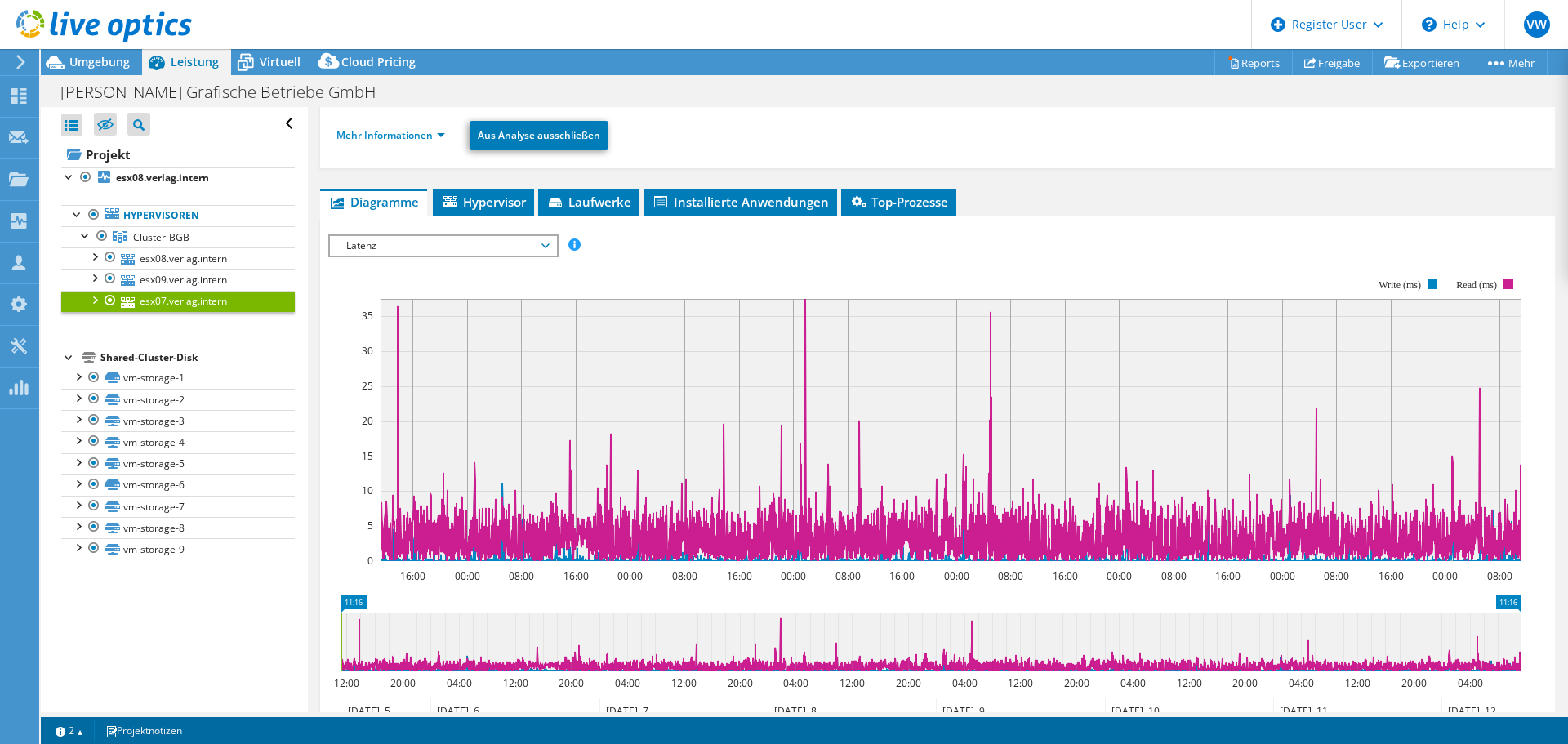
click at [401, 252] on span "Latenz" at bounding box center [443, 245] width 210 height 19
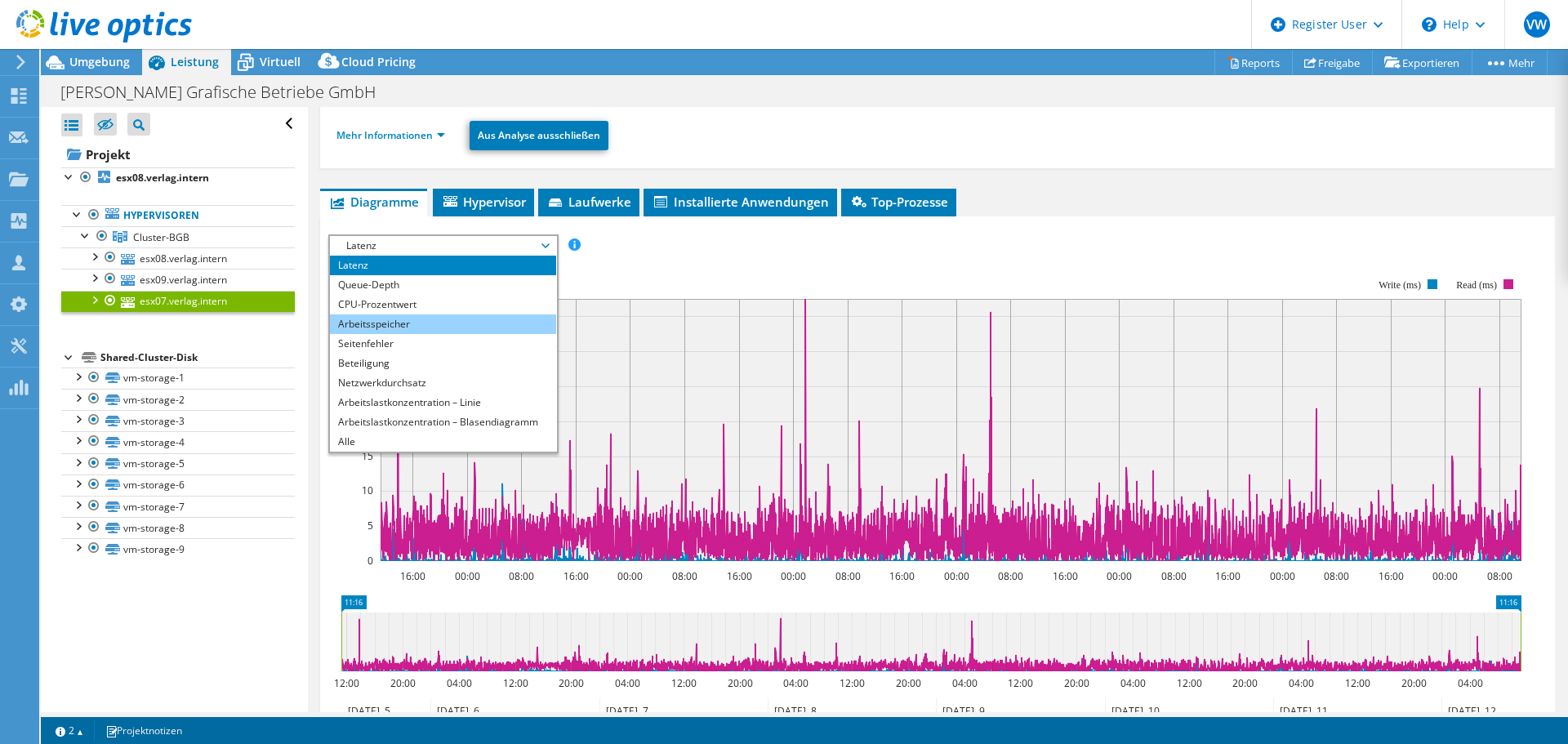
click at [409, 316] on li "Arbeitsspeicher" at bounding box center [443, 324] width 226 height 19
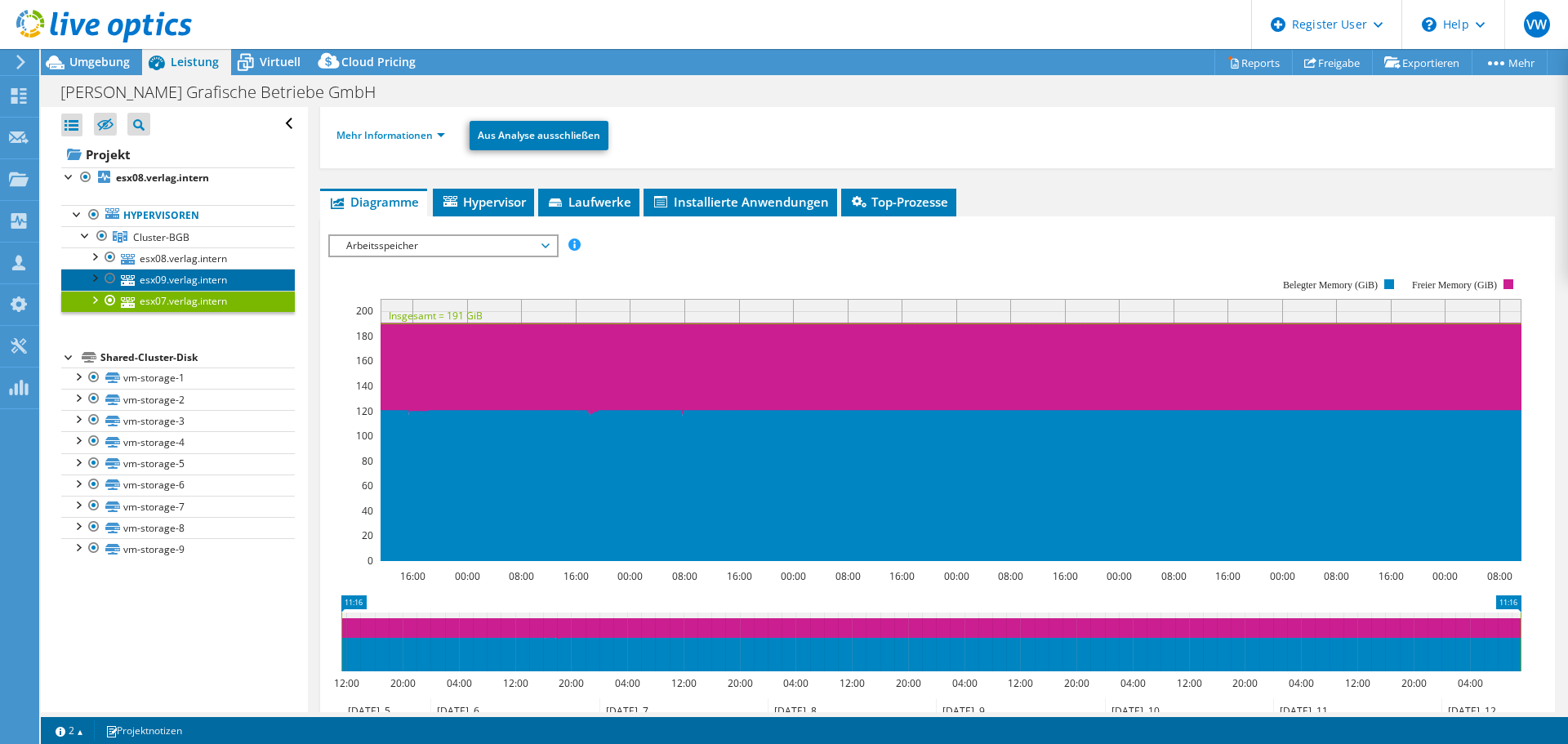
click at [184, 276] on link "esx09.verlag.intern" at bounding box center [178, 280] width 234 height 21
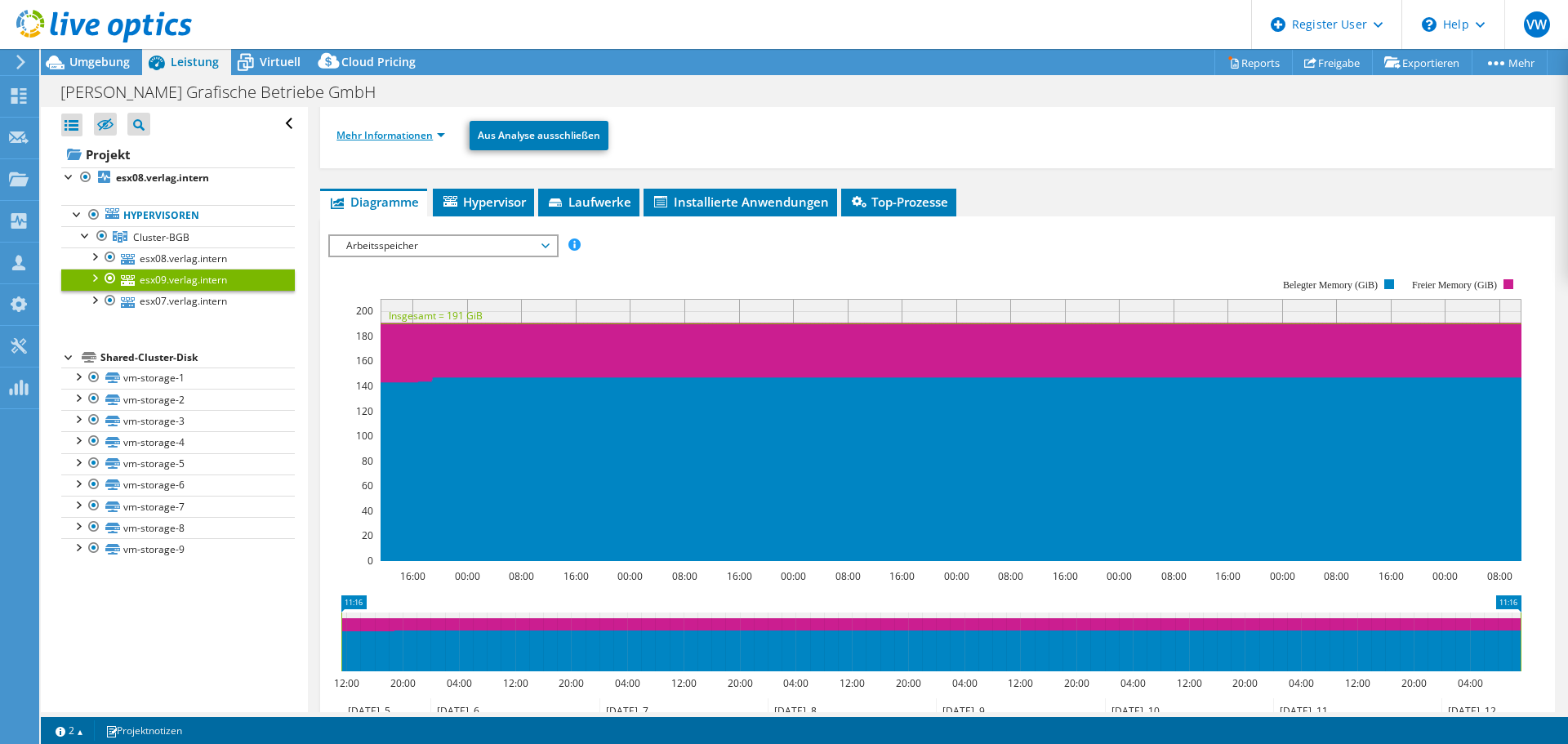
click at [392, 130] on link "Mehr Informationen" at bounding box center [391, 135] width 109 height 14
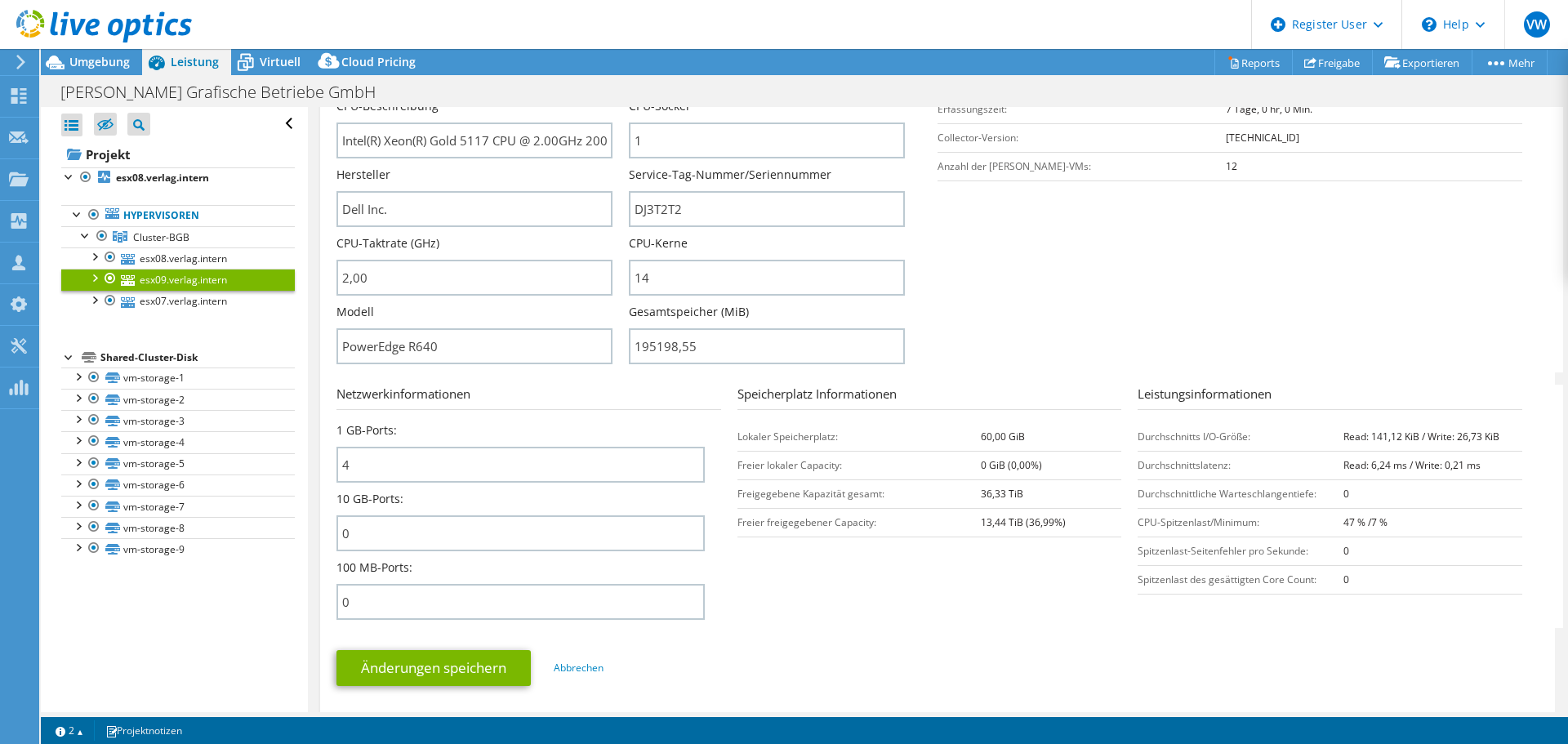
scroll to position [408, 0]
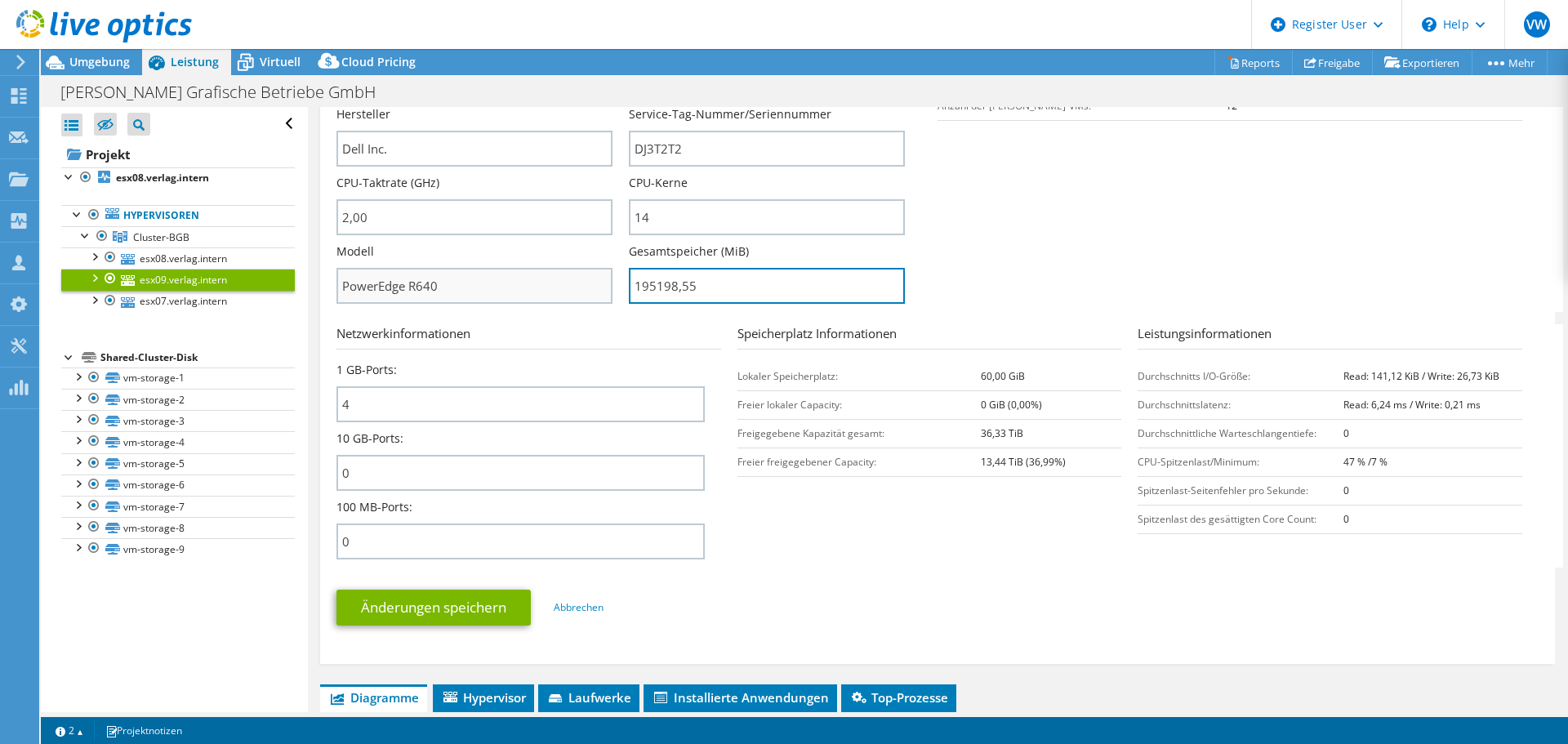
drag, startPoint x: 716, startPoint y: 280, endPoint x: 590, endPoint y: 274, distance: 126.1
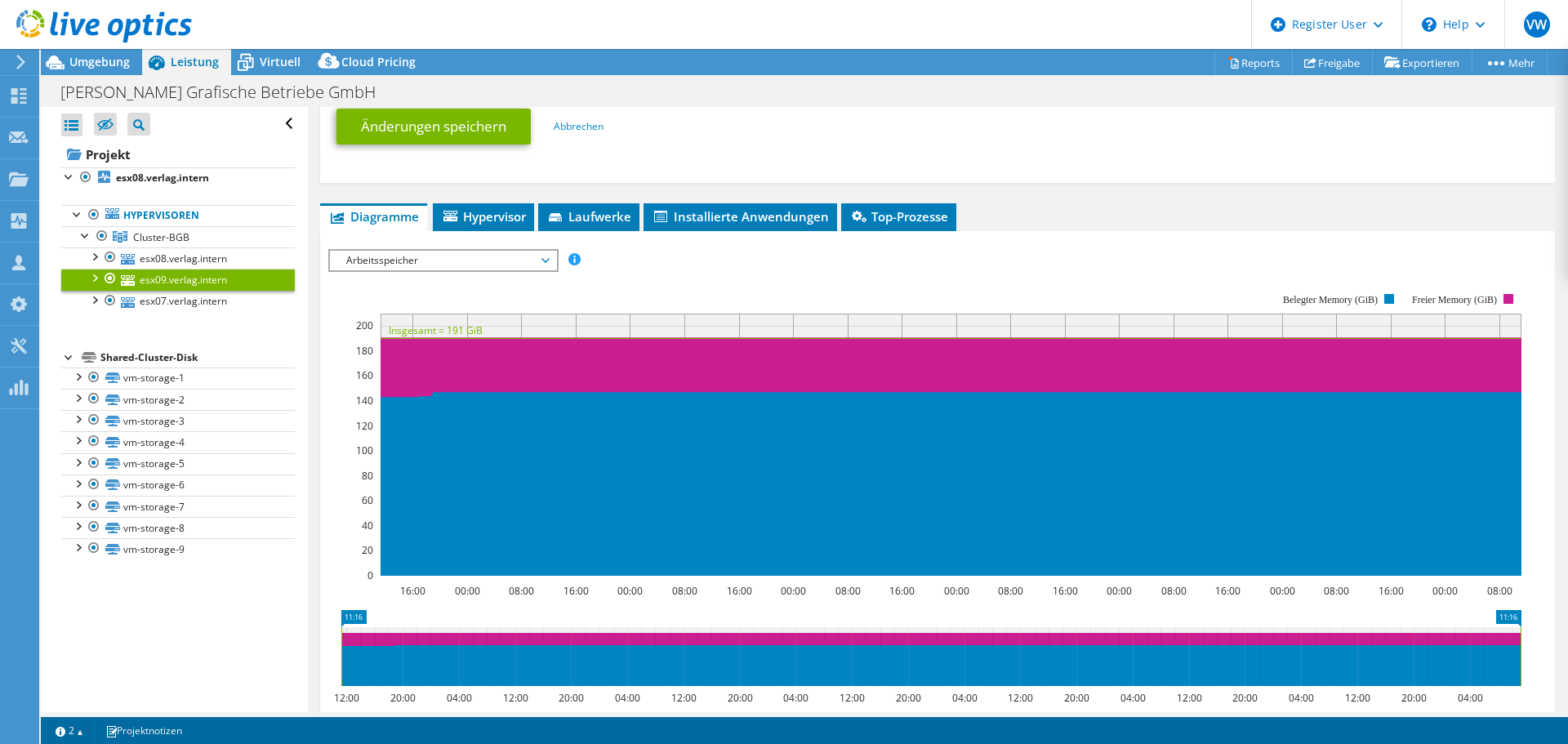
scroll to position [898, 0]
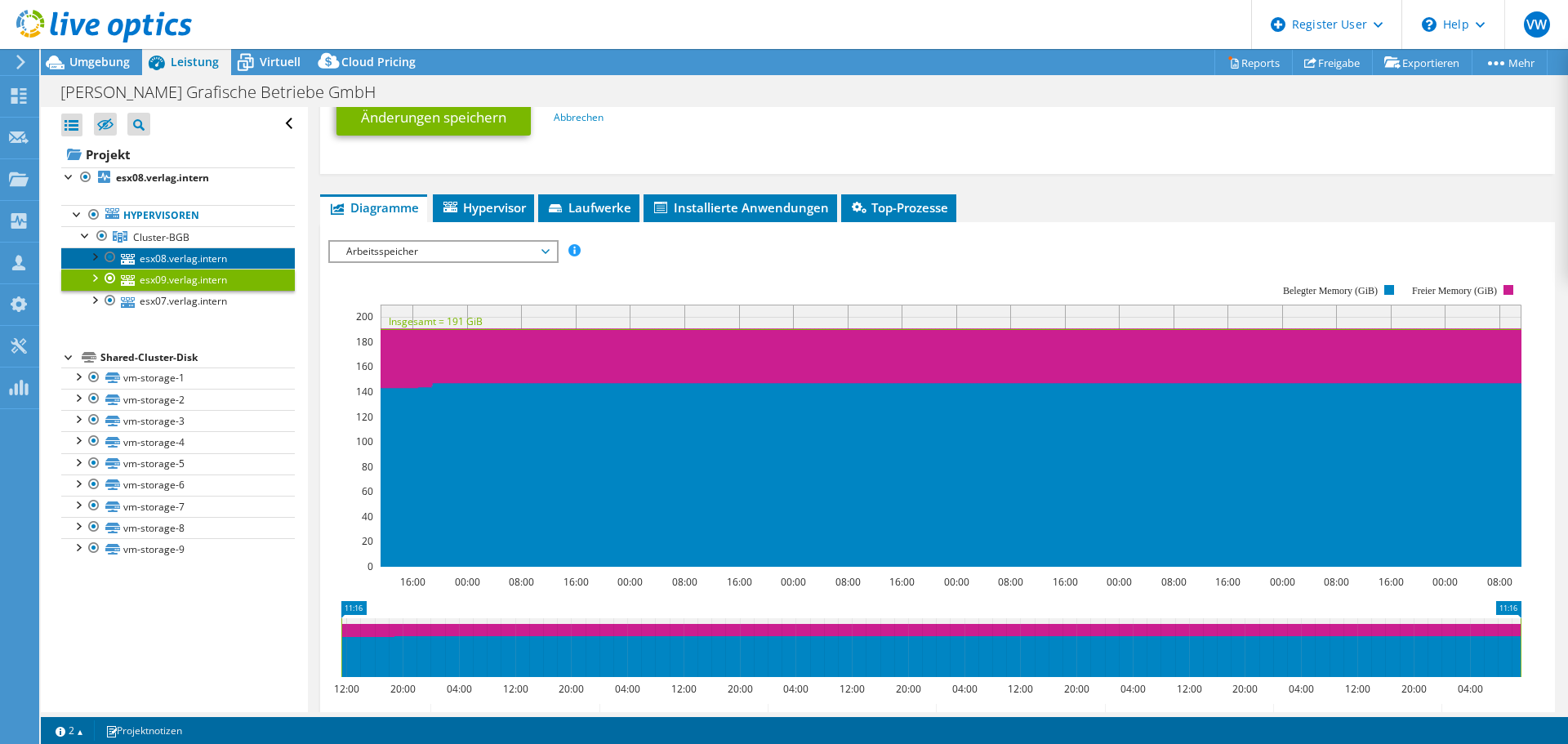
click at [217, 256] on link "esx08.verlag.intern" at bounding box center [178, 258] width 234 height 21
type input "19519855"
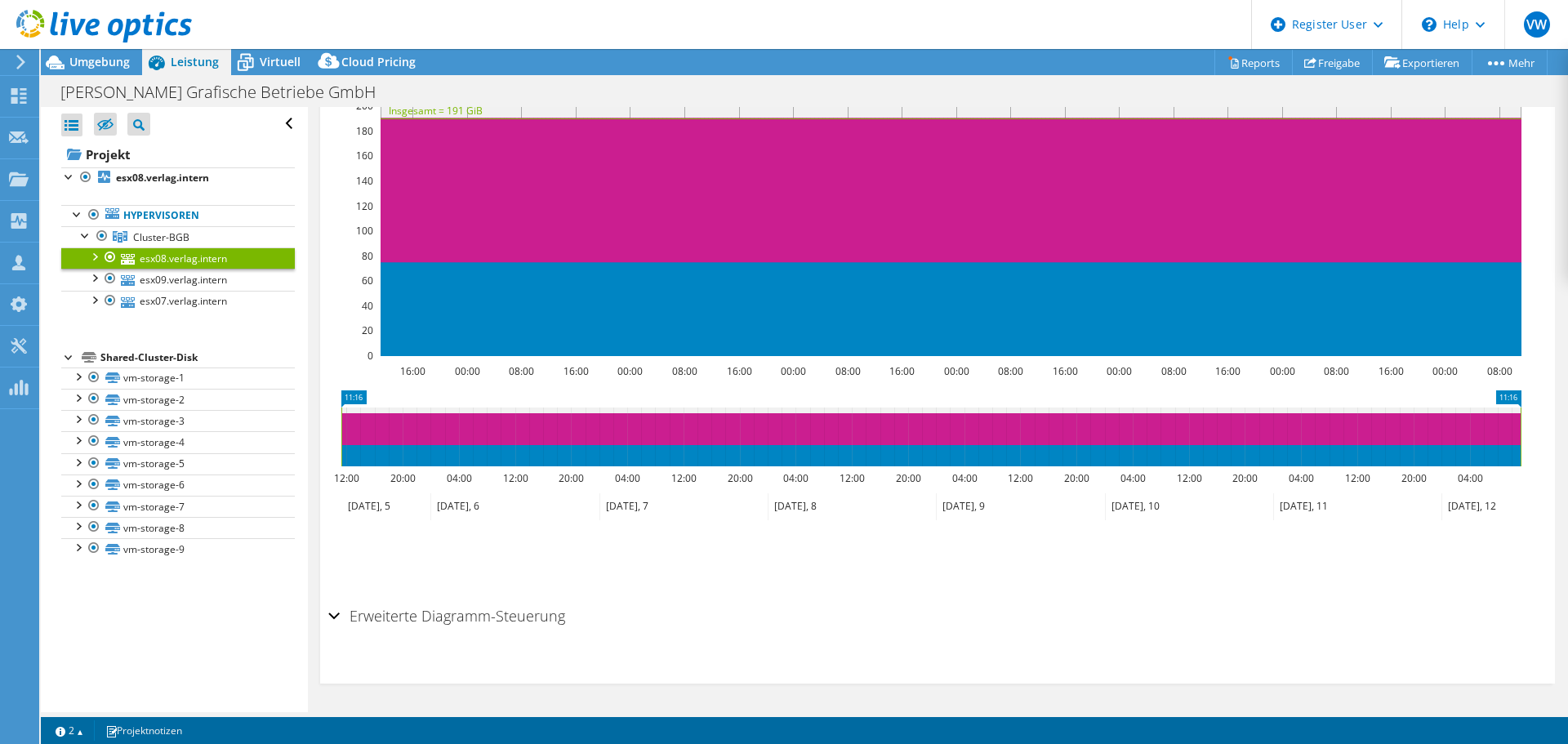
scroll to position [124, 0]
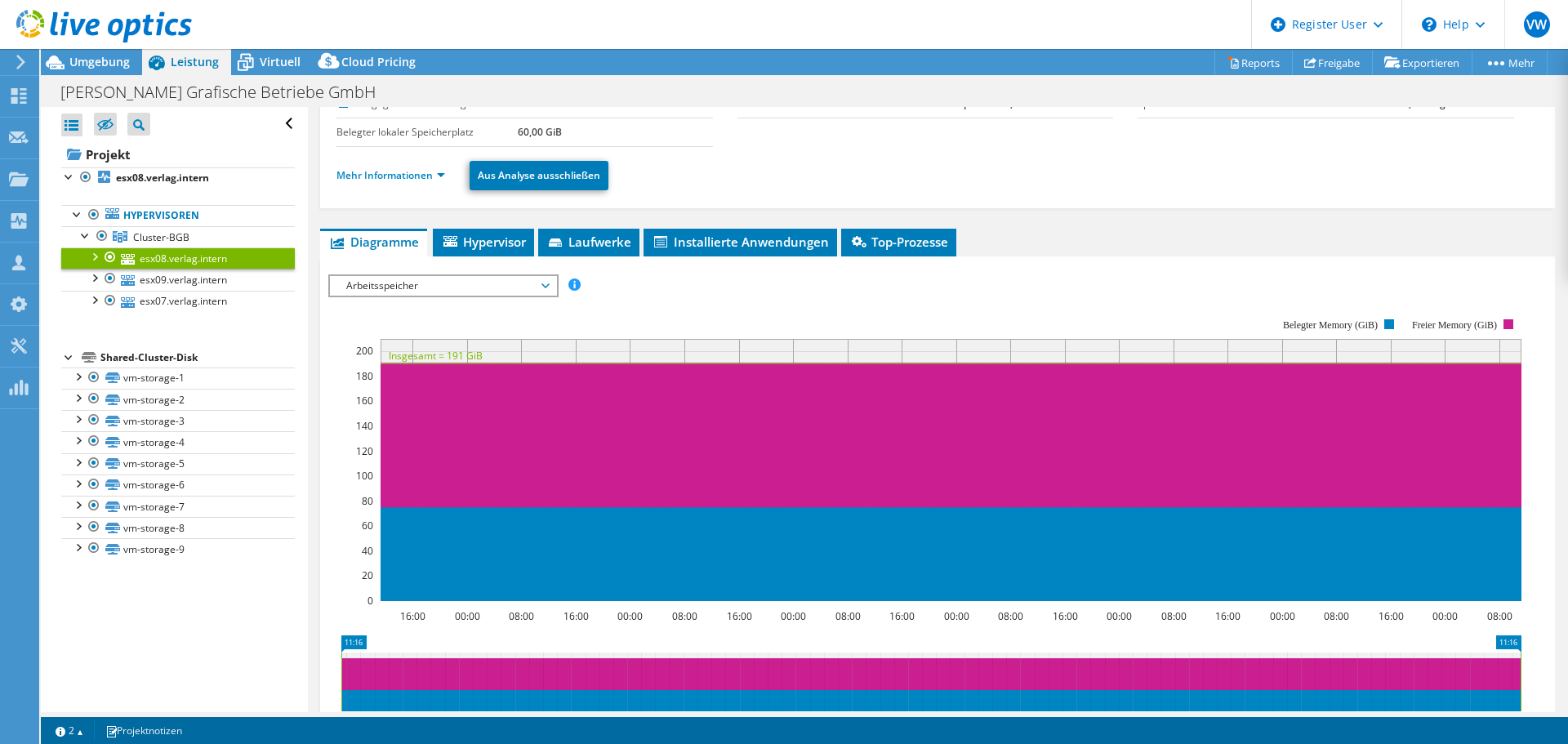
click at [554, 279] on span "Arbeitsspeicher" at bounding box center [443, 286] width 226 height 19
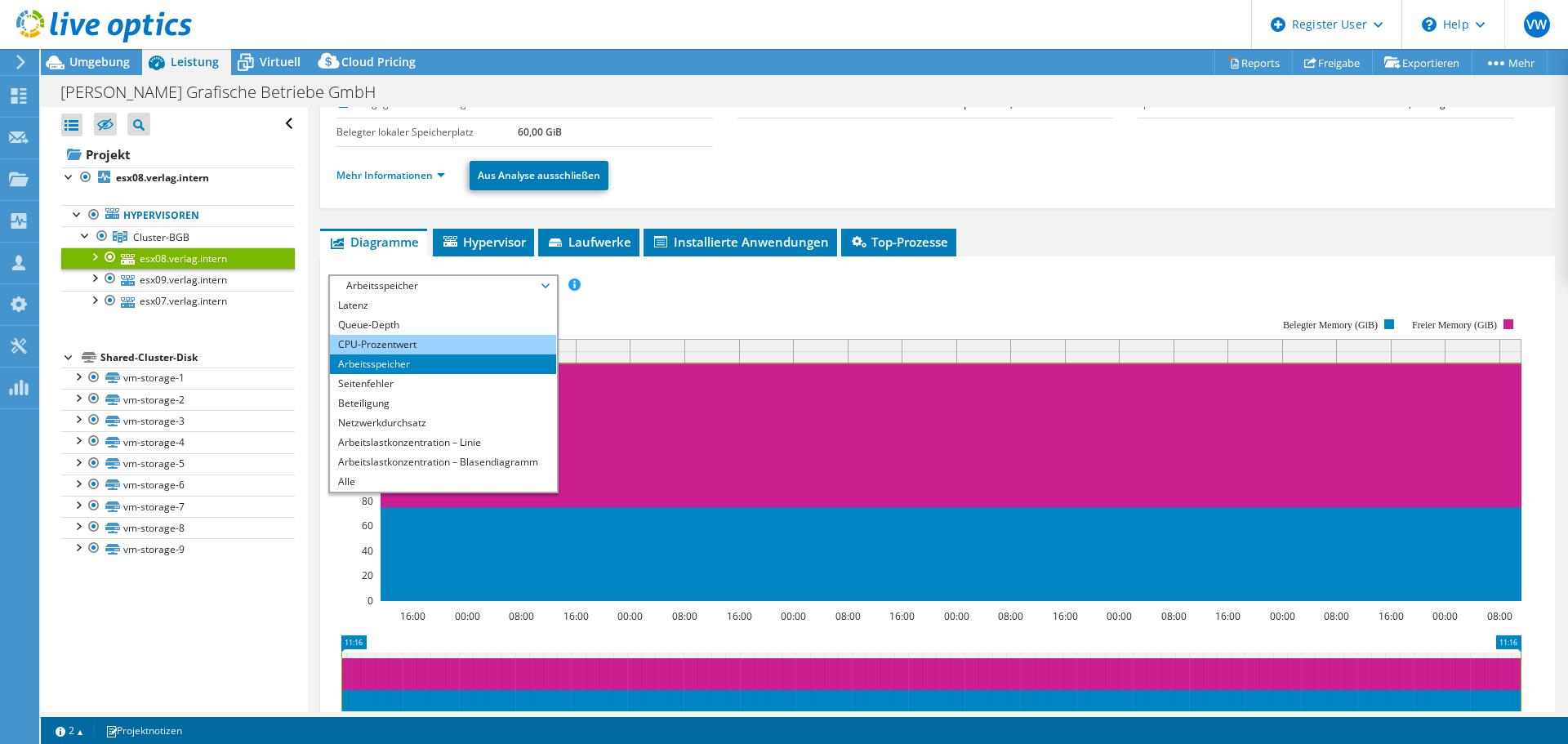
click at [474, 348] on li "CPU-Prozentwert" at bounding box center [443, 344] width 226 height 19
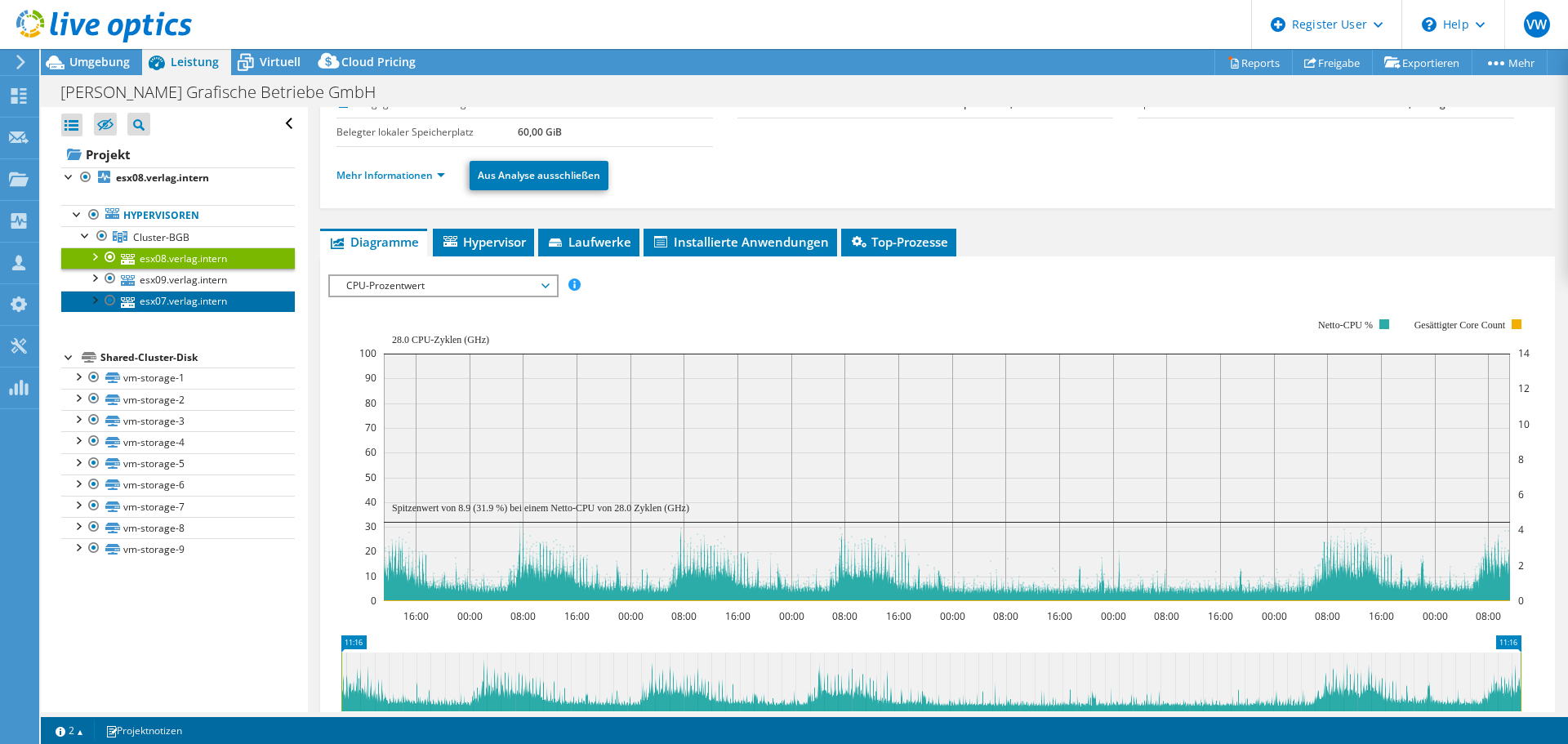
click at [235, 300] on link "esx07.verlag.intern" at bounding box center [178, 301] width 234 height 21
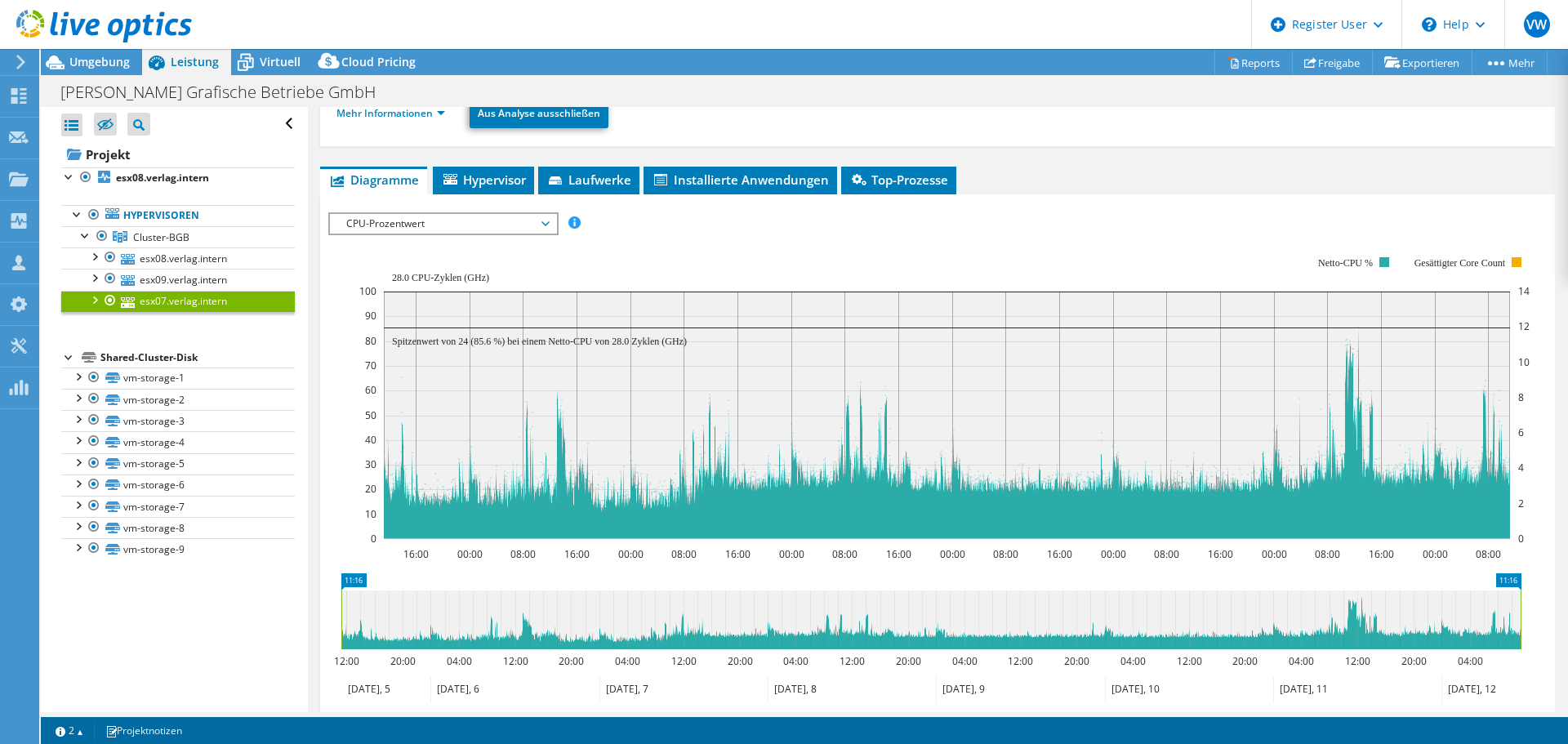
scroll to position [199, 0]
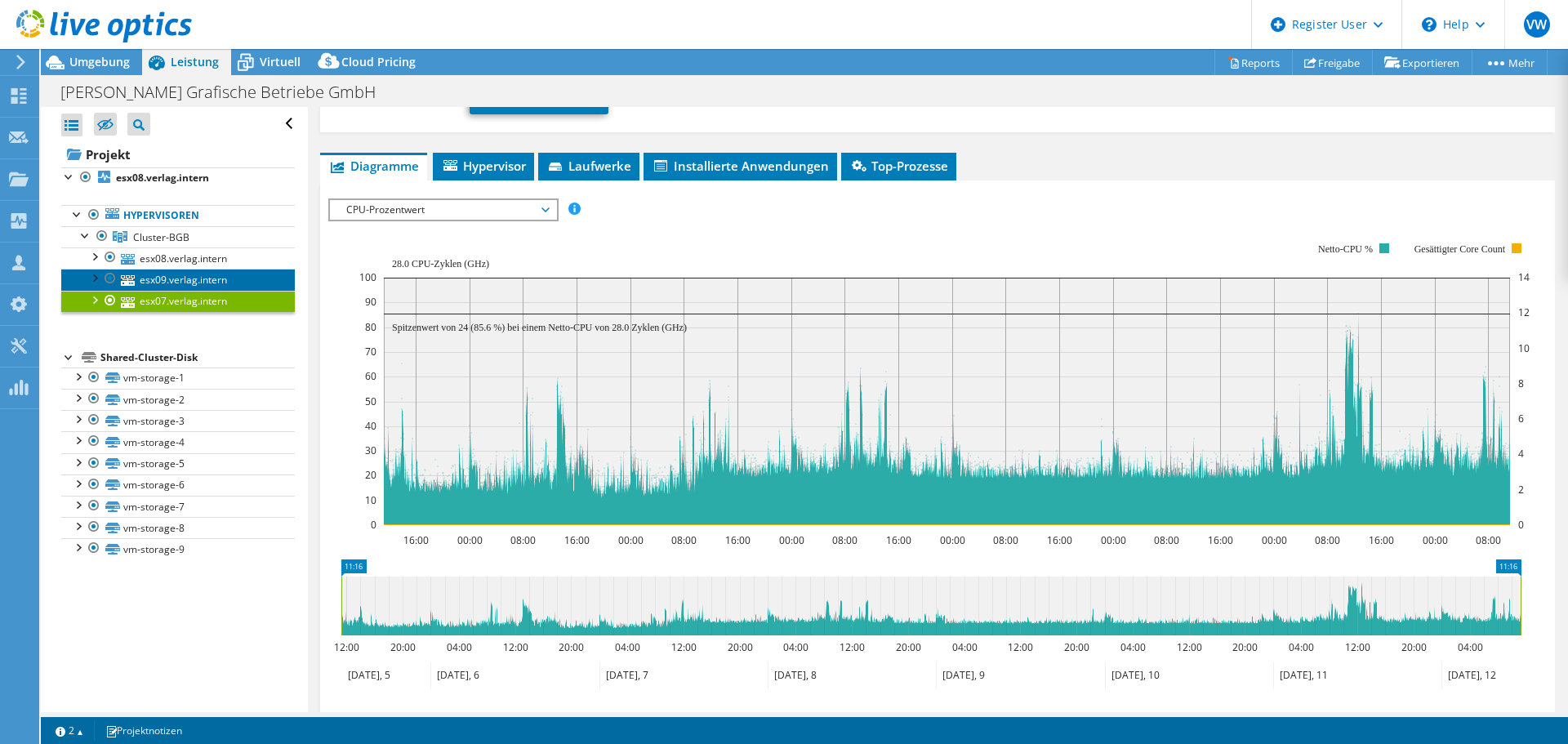
click at [209, 272] on link "esx09.verlag.intern" at bounding box center [178, 280] width 234 height 21
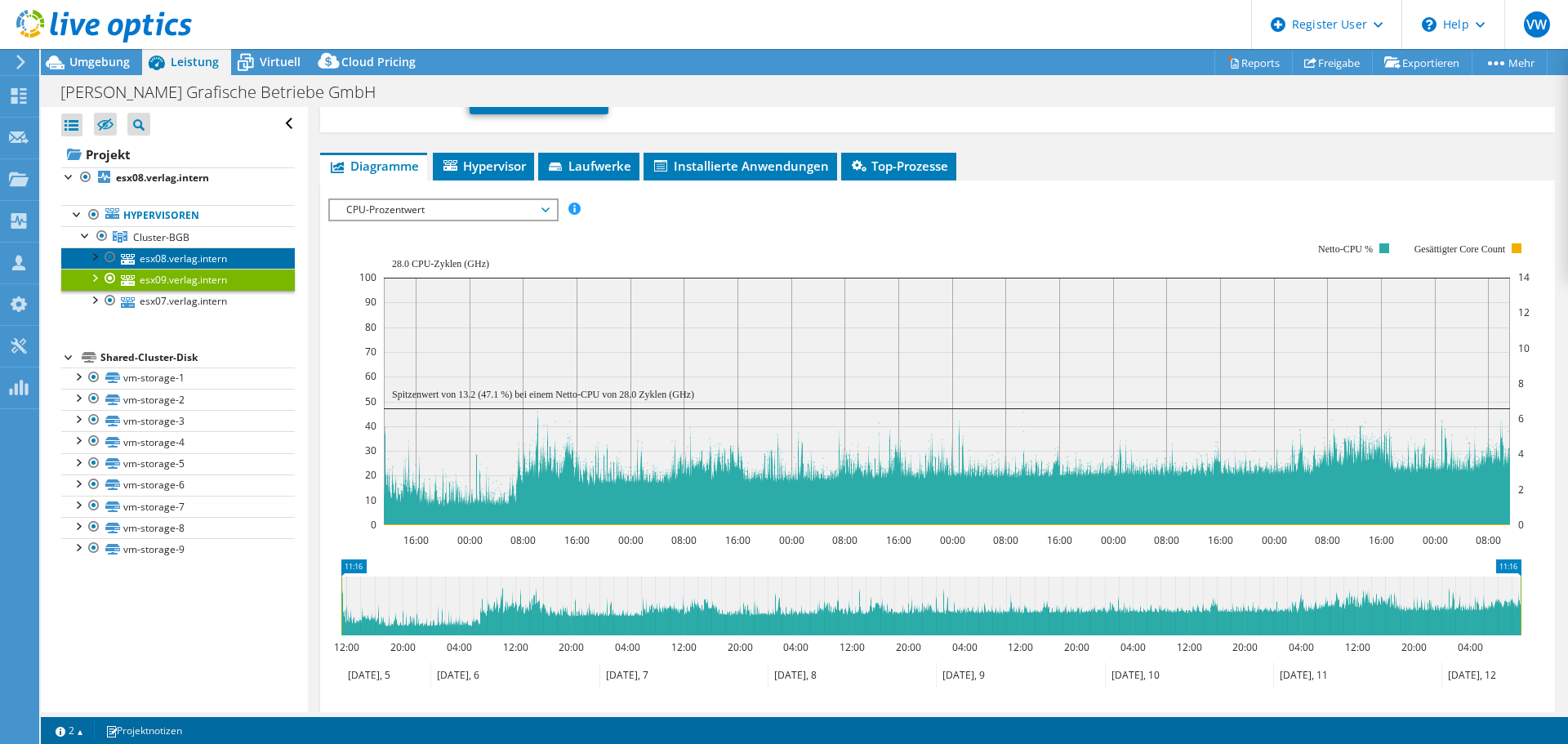
click at [151, 259] on link "esx08.verlag.intern" at bounding box center [178, 258] width 234 height 21
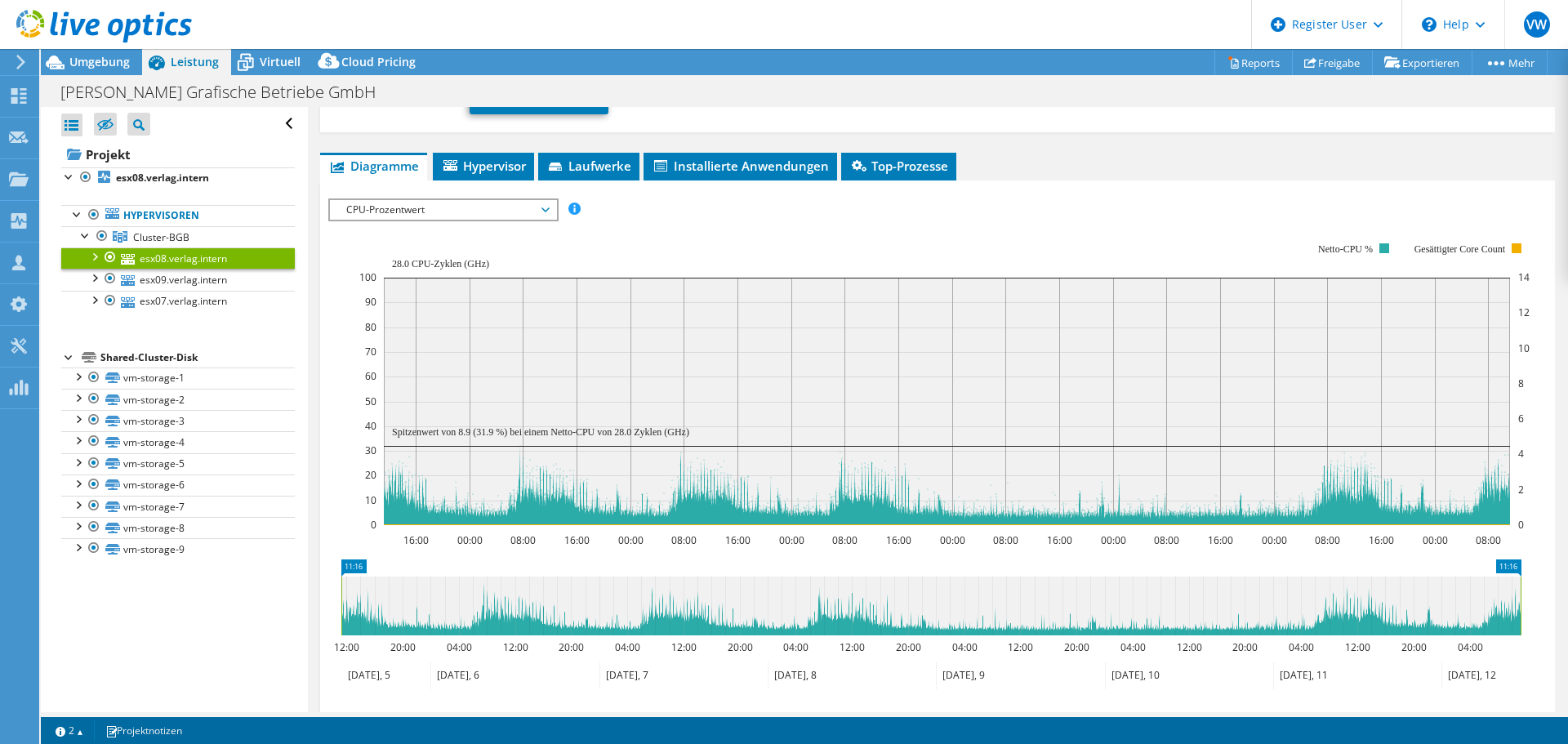
scroll to position [0, 0]
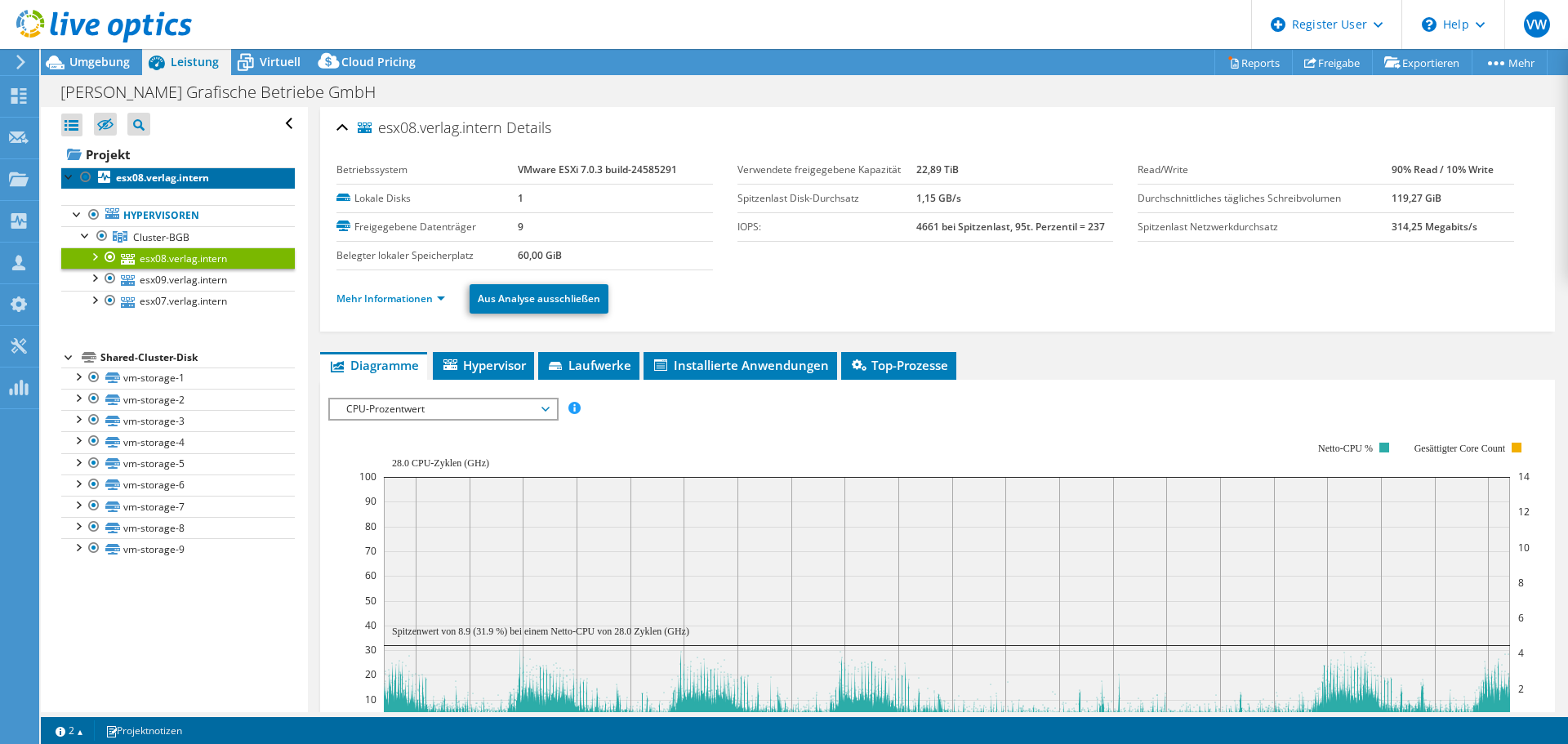
click at [187, 174] on b "esx08.verlag.intern" at bounding box center [162, 178] width 93 height 14
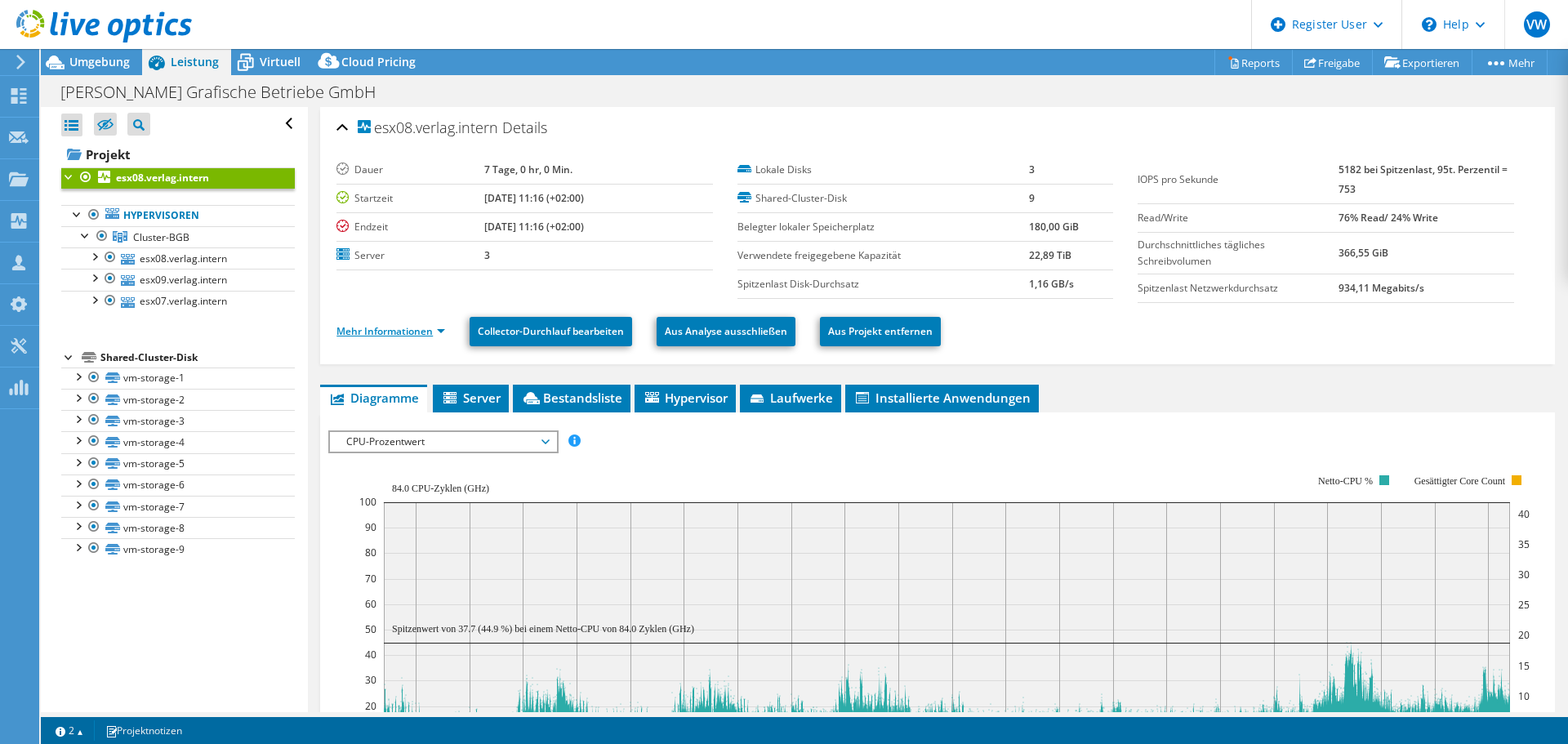
click at [419, 328] on link "Mehr Informationen" at bounding box center [391, 331] width 109 height 14
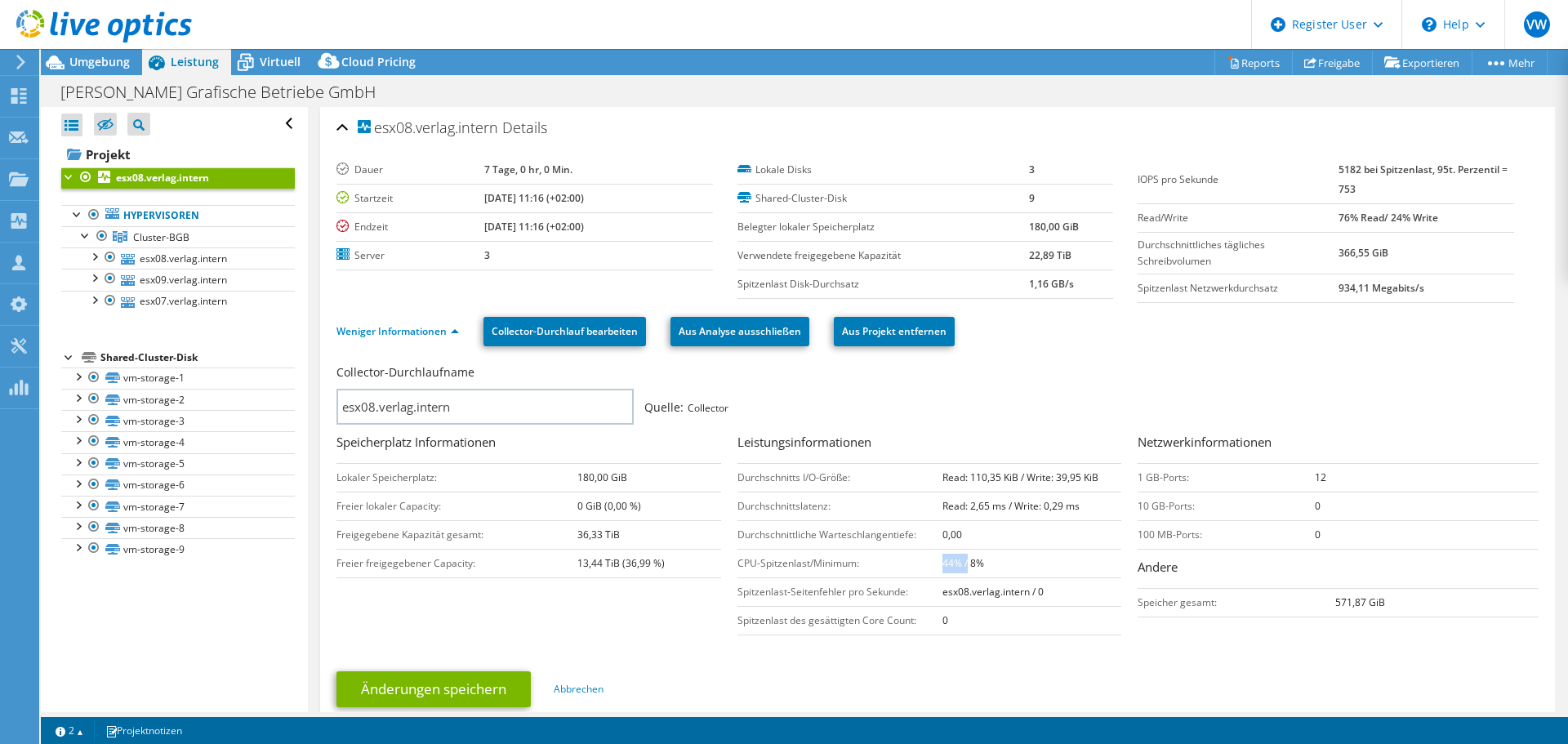
drag, startPoint x: 936, startPoint y: 562, endPoint x: 1023, endPoint y: 637, distance: 114.9
click at [962, 561] on b "44% / 8%" at bounding box center [964, 563] width 42 height 14
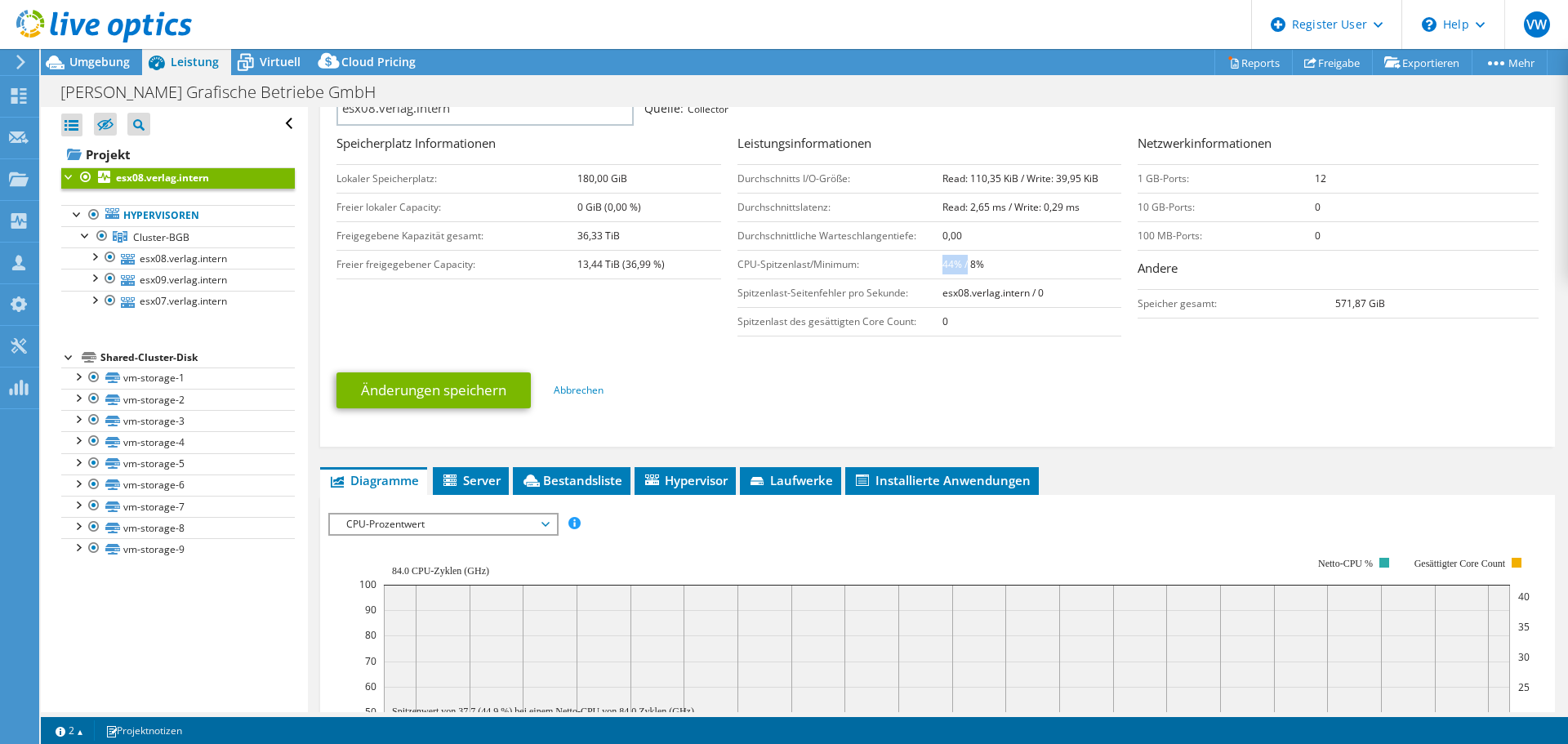
scroll to position [408, 0]
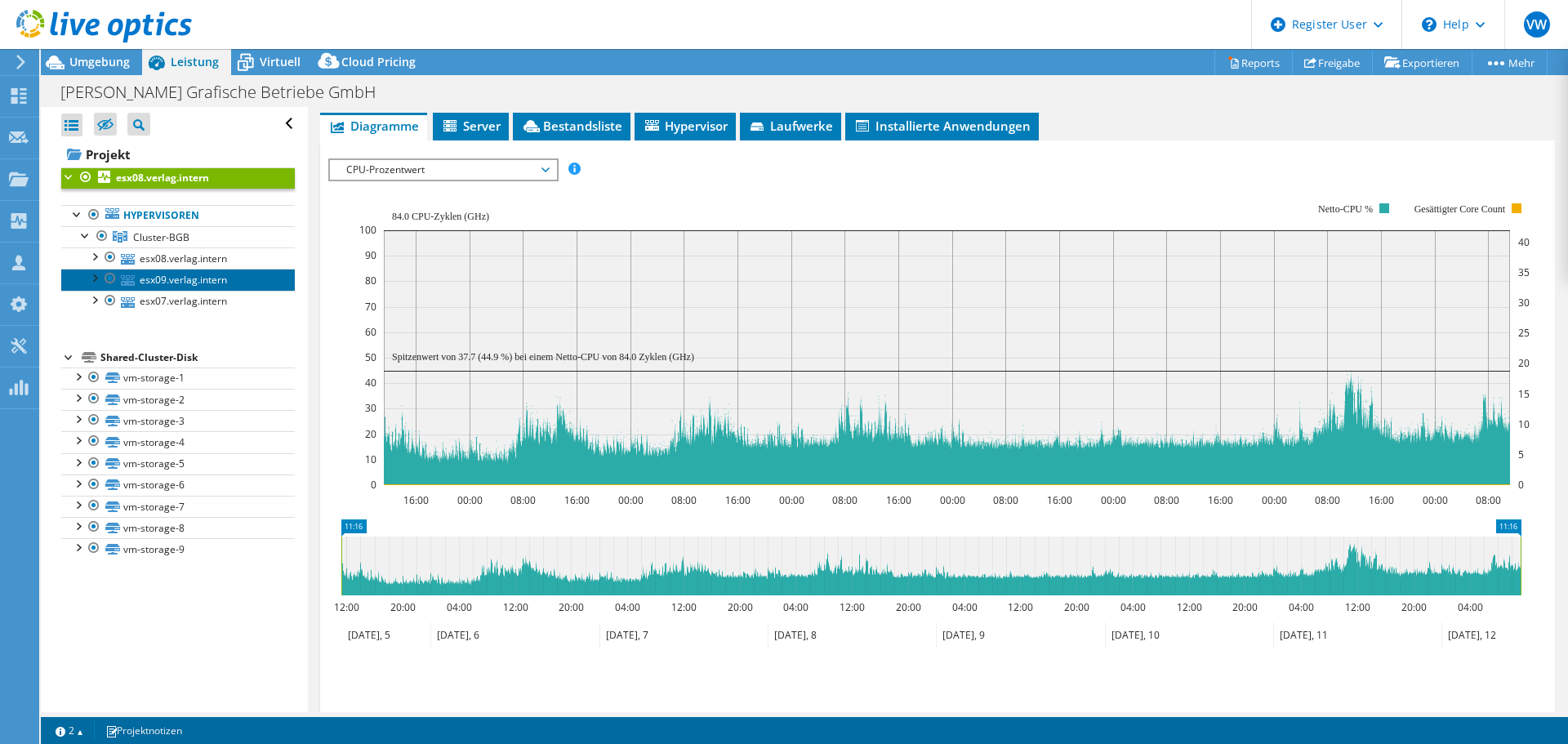
click at [170, 276] on link "esx09.verlag.intern" at bounding box center [178, 280] width 234 height 21
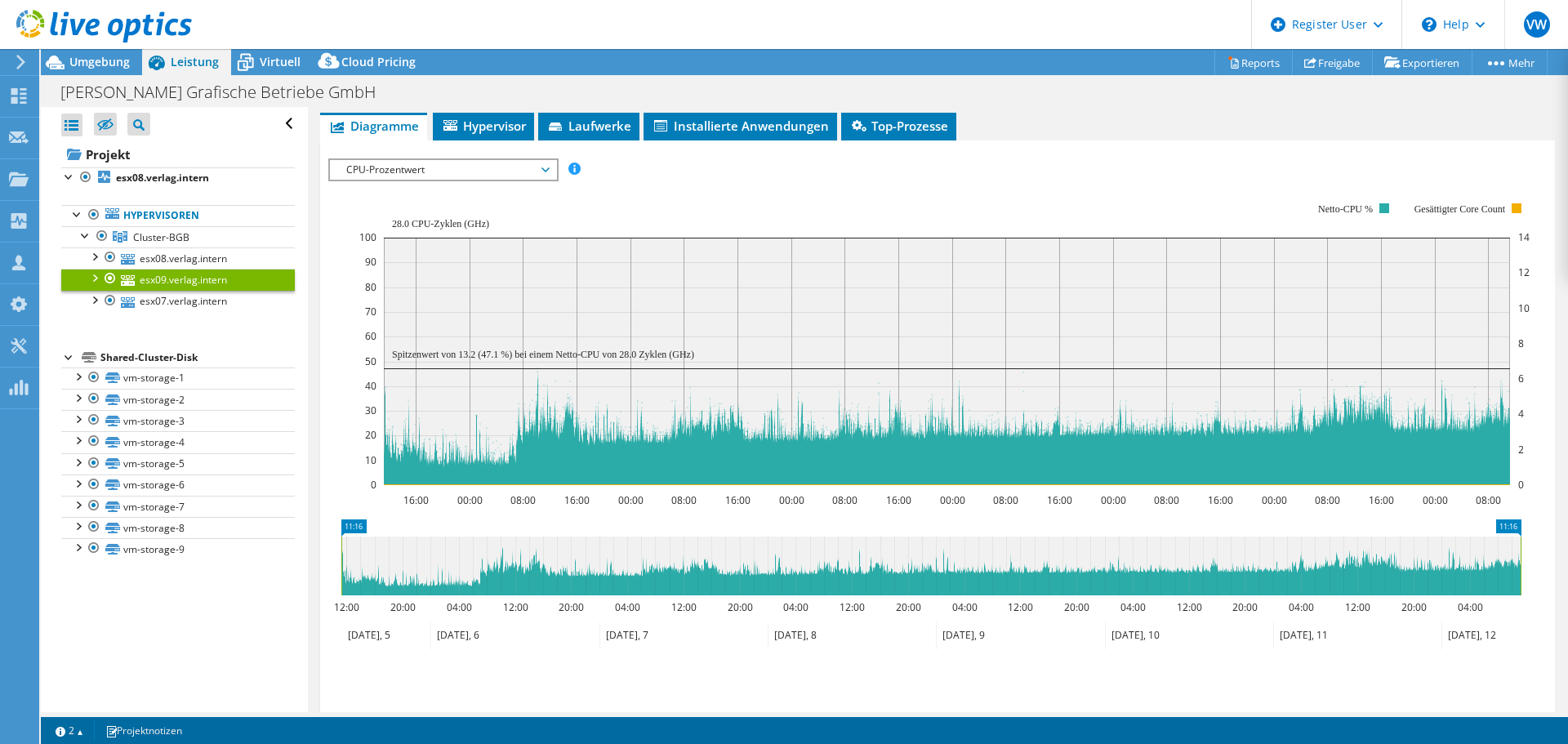
scroll to position [158, 0]
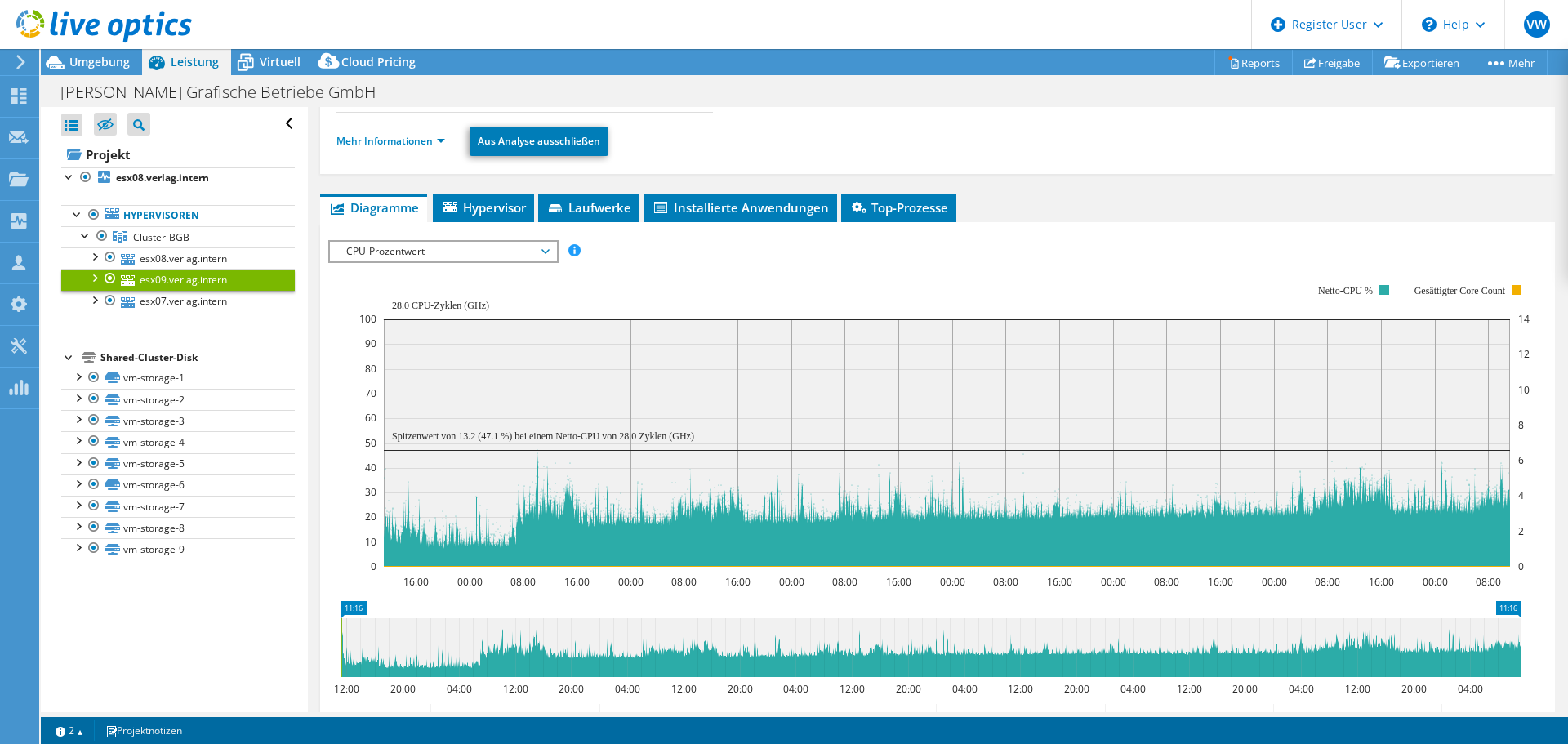
click at [705, 278] on rect at bounding box center [944, 425] width 1170 height 327
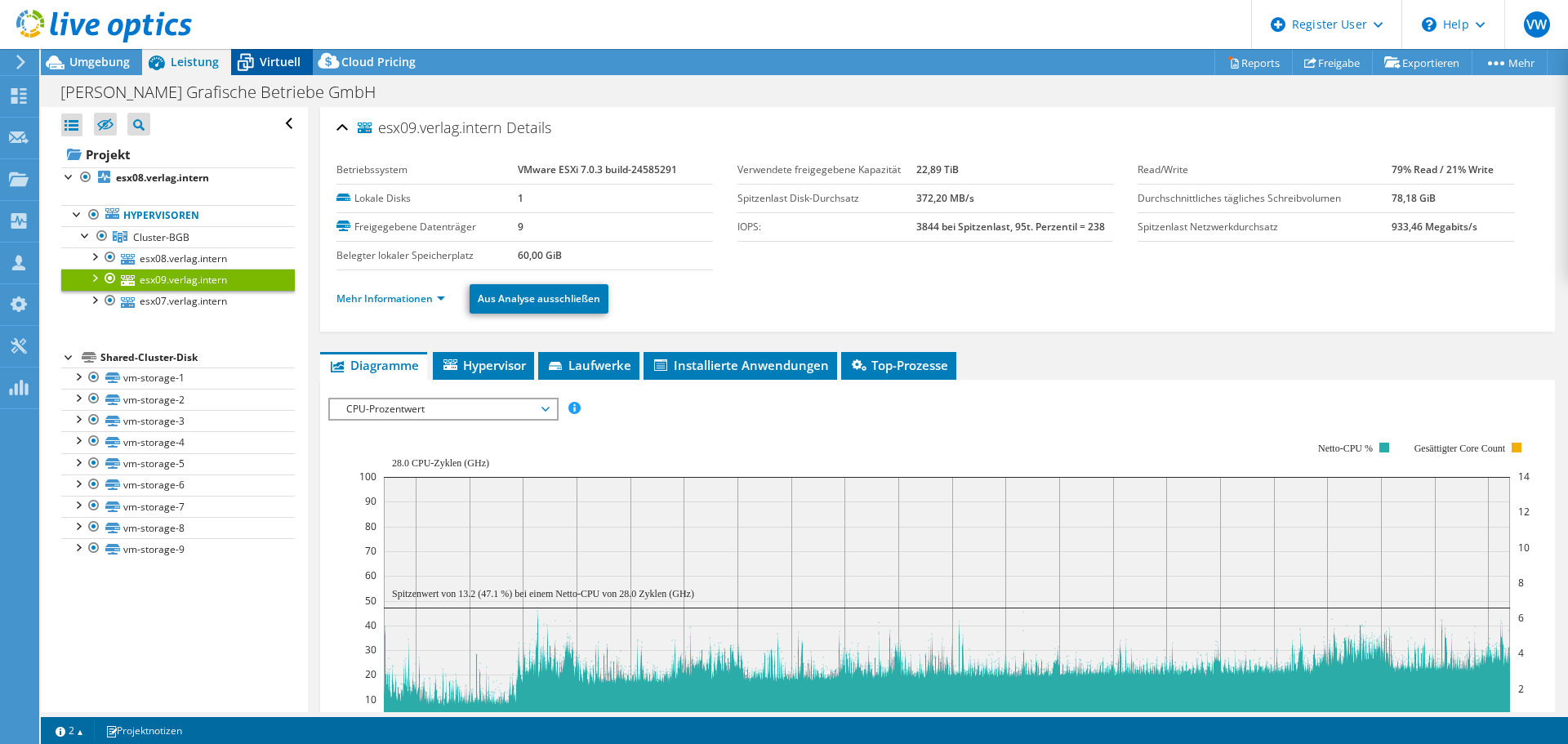
click at [275, 65] on span "Virtuell" at bounding box center [279, 62] width 41 height 16
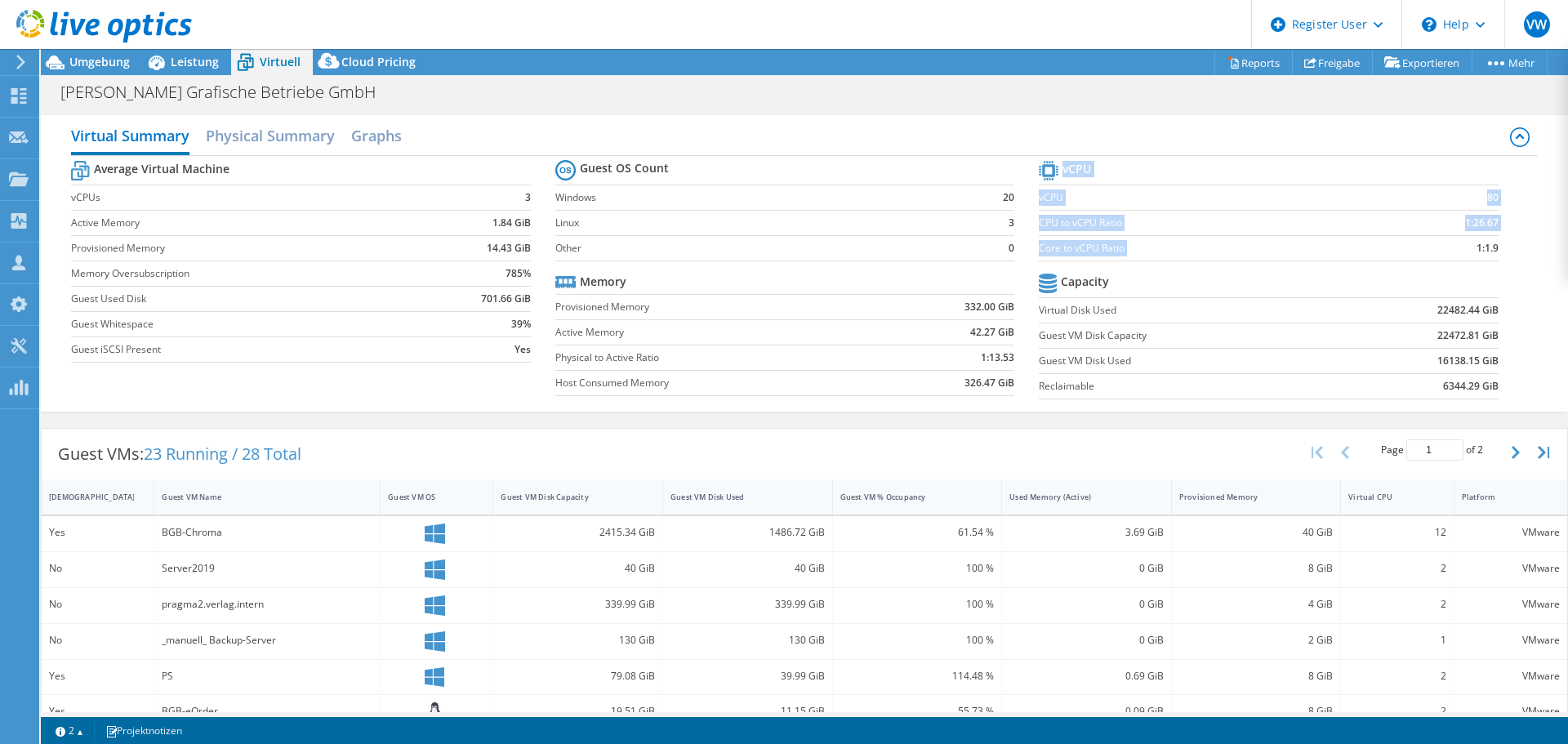
drag, startPoint x: 1454, startPoint y: 251, endPoint x: 1490, endPoint y: 247, distance: 36.2
click at [1490, 247] on section "vCPU vCPU 80 CPU to vCPU Ratio 1:26.67 Core to vCPU Ratio 1:1.9 Capacity Virtua…" at bounding box center [1281, 282] width 484 height 251
click at [1488, 248] on section "vCPU vCPU 80 CPU to vCPU Ratio 1:26.67 Core to vCPU Ratio 1:1.9 Capacity Virtua…" at bounding box center [1281, 282] width 484 height 251
click at [194, 61] on span "Leistung" at bounding box center [194, 62] width 48 height 16
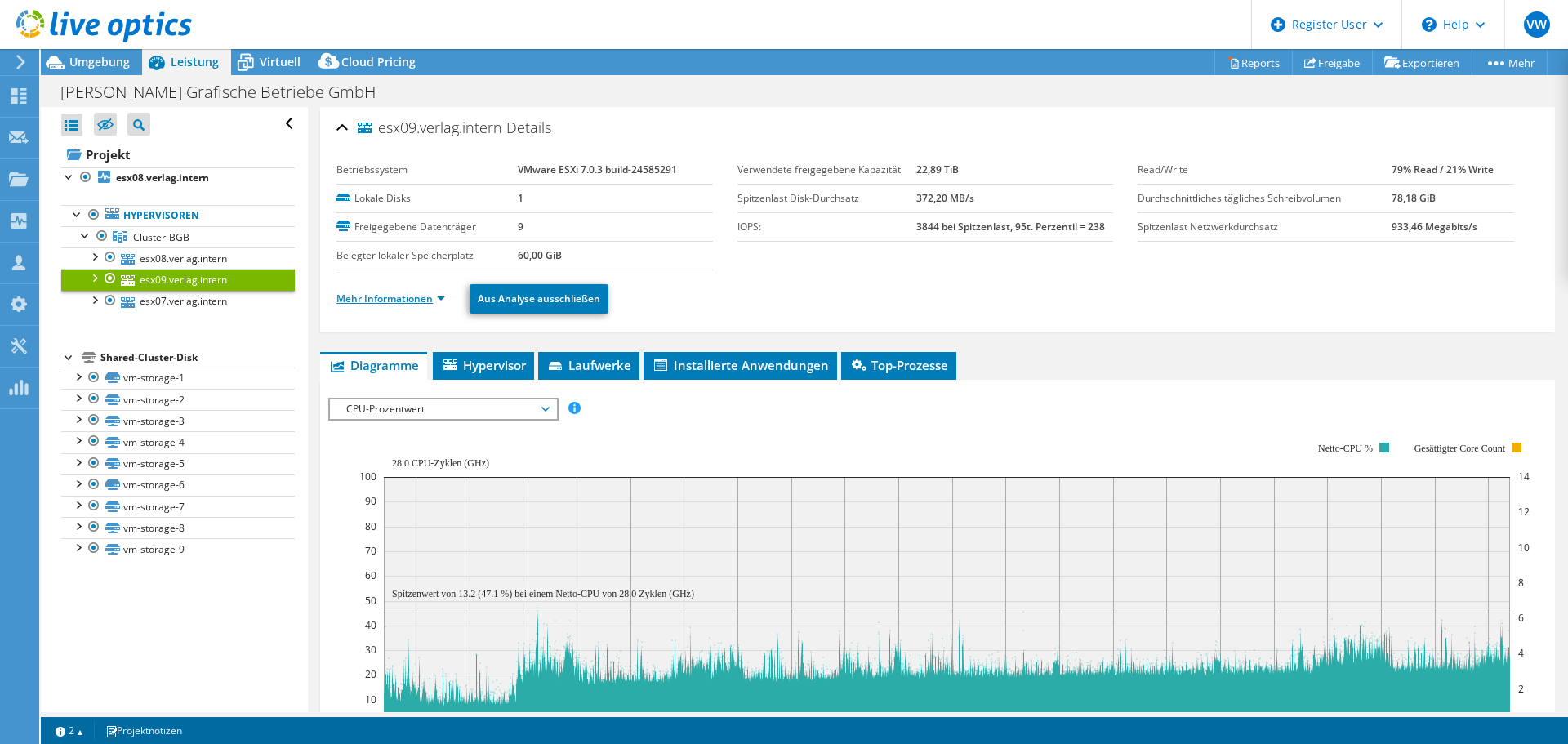
click at [391, 297] on link "Mehr Informationen" at bounding box center [391, 299] width 109 height 14
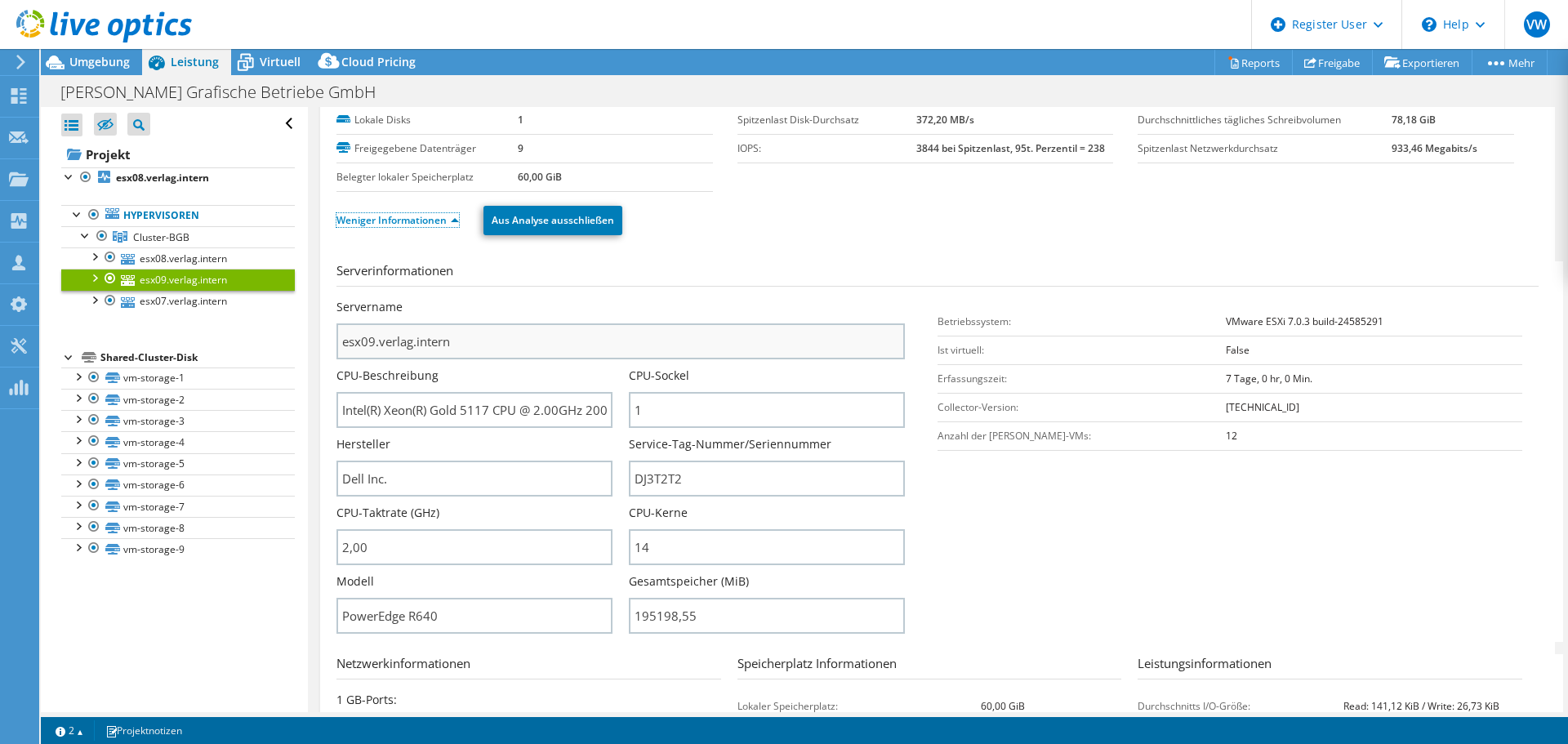
scroll to position [163, 0]
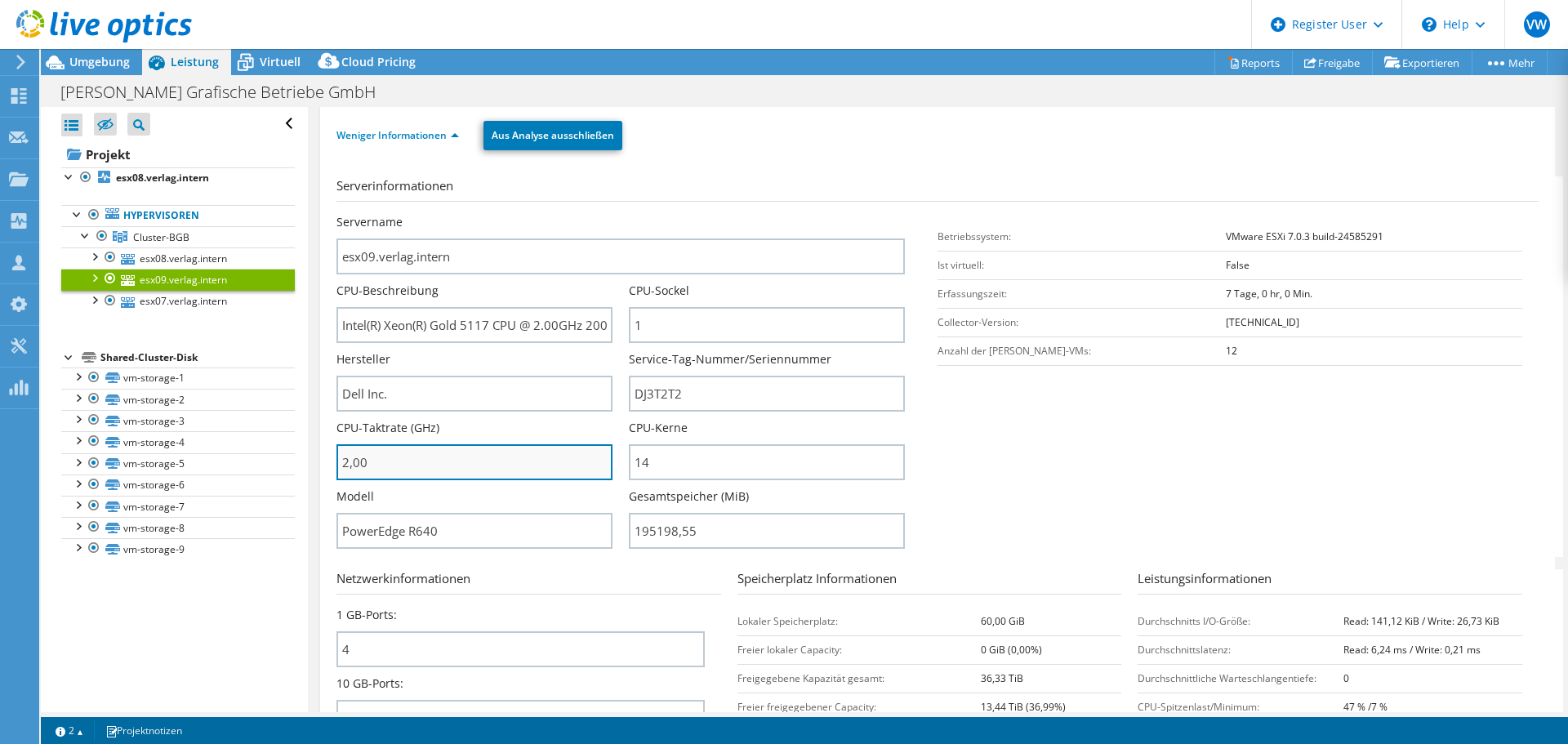
drag, startPoint x: 435, startPoint y: 470, endPoint x: 336, endPoint y: 469, distance: 99.0
click at [336, 469] on input "2,00" at bounding box center [474, 462] width 276 height 36
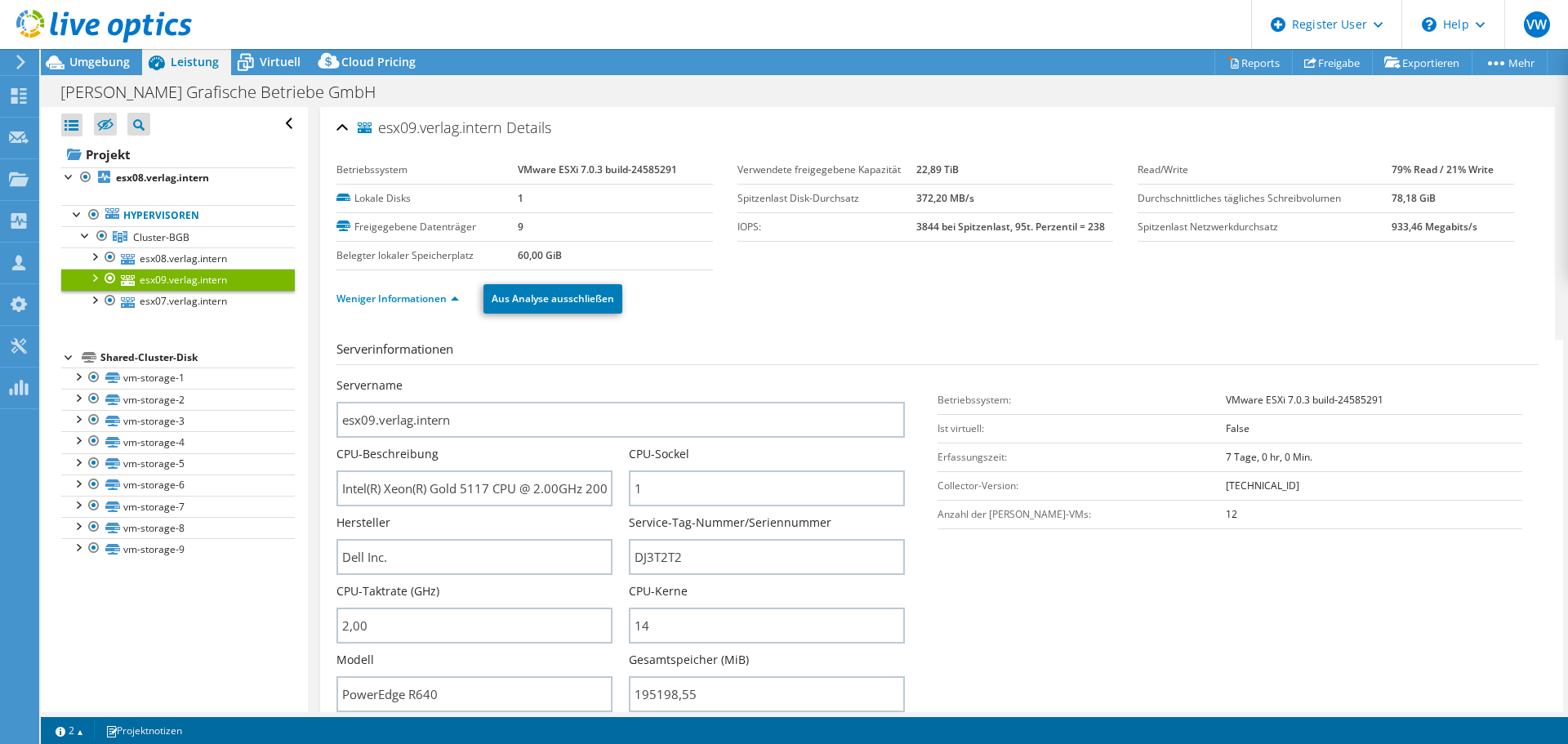
type input "200"
drag, startPoint x: 25, startPoint y: 60, endPoint x: 46, endPoint y: 86, distance: 33.4
click at [25, 60] on icon at bounding box center [21, 61] width 12 height 15
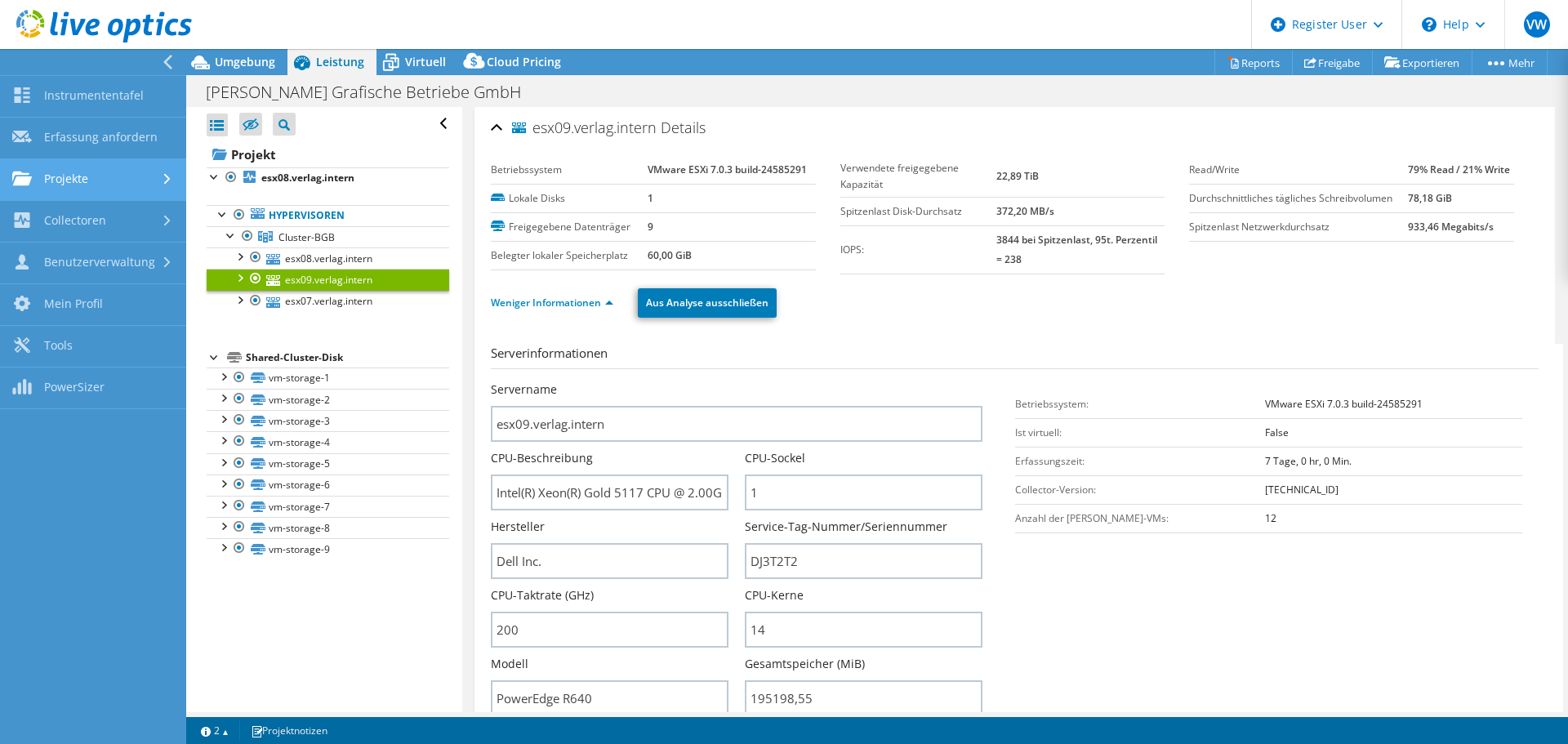
click at [102, 174] on link "Projekte" at bounding box center [93, 181] width 187 height 42
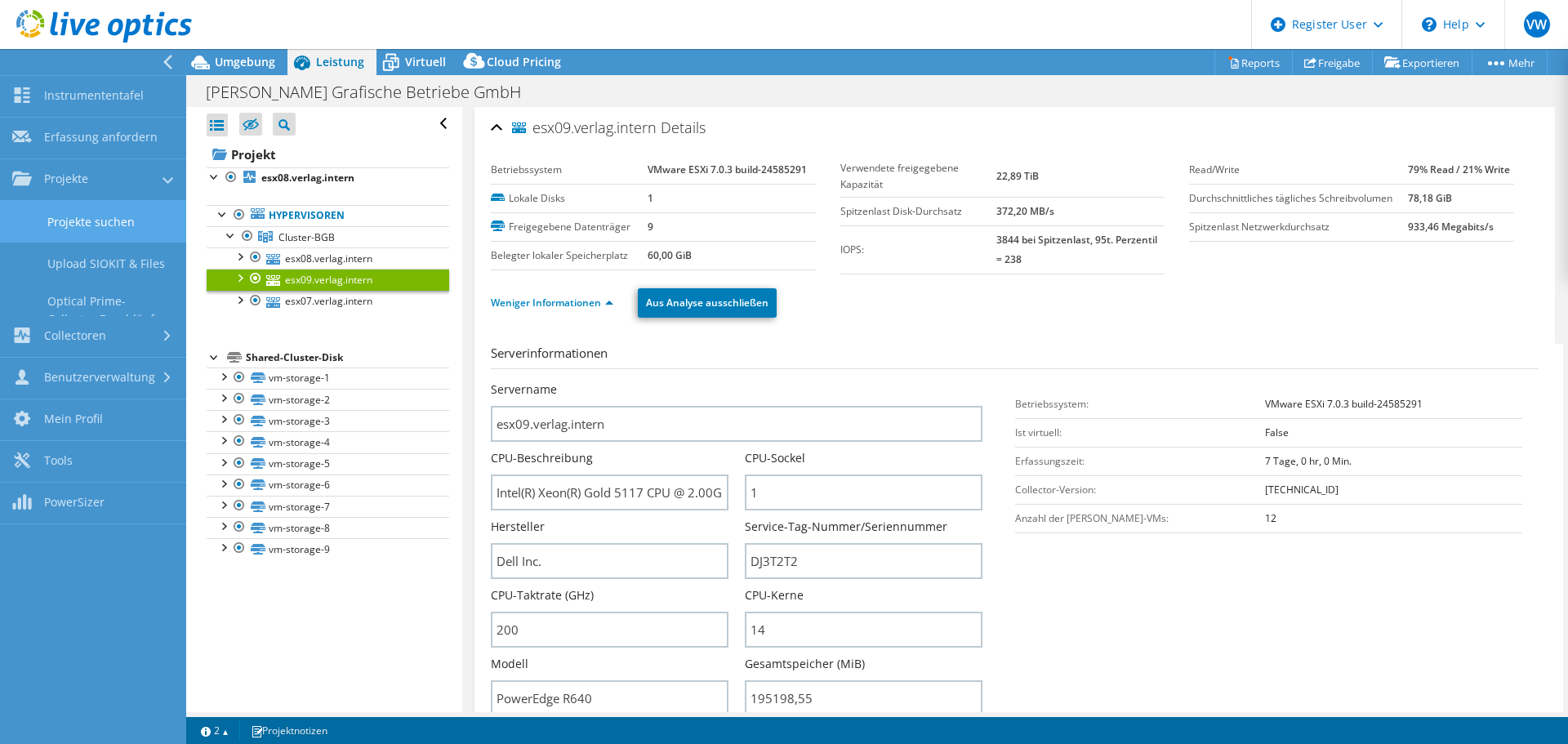
click at [107, 216] on link "Projekte suchen" at bounding box center [93, 222] width 187 height 42
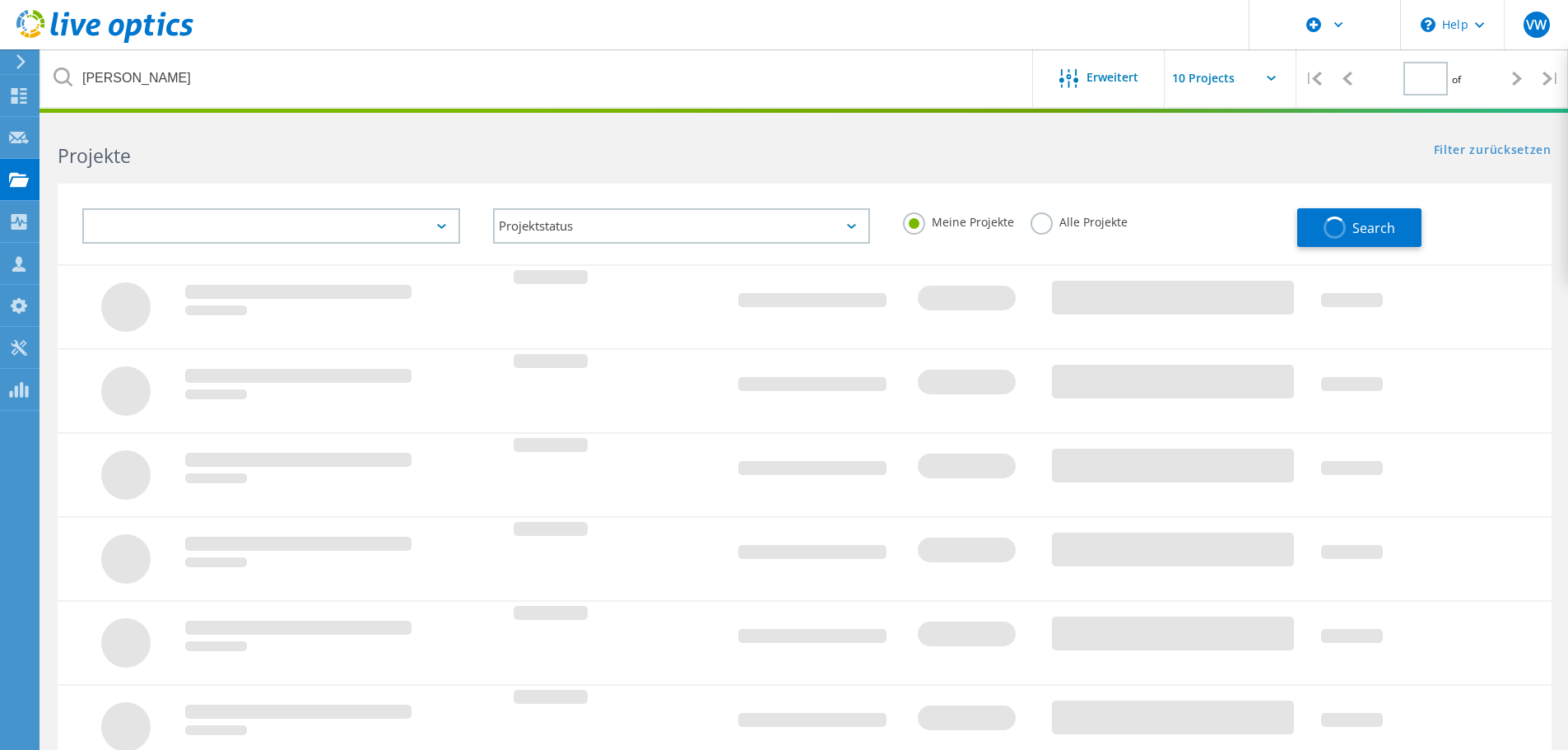
type input "1"
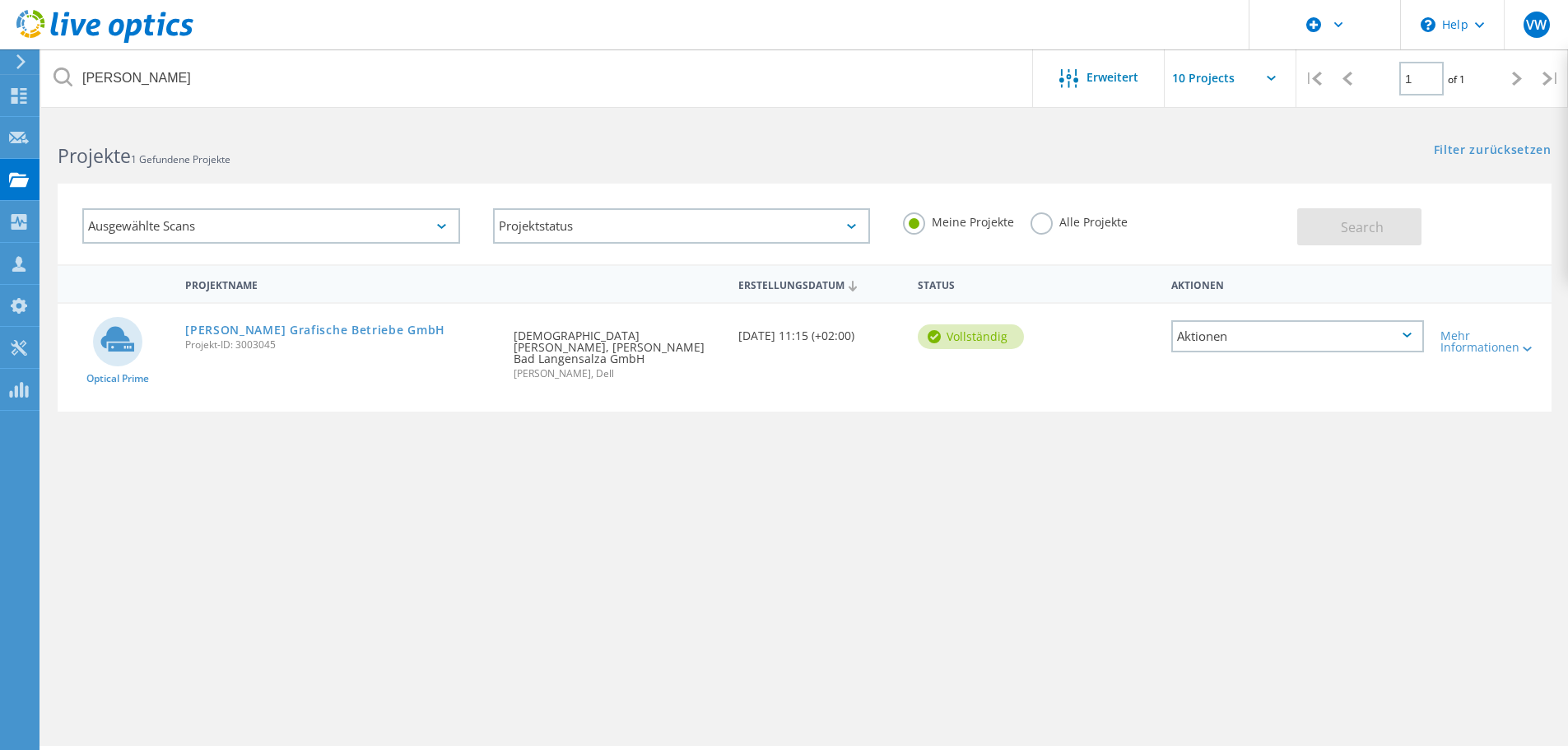
click at [1035, 226] on label "Alle Projekte" at bounding box center [1079, 221] width 97 height 16
click at [0, 0] on input "Alle Projekte" at bounding box center [0, 0] width 0 height 0
click at [1346, 218] on span "Search" at bounding box center [1362, 227] width 42 height 19
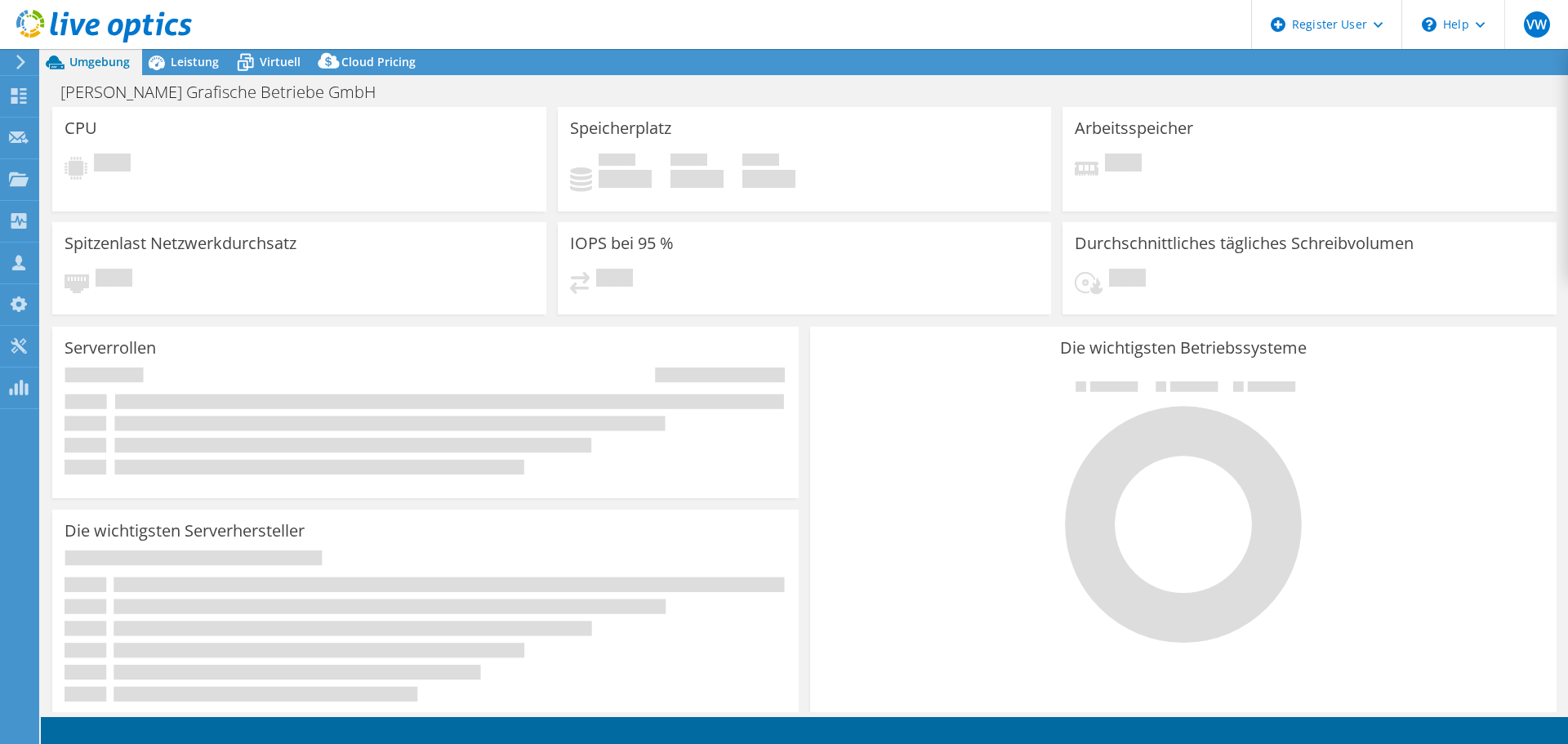
select select
select select "EUFrankfurt"
select select "EUR"
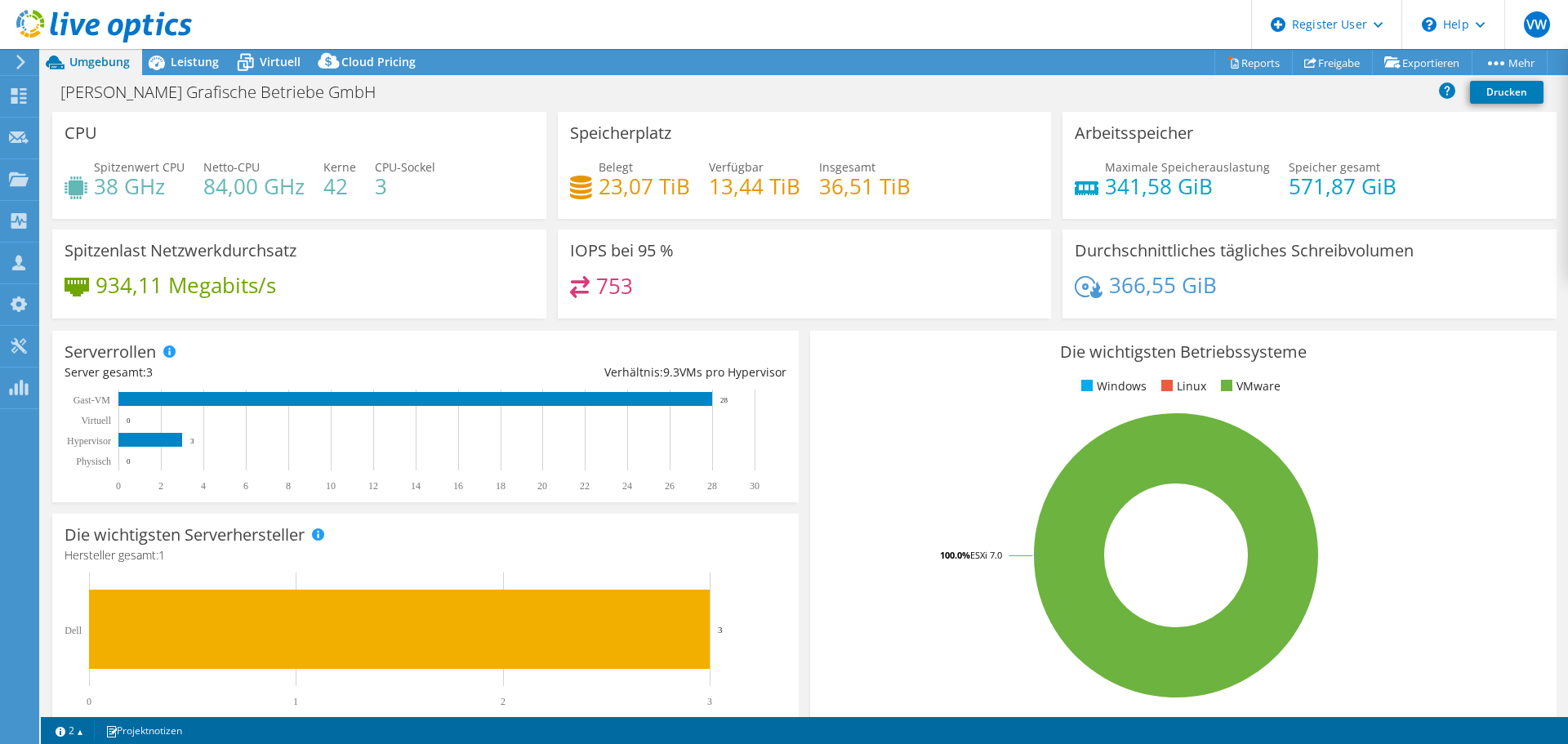
click at [216, 20] on header "VW Dell-Benutzer [PERSON_NAME] [PERSON_NAME][EMAIL_ADDRESS][DOMAIN_NAME] Dell M…" at bounding box center [784, 25] width 1568 height 49
click at [187, 56] on span "Leistung" at bounding box center [194, 62] width 48 height 16
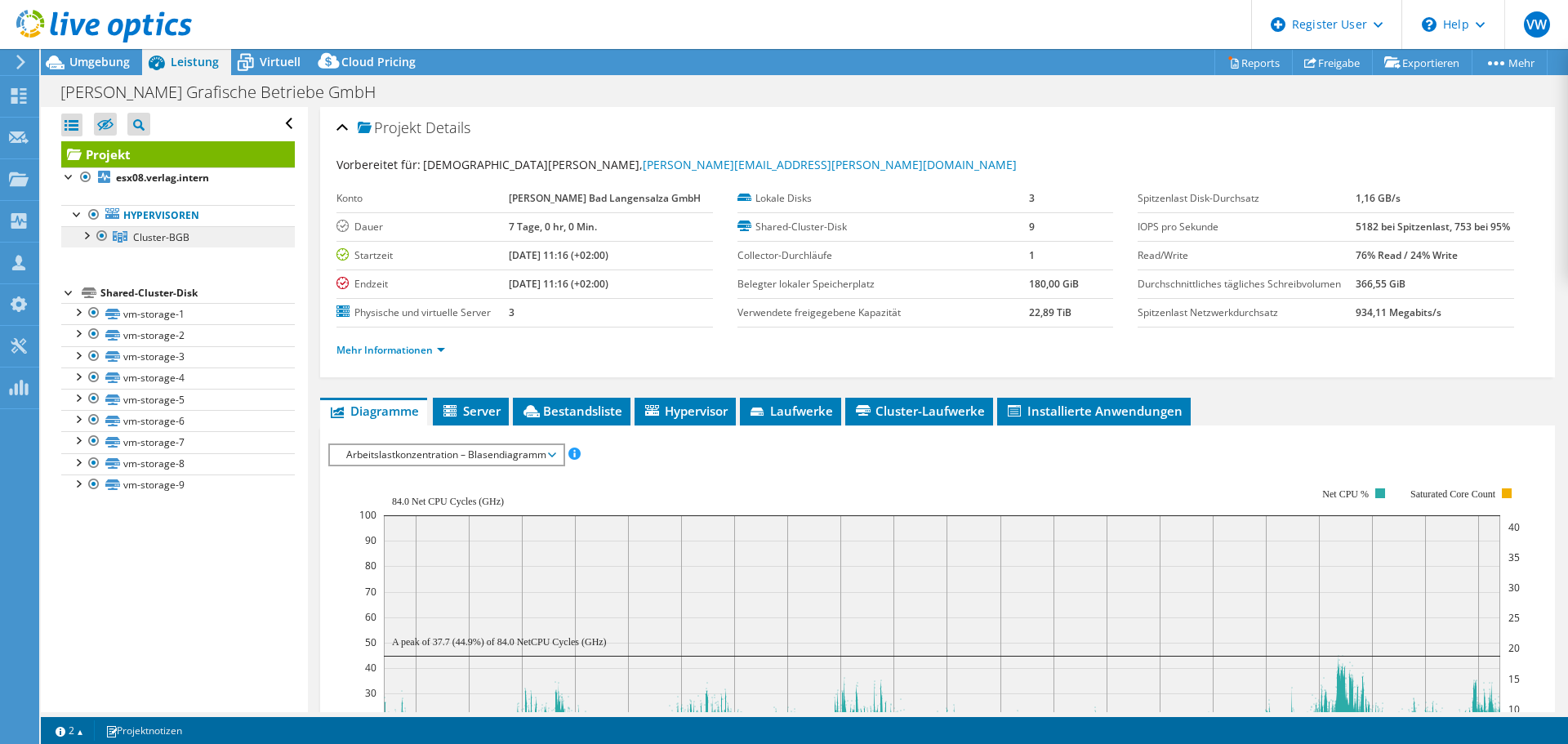
click at [192, 233] on link "Cluster-BGB" at bounding box center [178, 237] width 234 height 21
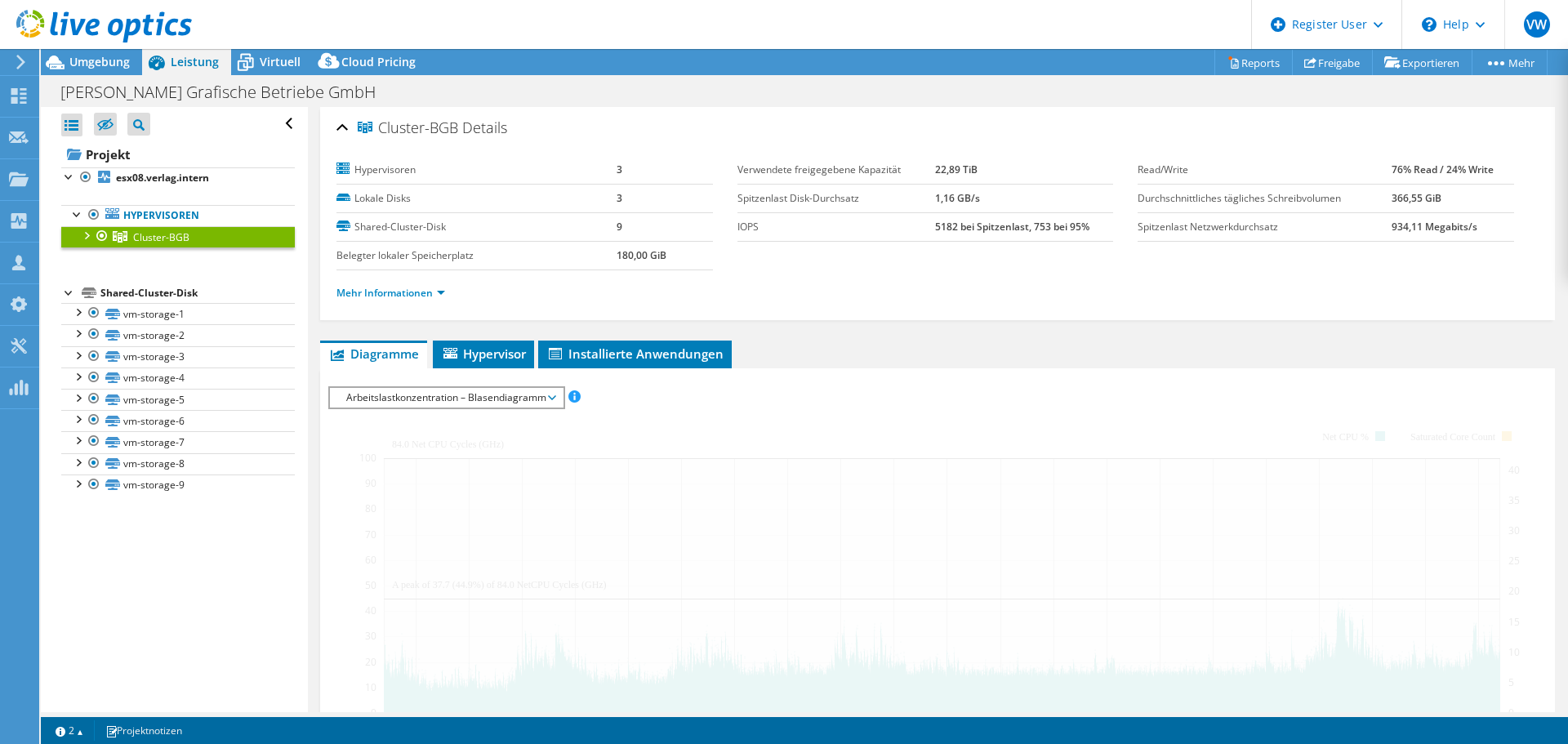
click at [89, 231] on div at bounding box center [86, 234] width 17 height 17
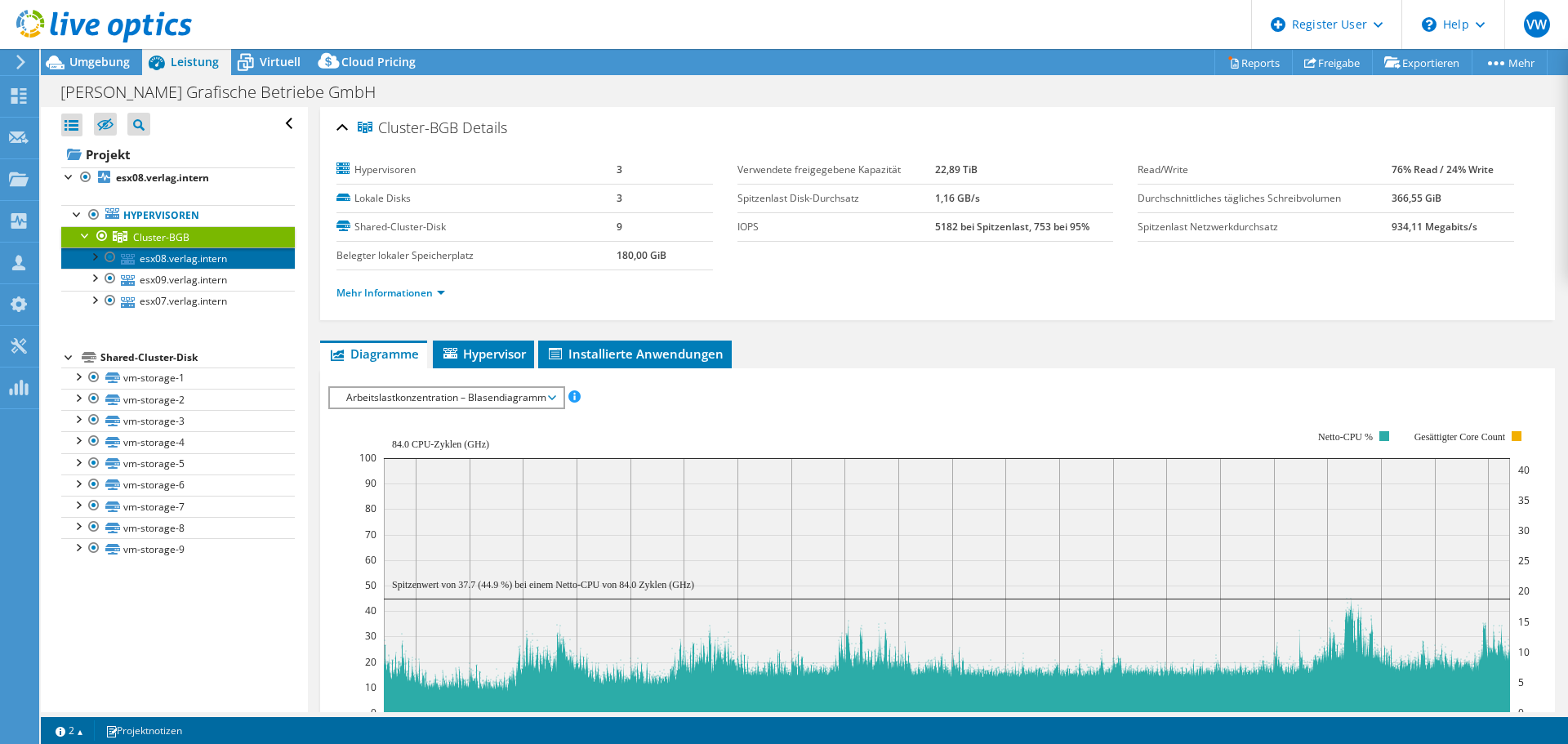
click at [149, 263] on link "esx08.verlag.intern" at bounding box center [178, 258] width 234 height 21
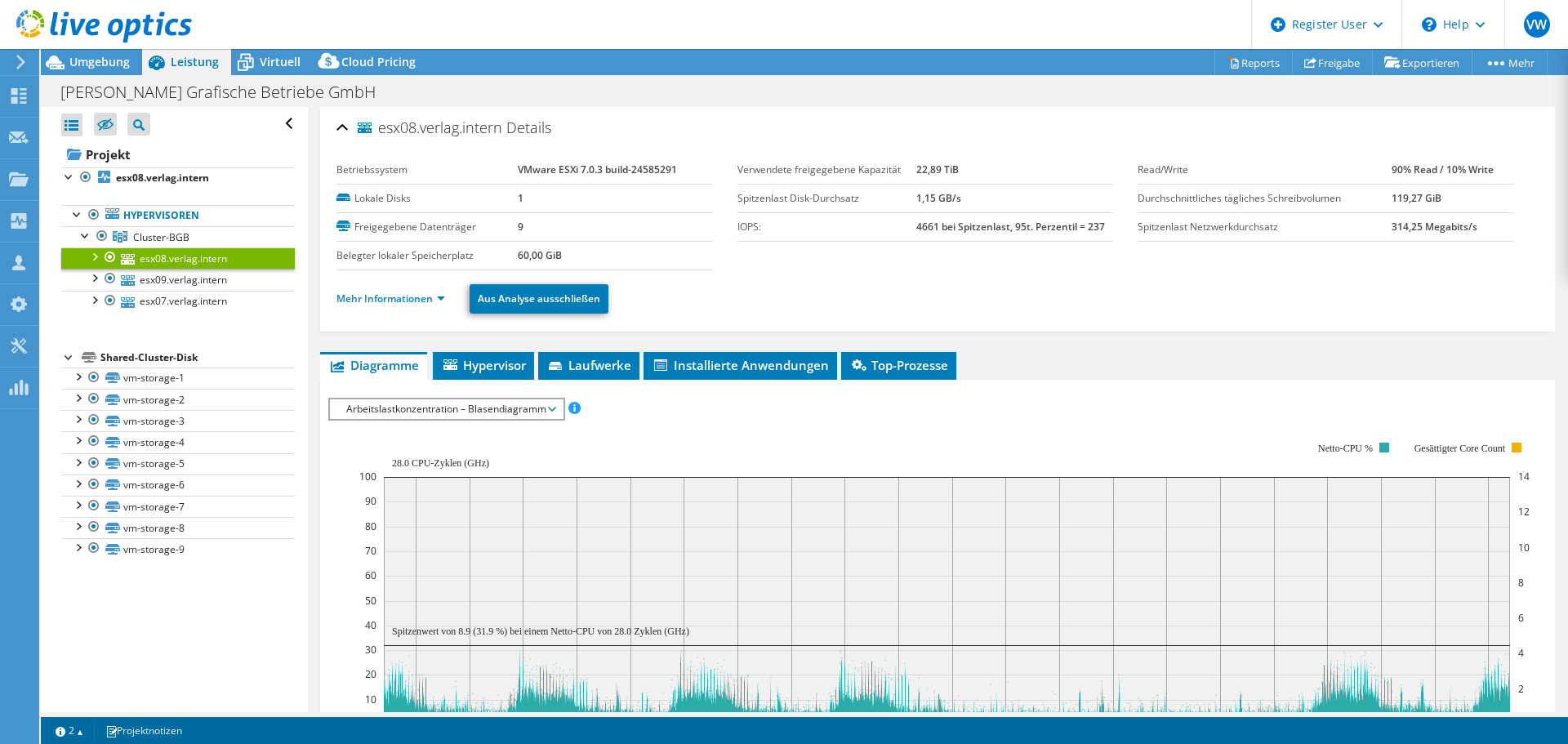
click at [425, 290] on li "Mehr Informationen" at bounding box center [395, 299] width 118 height 18
click at [426, 297] on link "Mehr Informationen" at bounding box center [391, 299] width 109 height 14
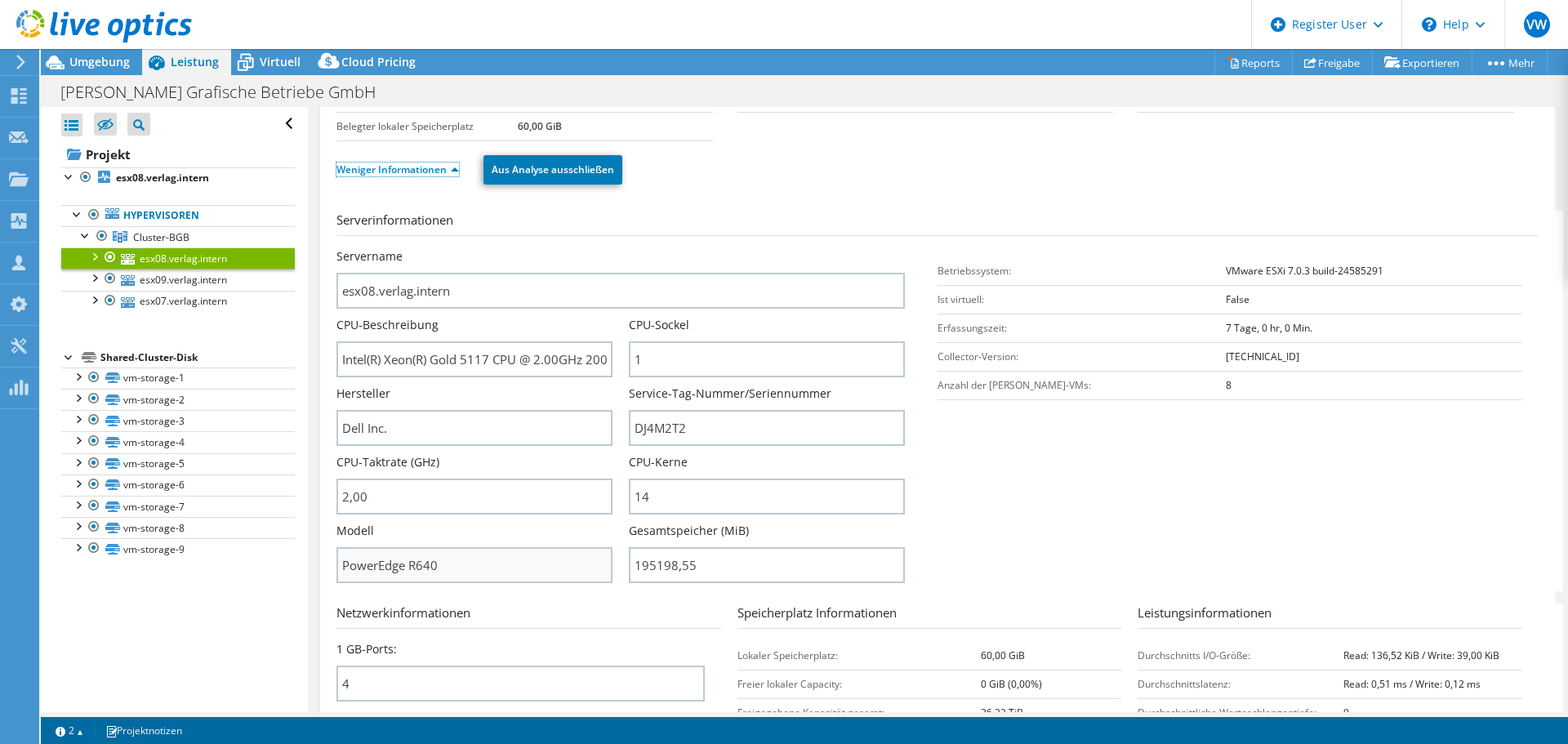
scroll to position [163, 0]
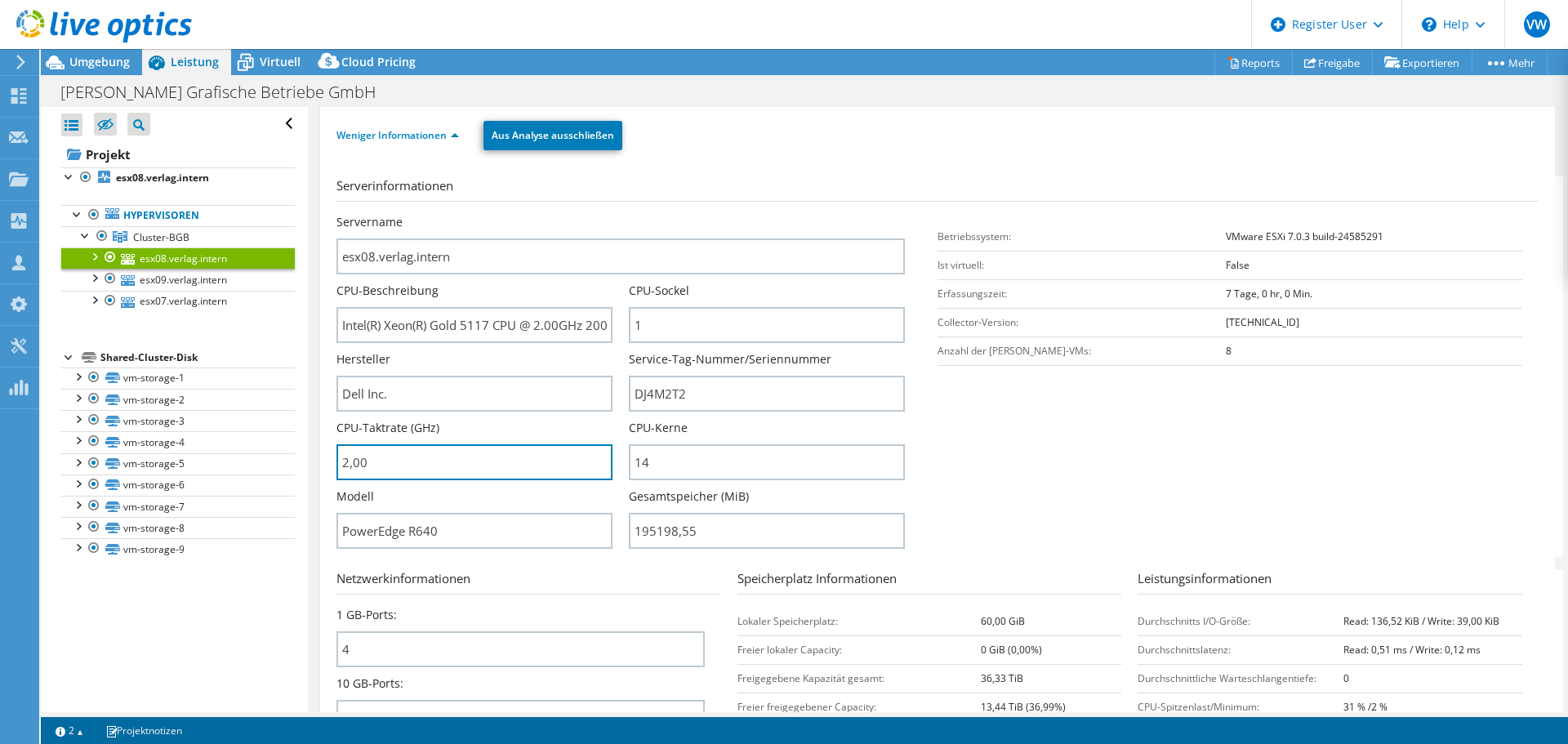
drag, startPoint x: 397, startPoint y: 470, endPoint x: 283, endPoint y: 453, distance: 115.3
click at [283, 453] on div "Alle öffnen Alle schließen Ausgeschlossene Knoten verbergen Projektbaumfilter" at bounding box center [804, 409] width 1527 height 606
type input "200"
click at [279, 59] on span "Virtuell" at bounding box center [279, 62] width 41 height 16
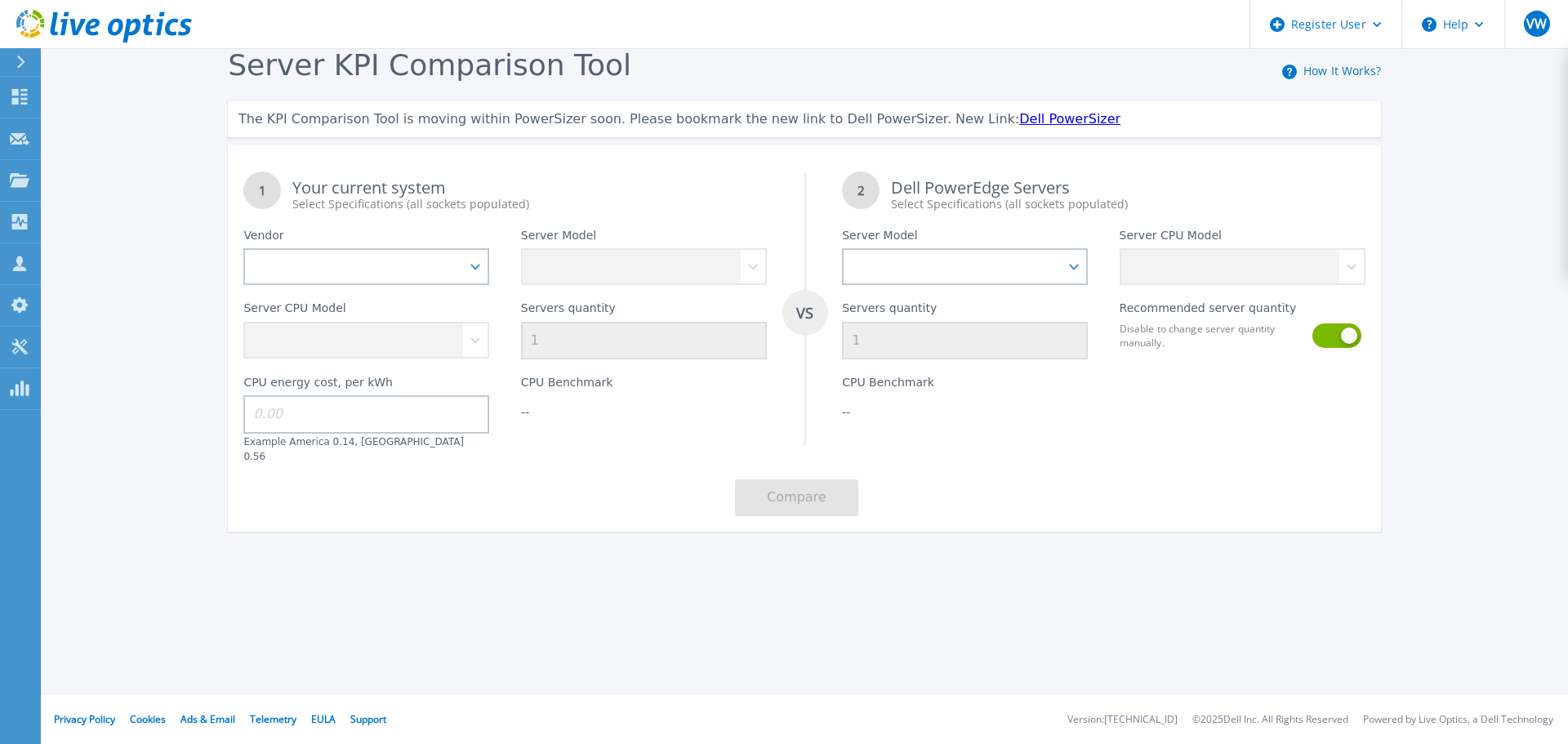
drag, startPoint x: 0, startPoint y: 0, endPoint x: 248, endPoint y: 4, distance: 248.0
click at [248, 4] on header "Register User Help VW Dell-Benutzer [PERSON_NAME] [PERSON_NAME][EMAIL_ADDRESS][…" at bounding box center [784, 25] width 1568 height 49
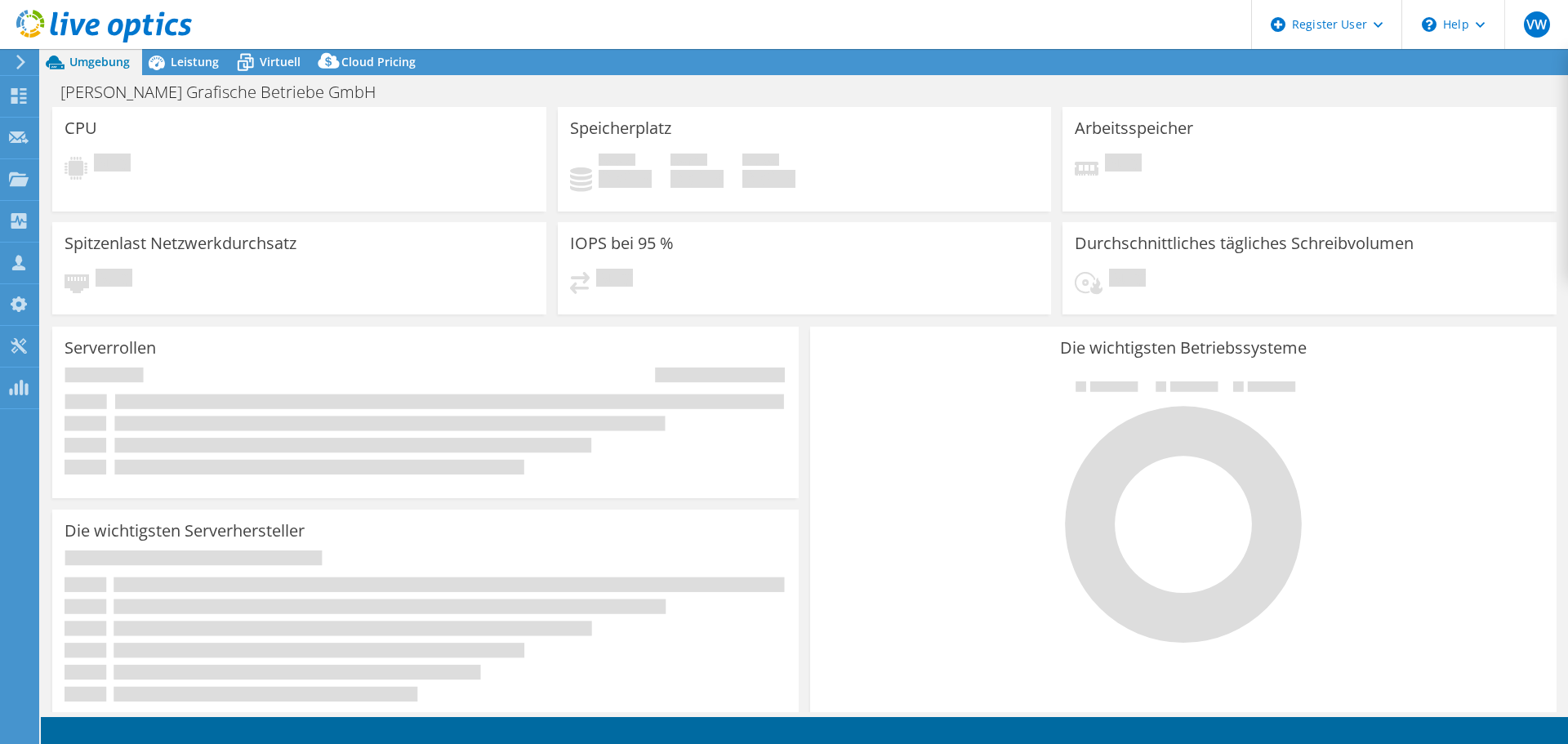
select select
select select "USD"
select select "EUFrankfurt"
select select "EUR"
drag, startPoint x: 0, startPoint y: 0, endPoint x: 111, endPoint y: 86, distance: 140.4
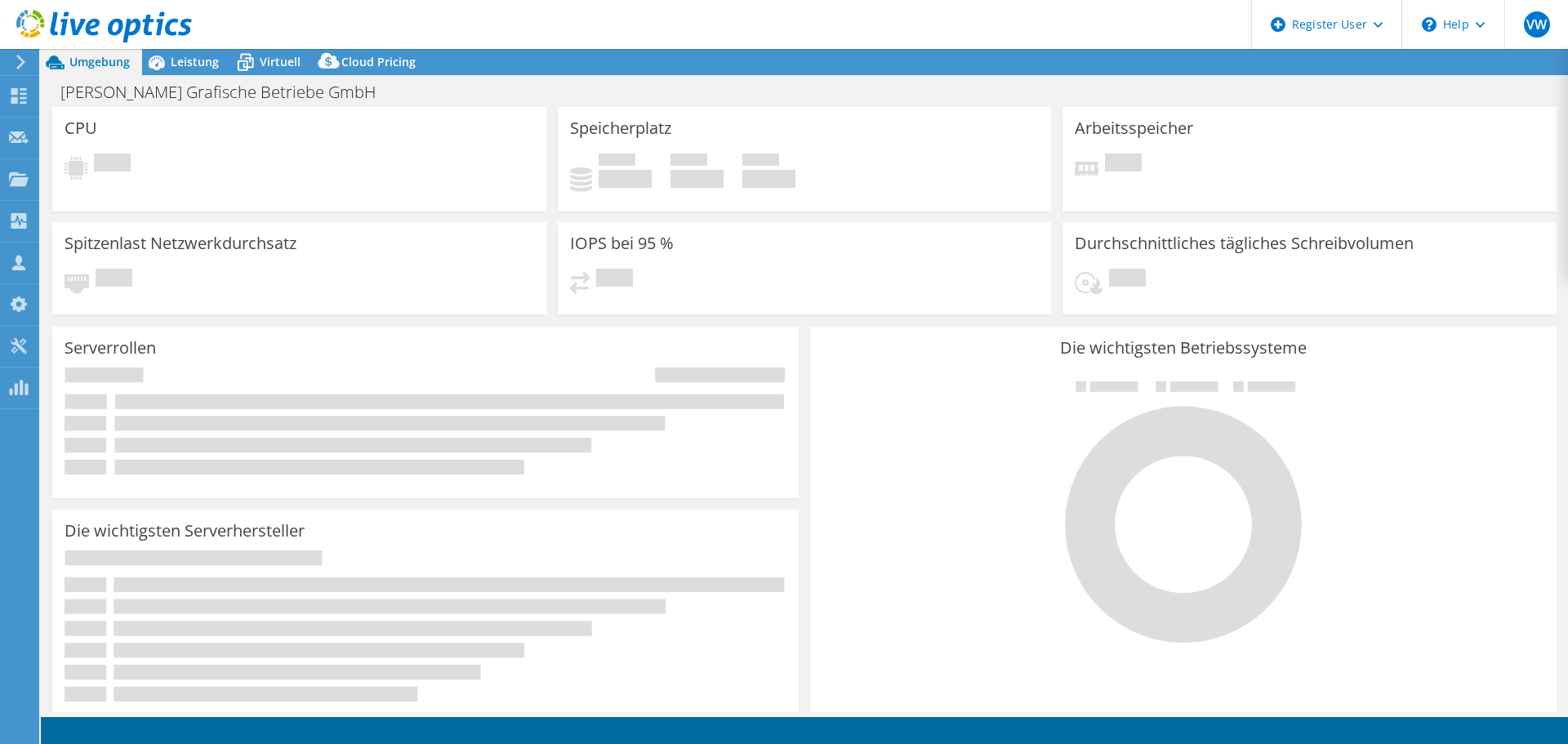
click at [549, 55] on div "Umgebung Leistung [GEOGRAPHIC_DATA] Upgrades Cloud Pricing" at bounding box center [804, 62] width 1527 height 26
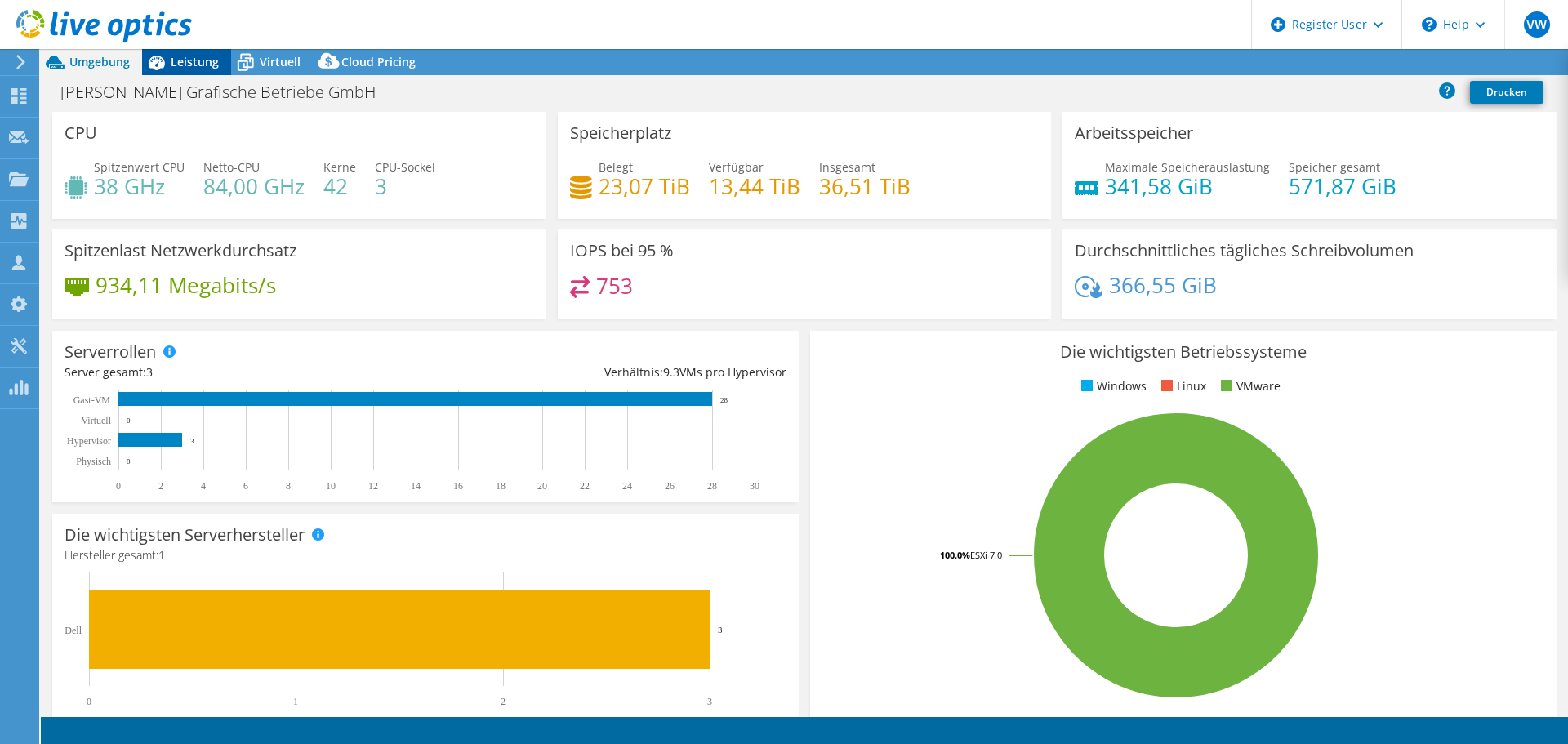
click at [173, 65] on span "Leistung" at bounding box center [194, 62] width 48 height 16
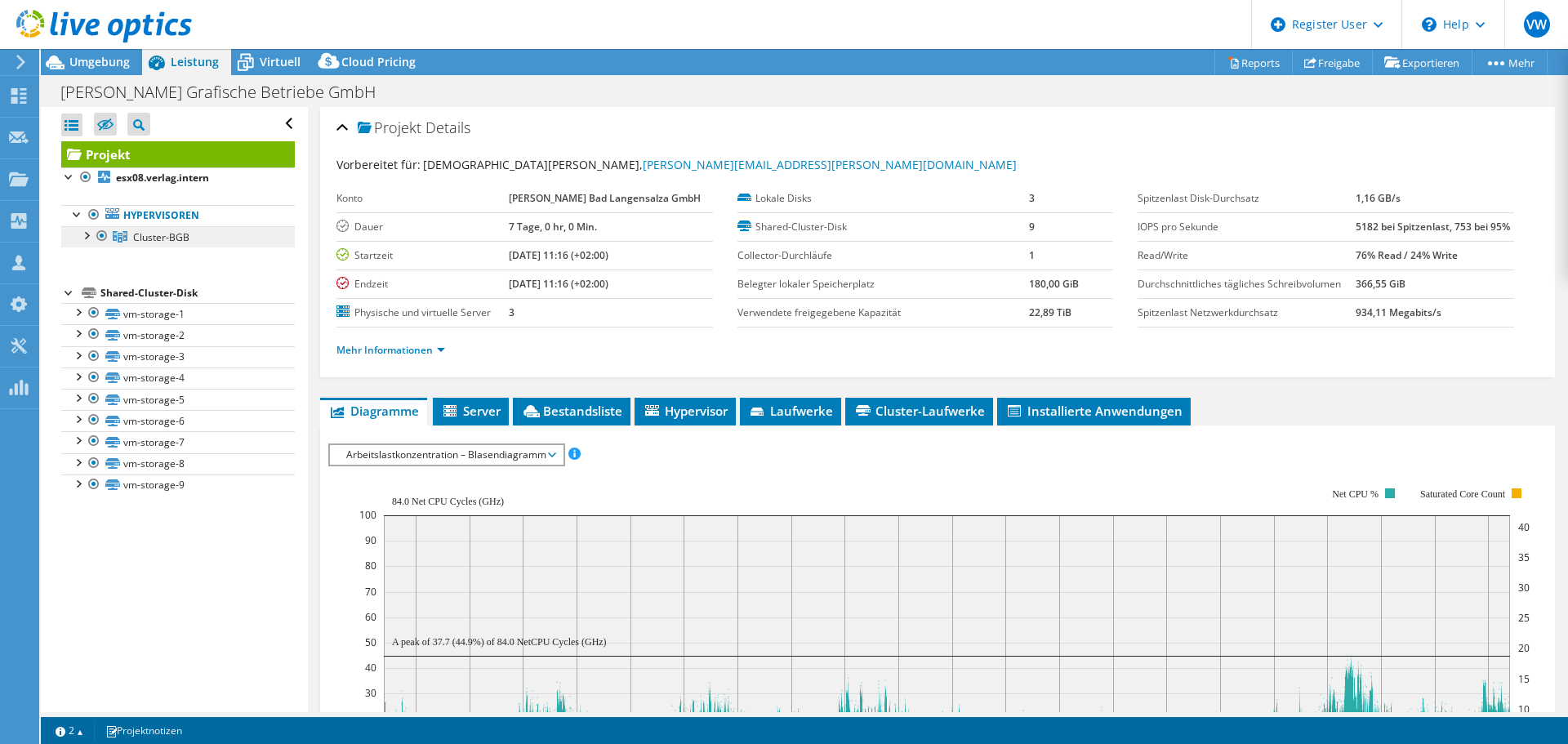
click at [142, 237] on span "Cluster-BGB" at bounding box center [161, 237] width 56 height 14
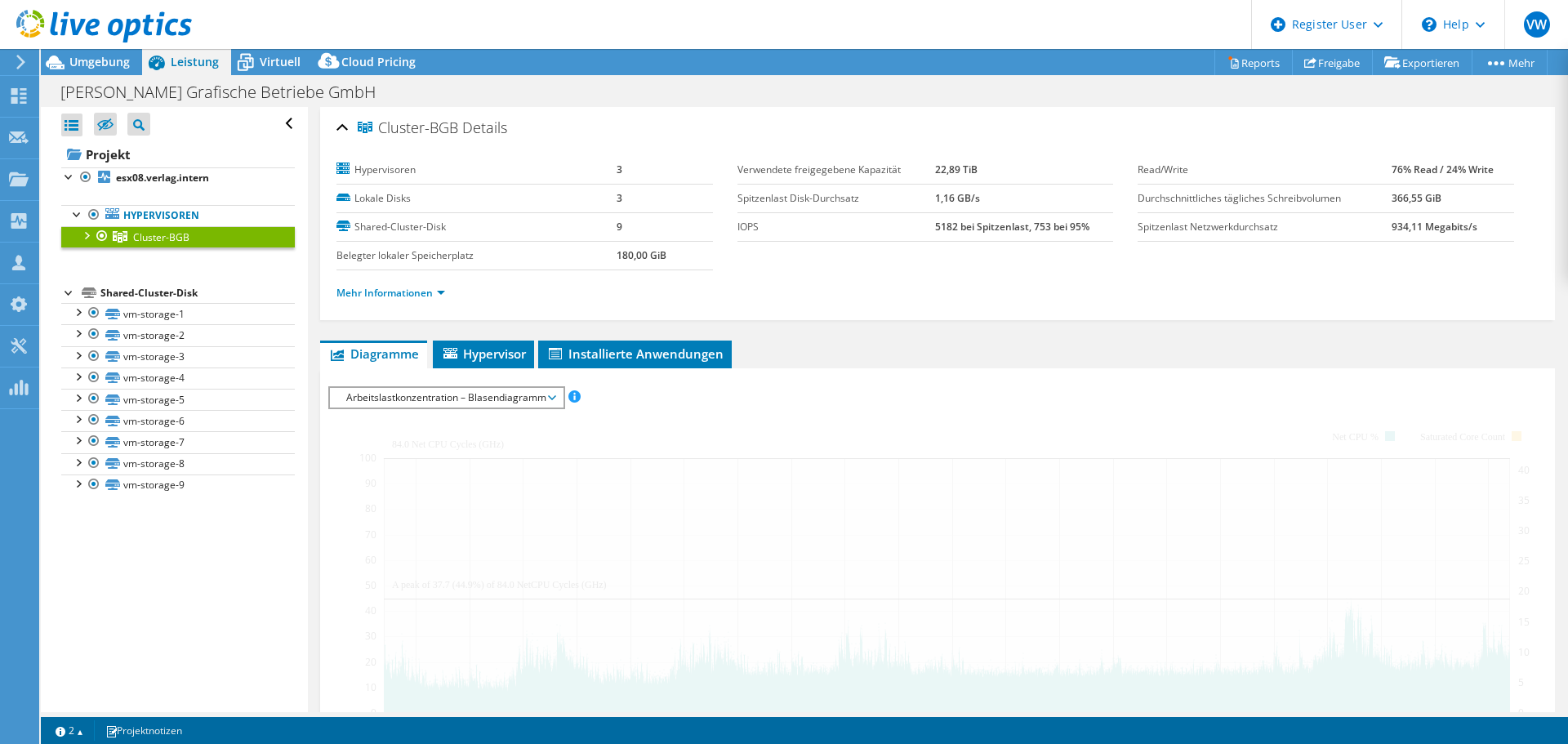
click at [88, 238] on div at bounding box center [86, 234] width 17 height 17
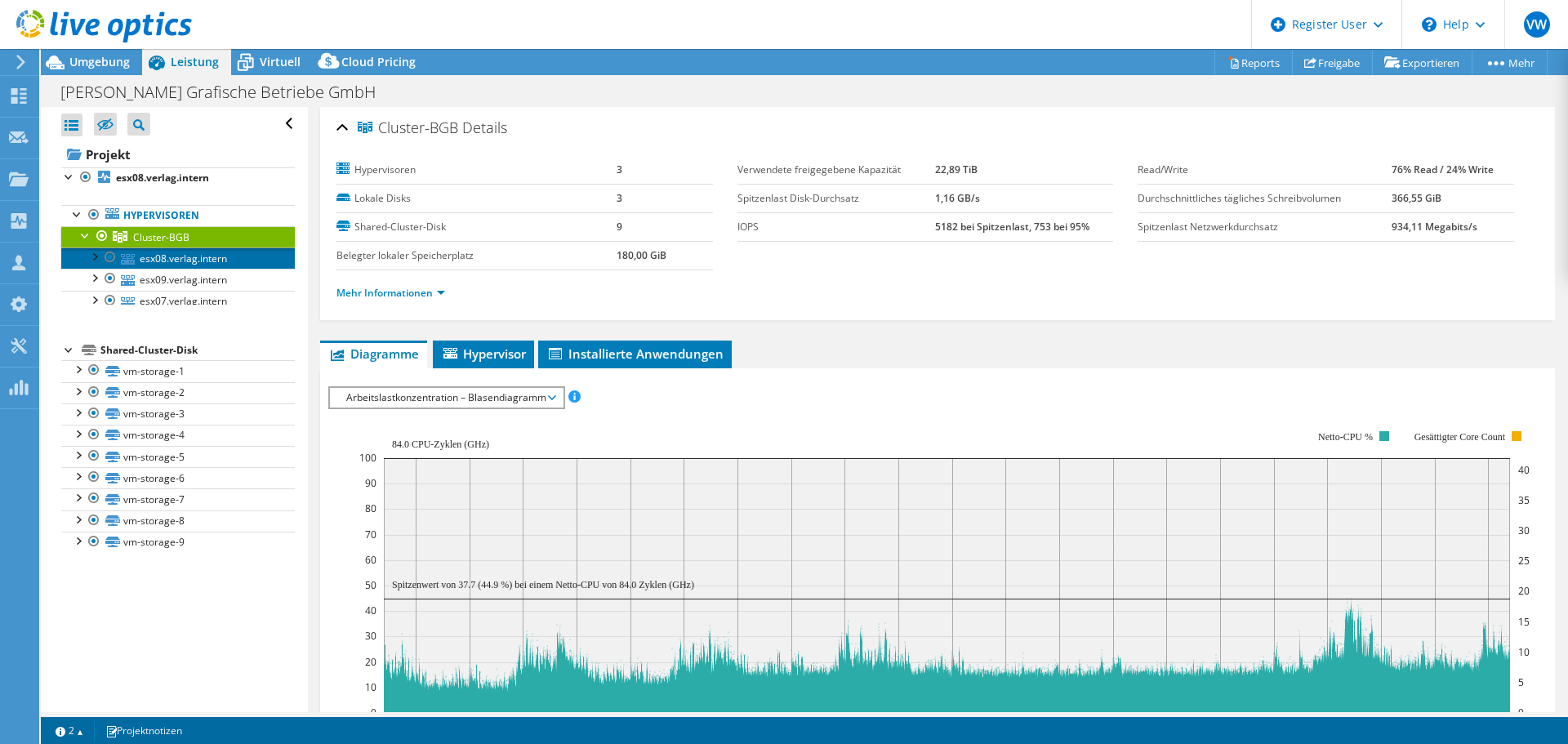
click at [172, 259] on link "esx08.verlag.intern" at bounding box center [178, 258] width 234 height 21
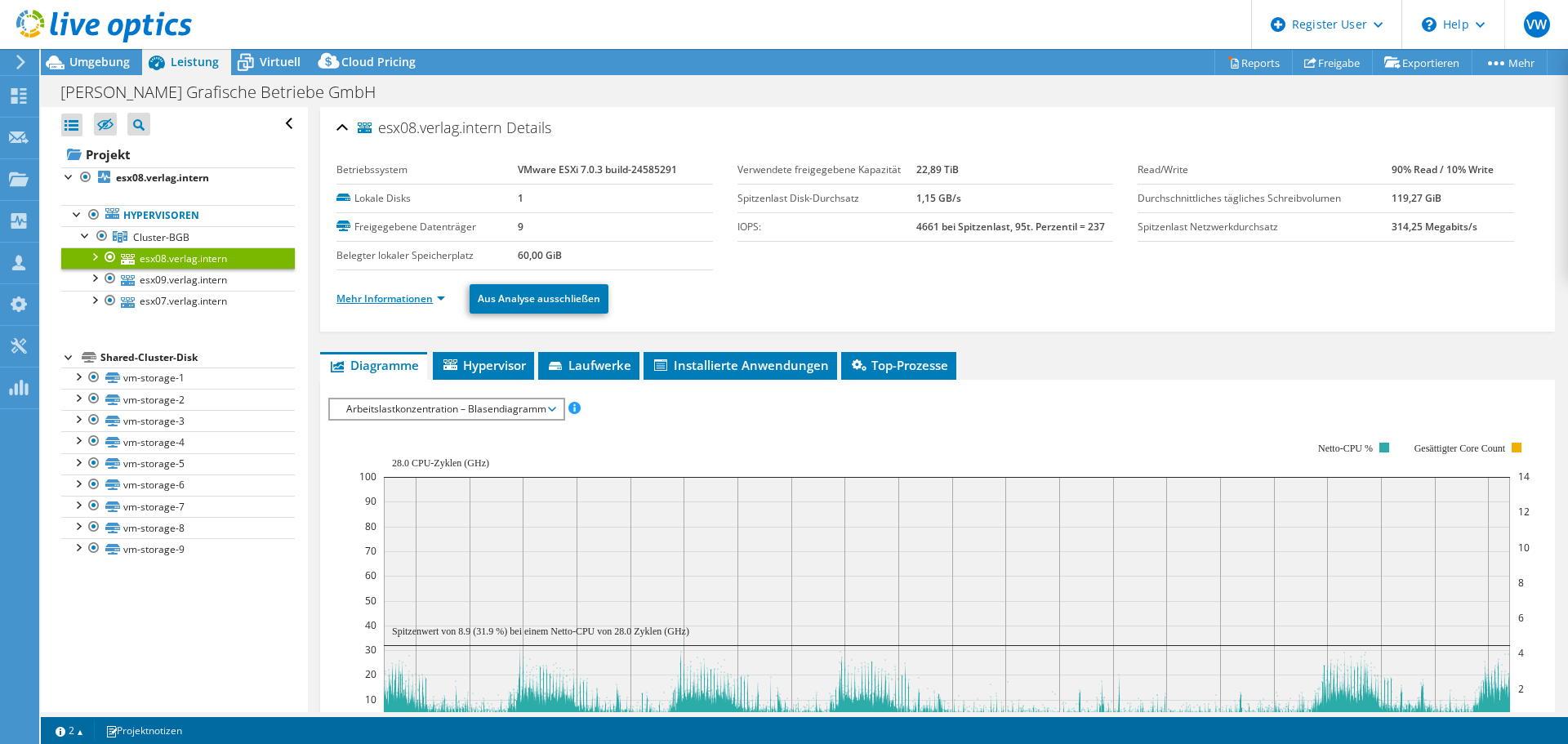
click at [390, 296] on link "Mehr Informationen" at bounding box center [391, 299] width 109 height 14
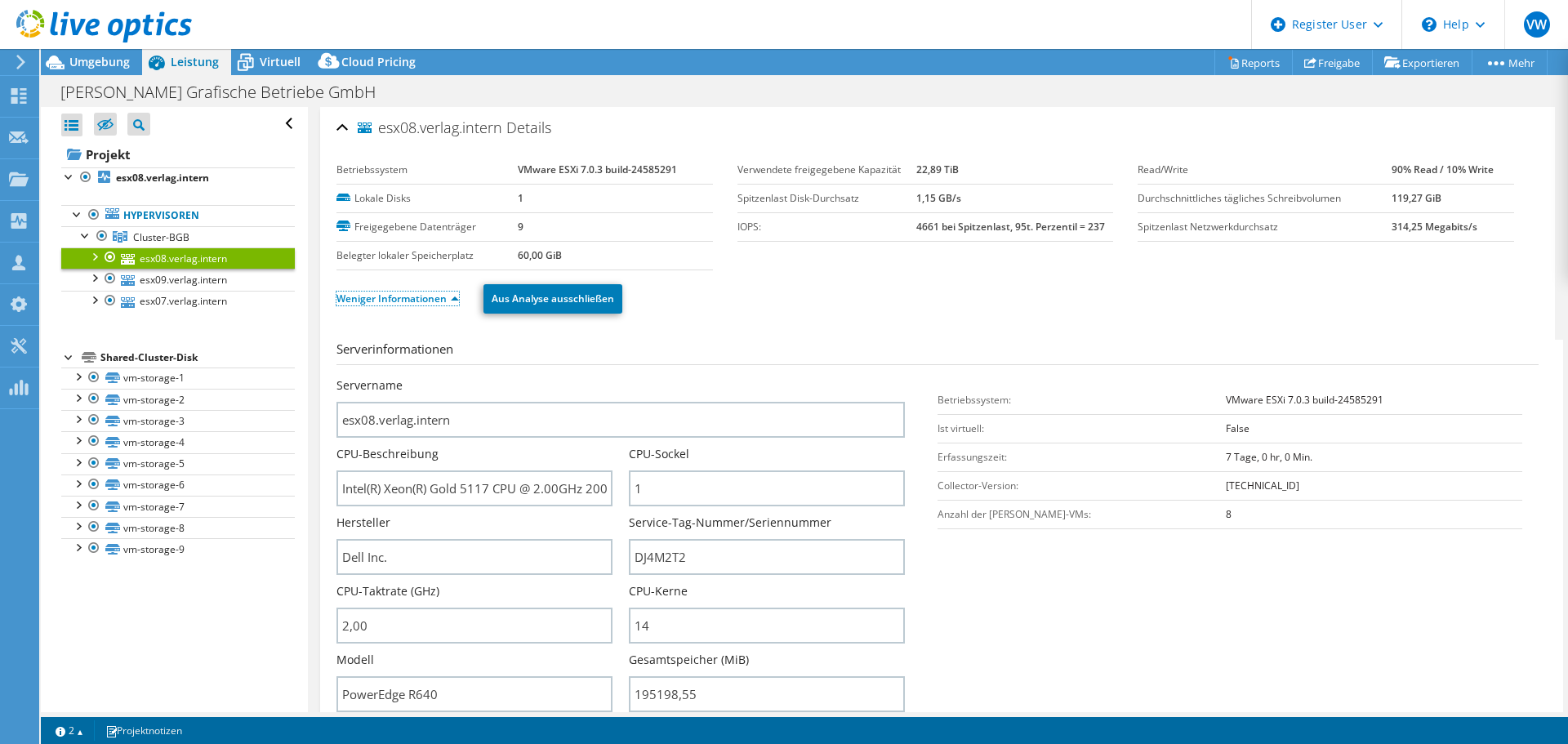
scroll to position [163, 0]
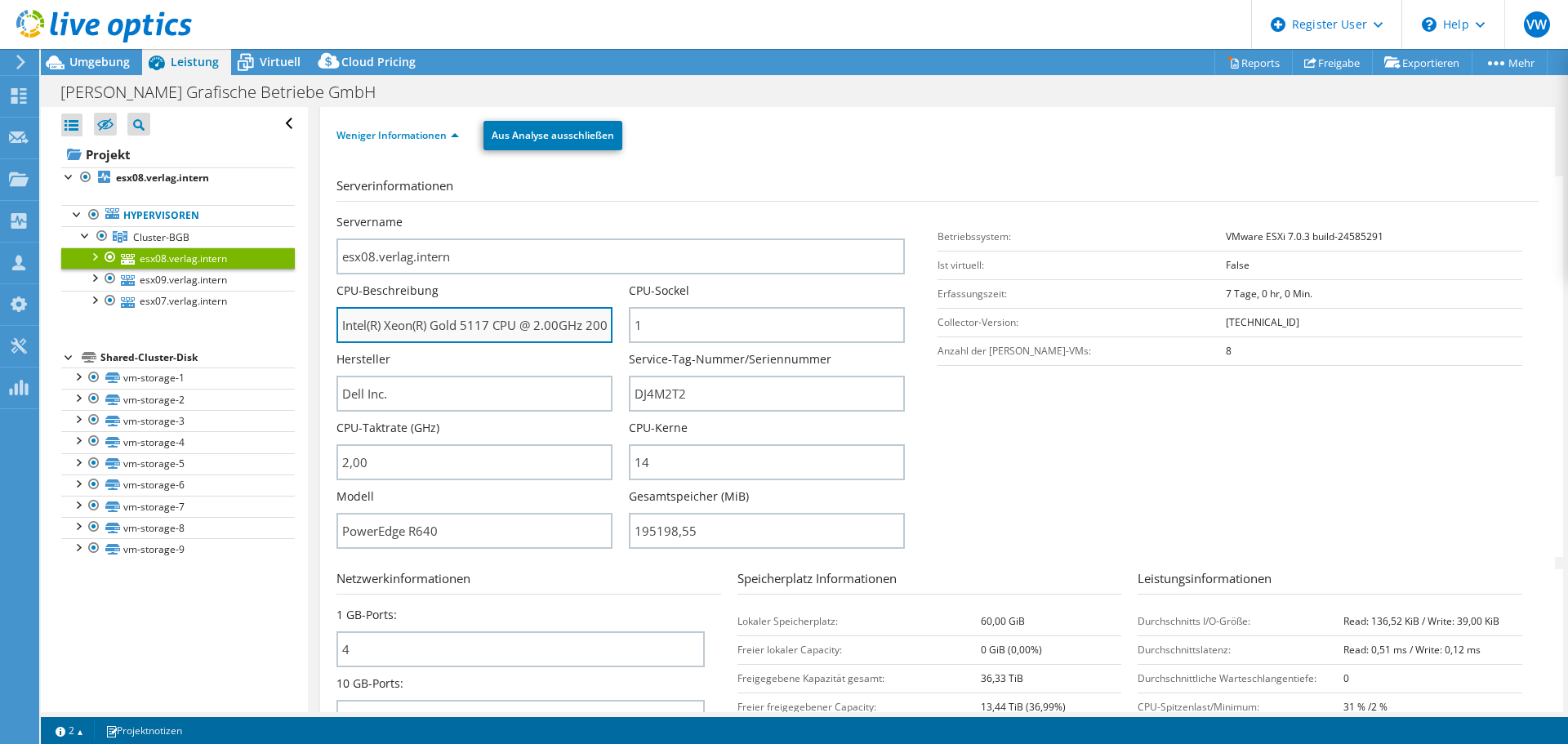
drag, startPoint x: 431, startPoint y: 324, endPoint x: 469, endPoint y: 324, distance: 38.0
click at [469, 324] on input "Intel(R) Xeon(R) Gold 5117 CPU @ 2.00GHz 200 GHz" at bounding box center [474, 325] width 276 height 36
click at [478, 324] on input "Intel(R) Xeon(R) Gold 5117 CPU @ 2.00GHz 200 GHz" at bounding box center [474, 325] width 276 height 36
